Goal: Information Seeking & Learning: Learn about a topic

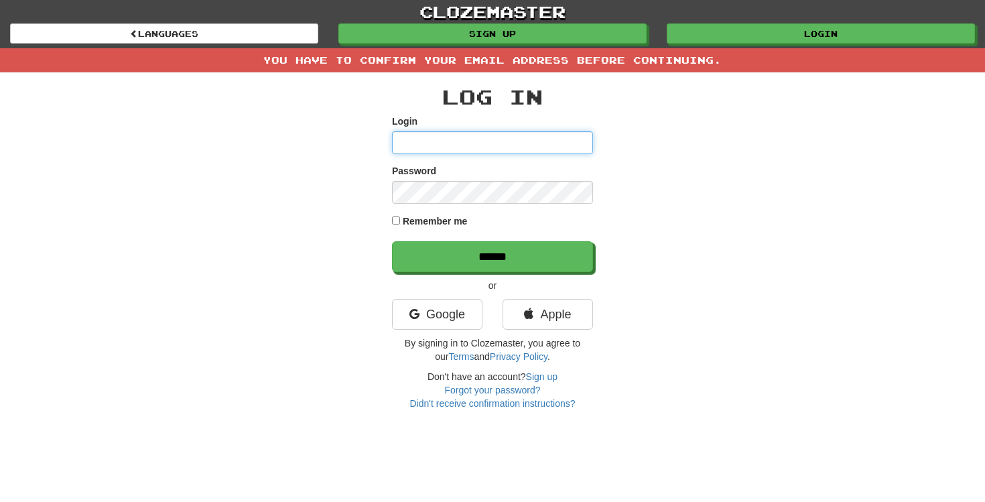
type input "**********"
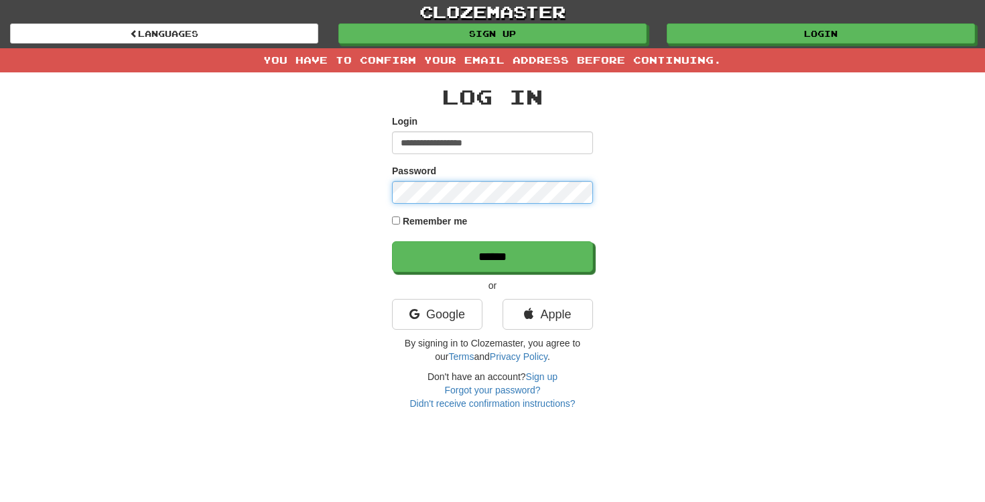
click at [492, 256] on input "******" at bounding box center [492, 256] width 201 height 31
click at [636, 182] on div "Log In Login Password Remember me ****** or Google Apple By signing in to Cloze…" at bounding box center [492, 241] width 784 height 338
click at [401, 224] on div "Remember me" at bounding box center [492, 222] width 201 height 17
click at [394, 226] on div "Remember me" at bounding box center [492, 222] width 201 height 17
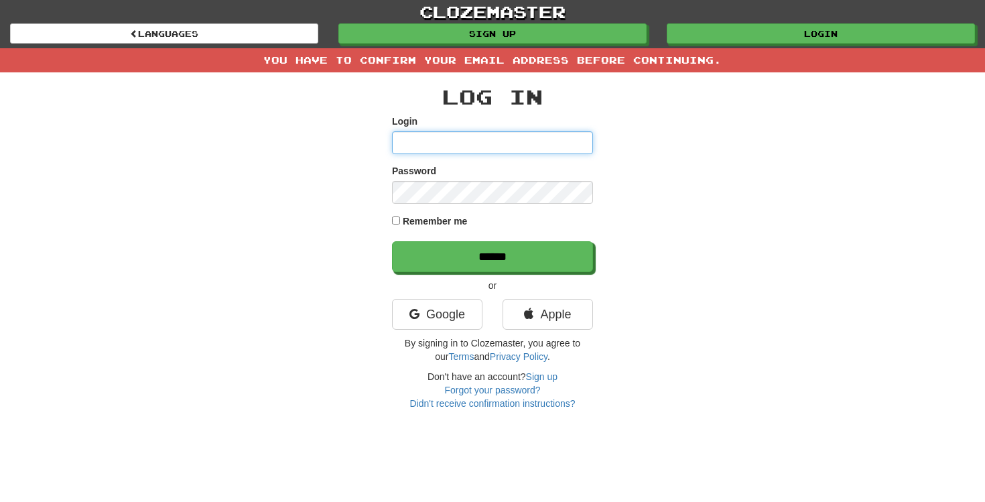
click at [437, 147] on input "Login" at bounding box center [492, 142] width 201 height 23
type input "**********"
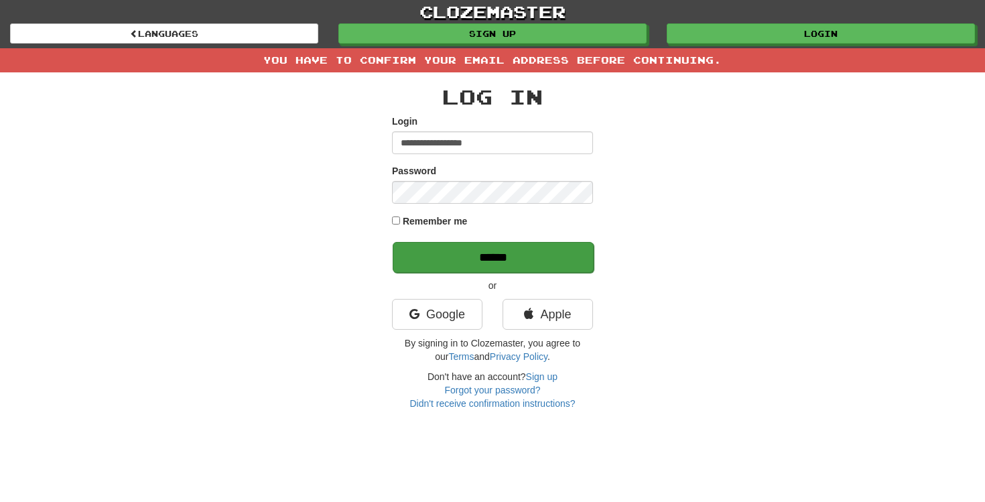
click at [481, 269] on input "******" at bounding box center [493, 257] width 201 height 31
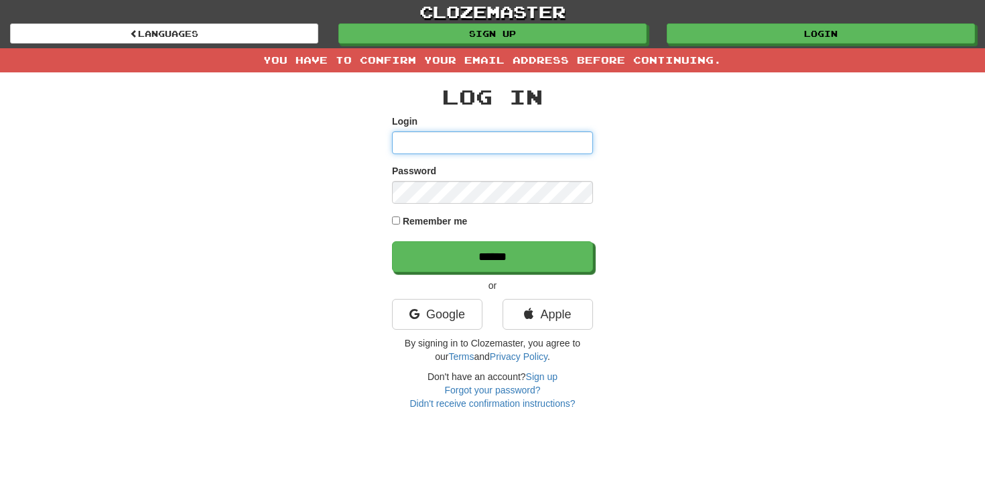
type input "**********"
click at [480, 217] on div "Remember me" at bounding box center [492, 222] width 201 height 17
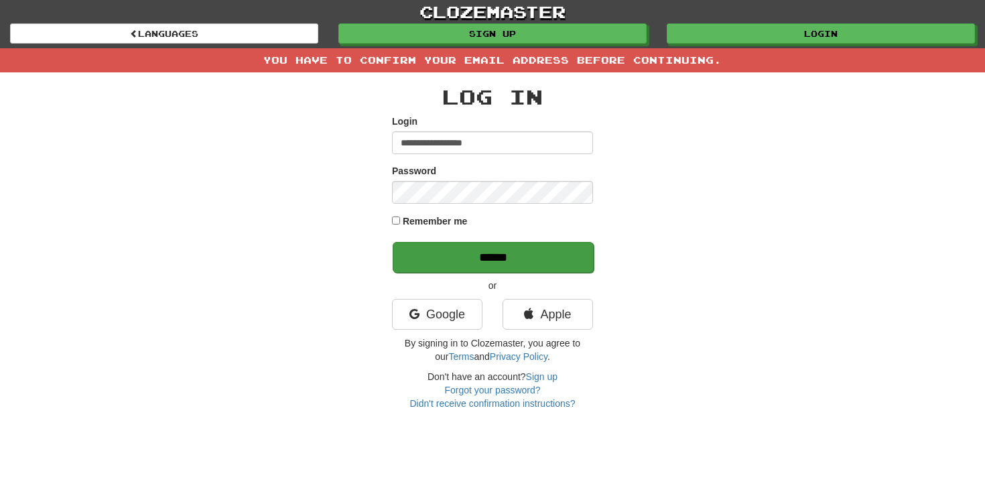
click at [455, 256] on input "******" at bounding box center [493, 257] width 201 height 31
click at [673, 101] on div "Log In Login Password Remember me ****** or Google Apple By signing in to Cloze…" at bounding box center [492, 241] width 784 height 338
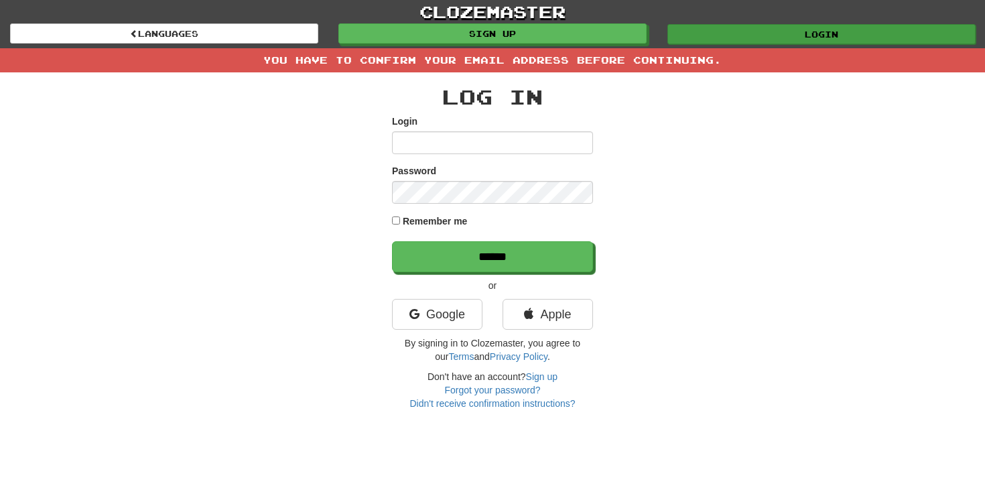
click at [792, 33] on link "Login" at bounding box center [821, 34] width 308 height 20
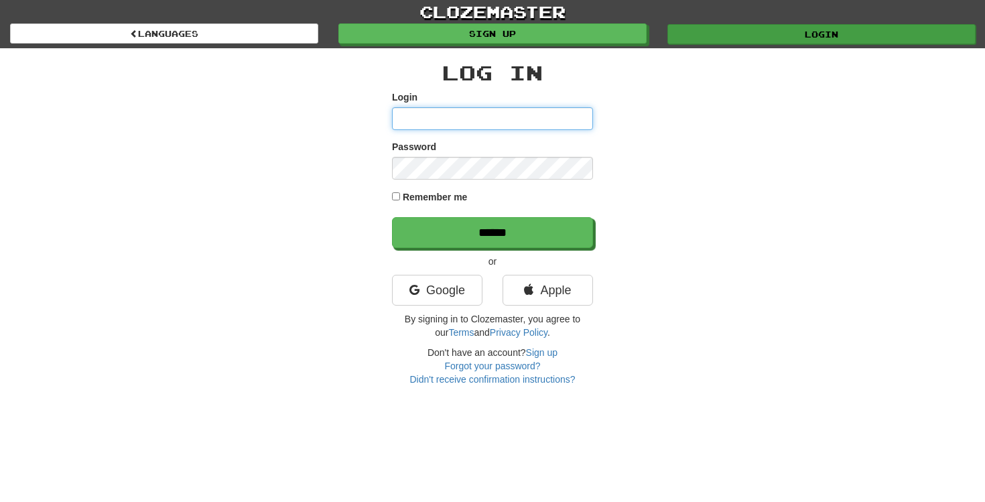
type input "**********"
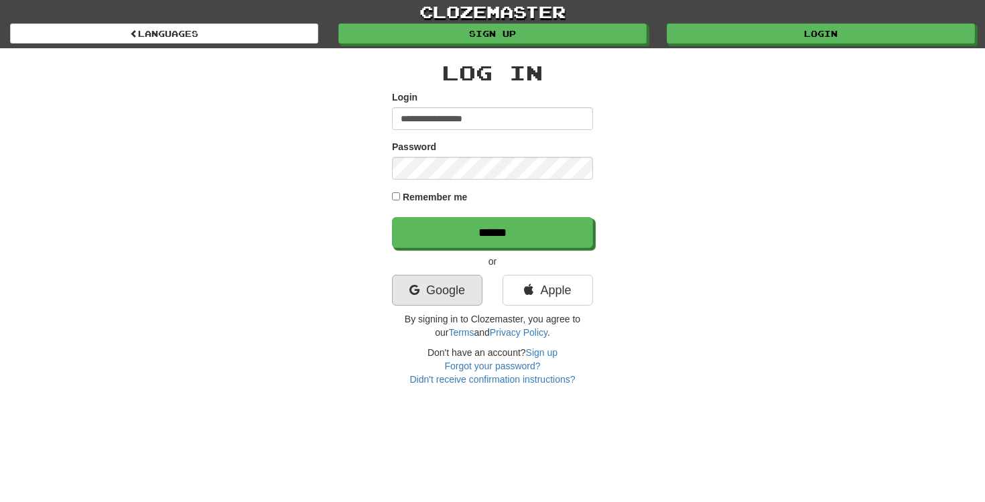
click at [460, 294] on link "Google" at bounding box center [437, 290] width 90 height 31
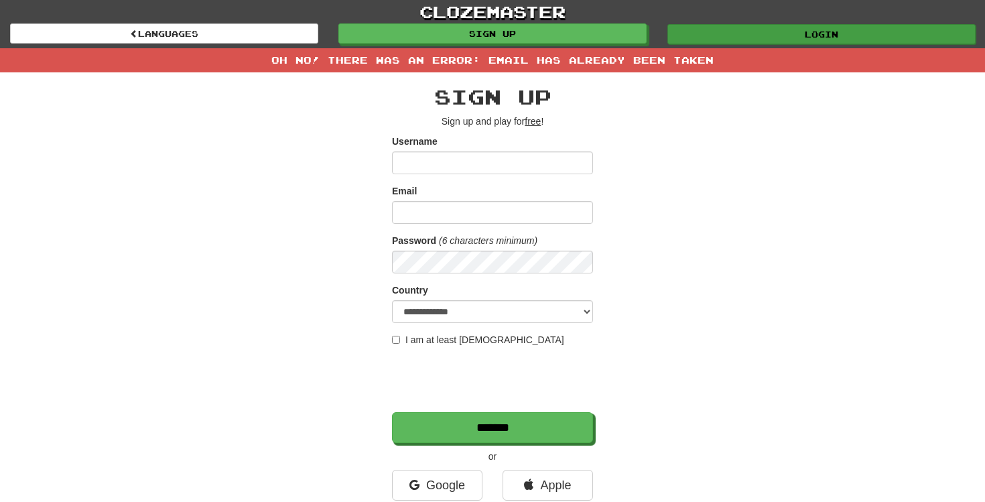
click at [711, 30] on link "Login" at bounding box center [821, 34] width 308 height 20
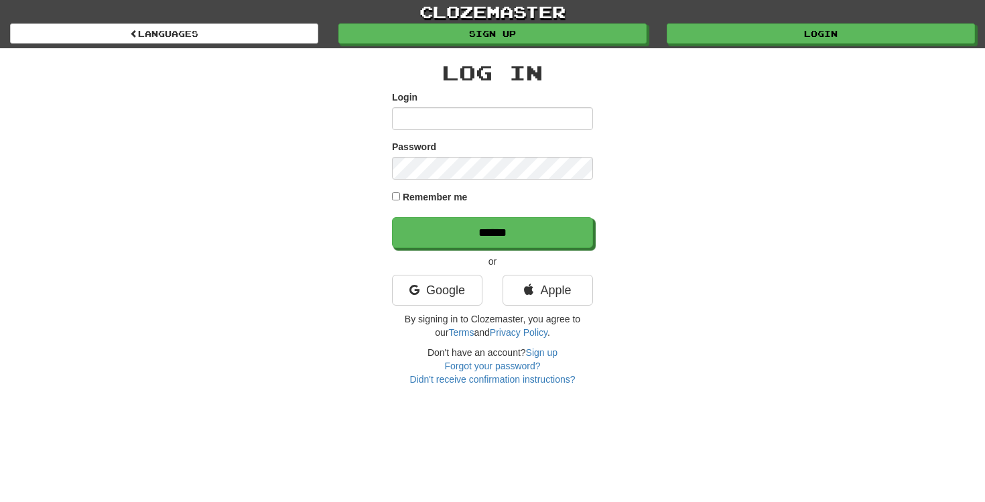
click at [730, 137] on div "Log In Login Password Remember me ****** or Google Apple By signing in to Cloze…" at bounding box center [492, 217] width 784 height 338
click at [526, 104] on div "Login" at bounding box center [492, 110] width 201 height 40
click at [525, 115] on input "Login" at bounding box center [492, 118] width 201 height 23
type input "**********"
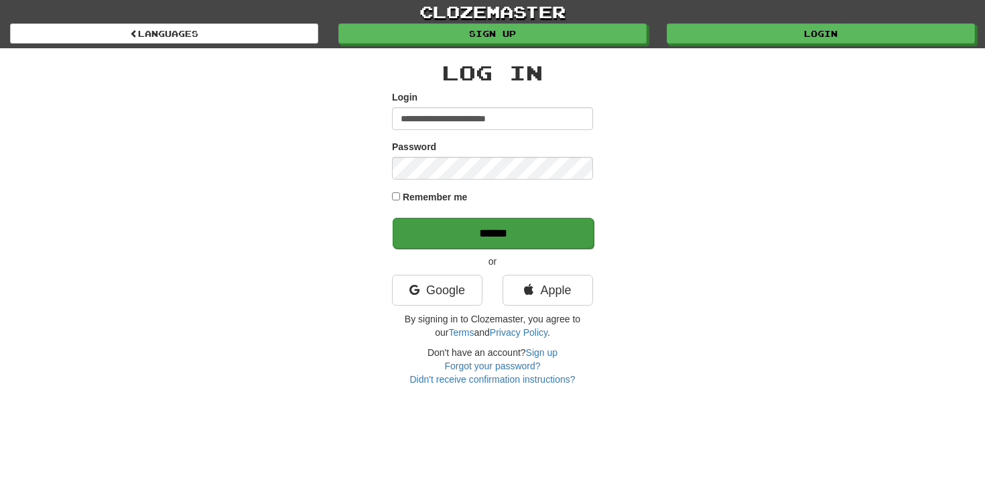
click at [402, 220] on input "******" at bounding box center [493, 233] width 201 height 31
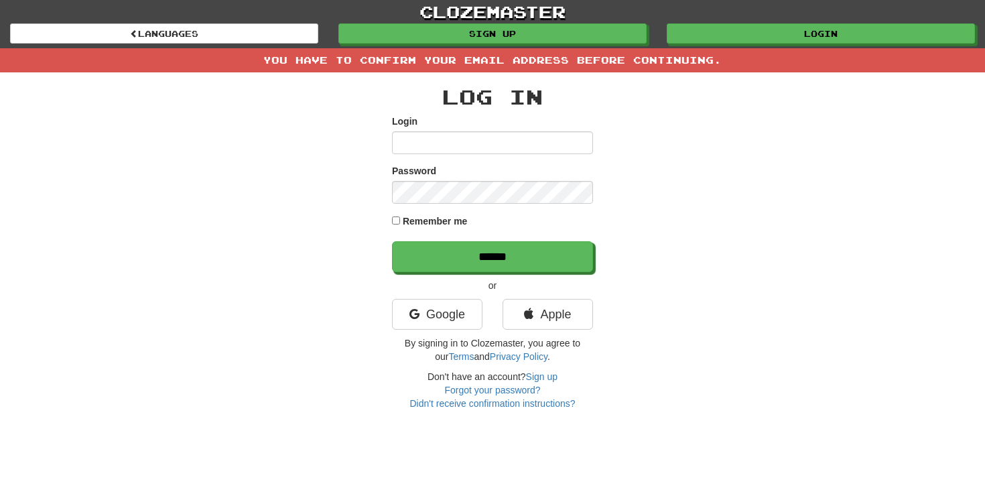
click at [730, 263] on div "Log In Login Password Remember me ****** or Google Apple By signing in to Cloze…" at bounding box center [492, 241] width 784 height 338
click at [494, 150] on input "Login" at bounding box center [492, 142] width 201 height 23
click at [689, 184] on div "Log In Login Password Remember me ****** or Google Apple By signing in to Cloze…" at bounding box center [492, 241] width 784 height 338
click at [495, 145] on input "Login" at bounding box center [492, 142] width 201 height 23
type input "**********"
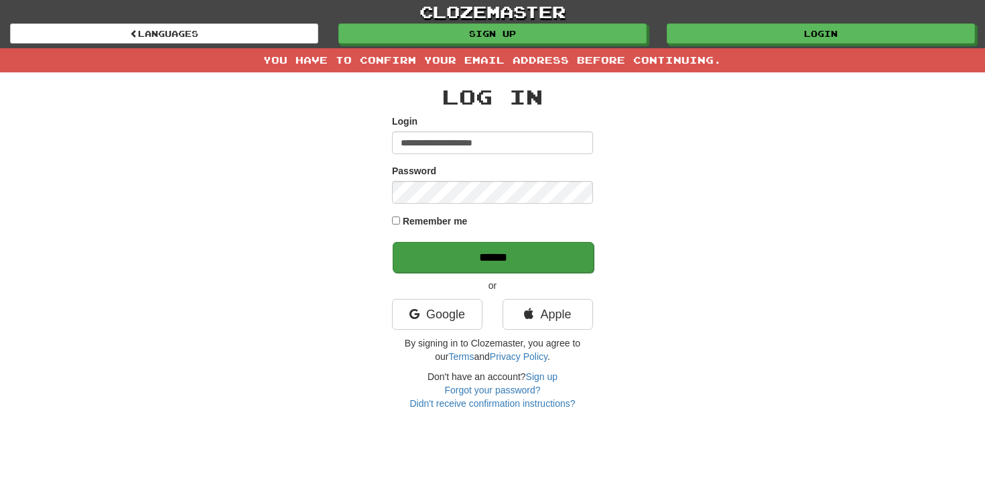
click at [517, 265] on input "******" at bounding box center [493, 257] width 201 height 31
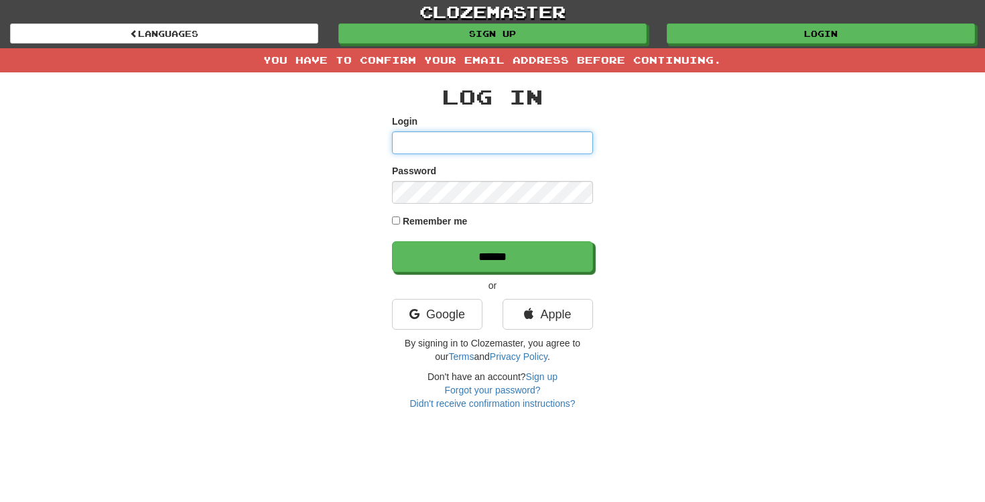
type input "**********"
click at [404, 224] on label "Remember me" at bounding box center [435, 220] width 65 height 13
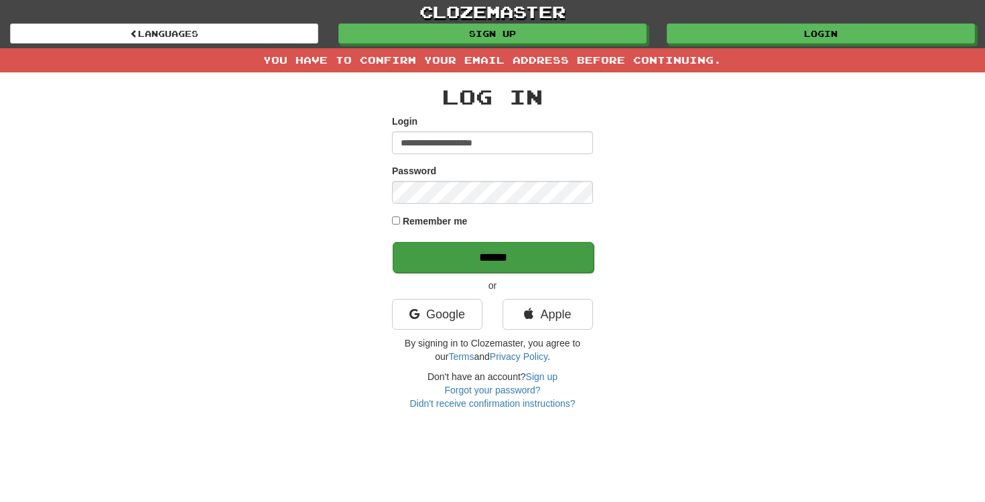
click at [441, 259] on input "******" at bounding box center [493, 257] width 201 height 31
click at [694, 233] on div "Log In Login Password Remember me ****** or Google Apple By signing in to Cloze…" at bounding box center [492, 241] width 784 height 338
click at [484, 310] on div "Google" at bounding box center [437, 318] width 111 height 38
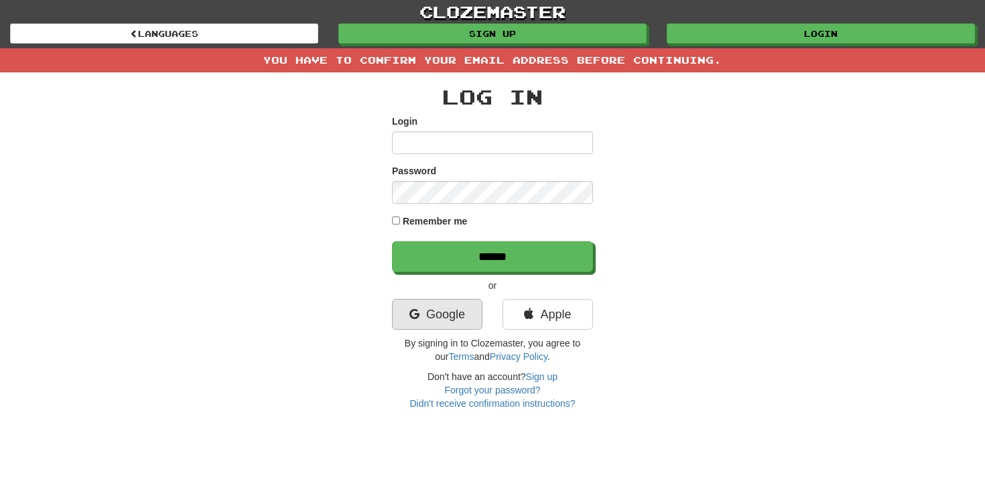
click at [461, 311] on link "Google" at bounding box center [437, 314] width 90 height 31
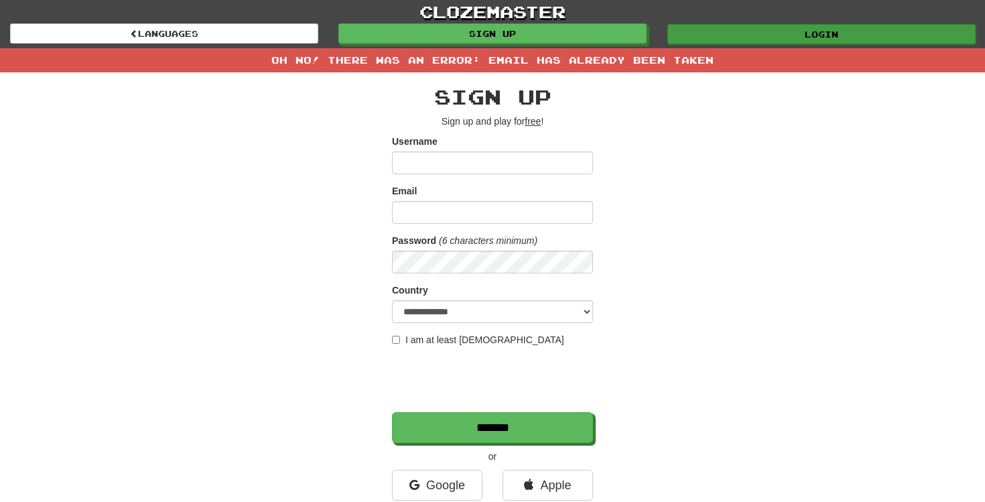
click at [746, 31] on link "Login" at bounding box center [821, 34] width 308 height 20
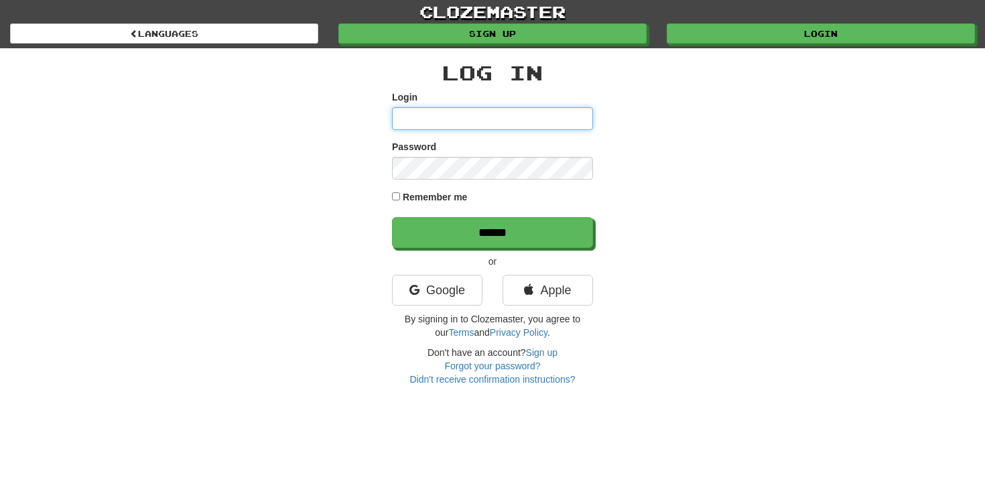
type input "**********"
click at [400, 200] on div "Remember me" at bounding box center [492, 198] width 201 height 17
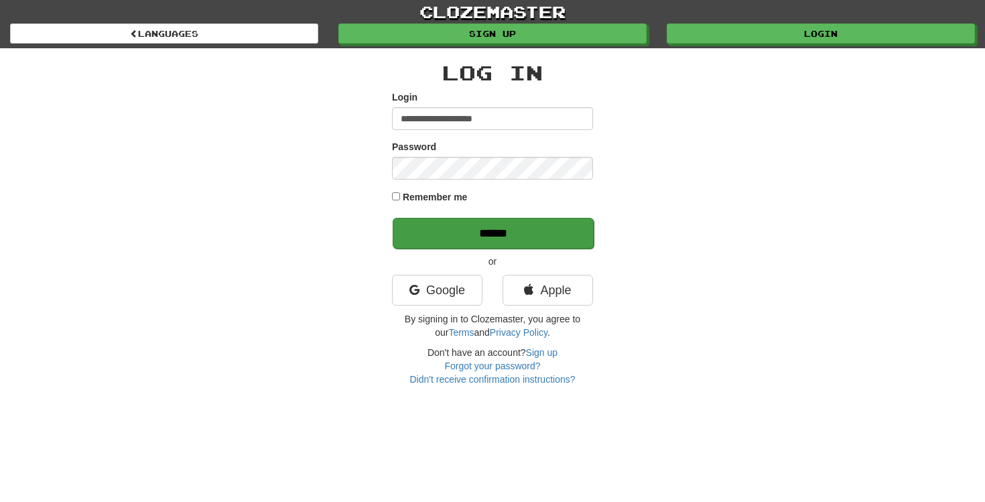
click at [484, 233] on input "******" at bounding box center [493, 233] width 201 height 31
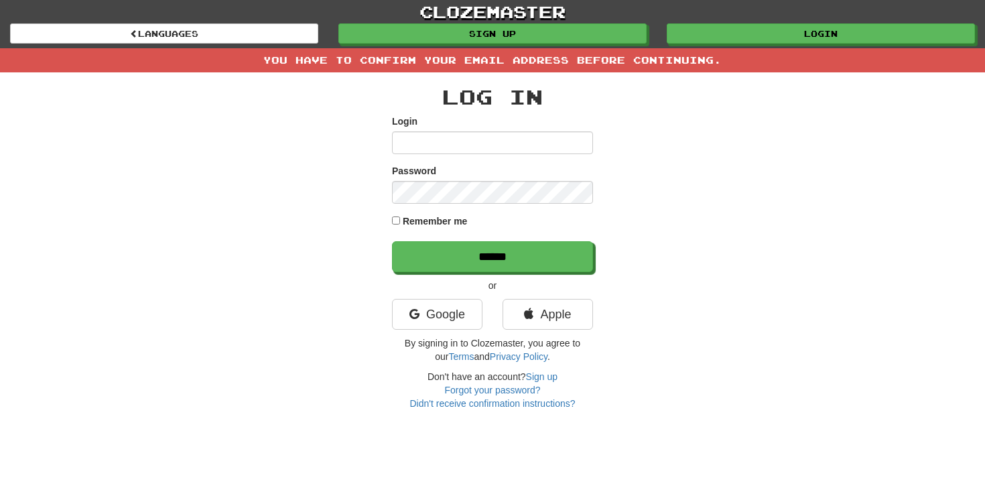
click at [651, 252] on div "Log In Login Password Remember me ****** or Google Apple By signing in to Cloze…" at bounding box center [492, 241] width 784 height 338
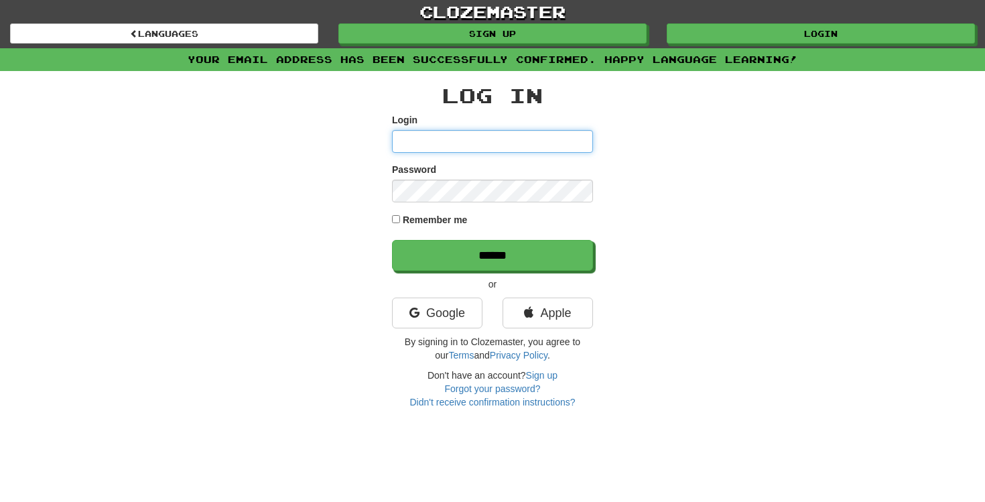
type input "**********"
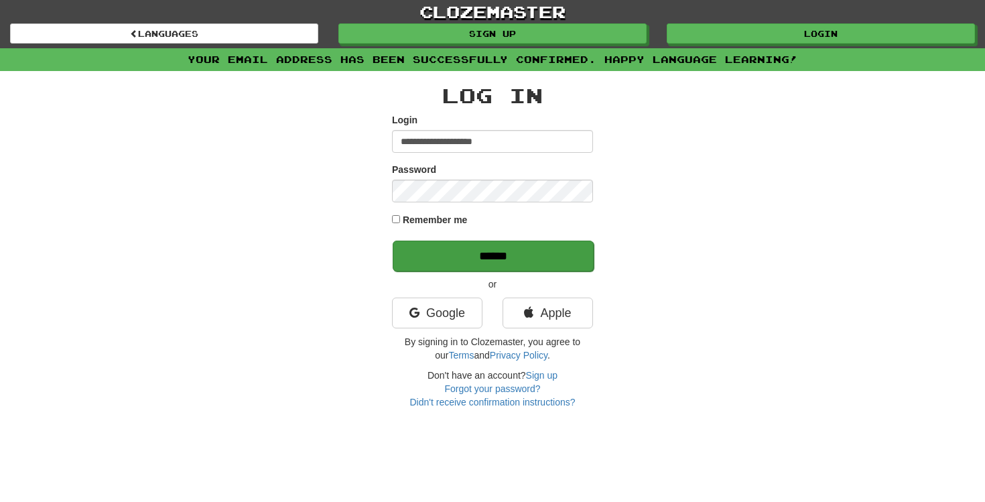
click at [563, 251] on input "******" at bounding box center [493, 255] width 201 height 31
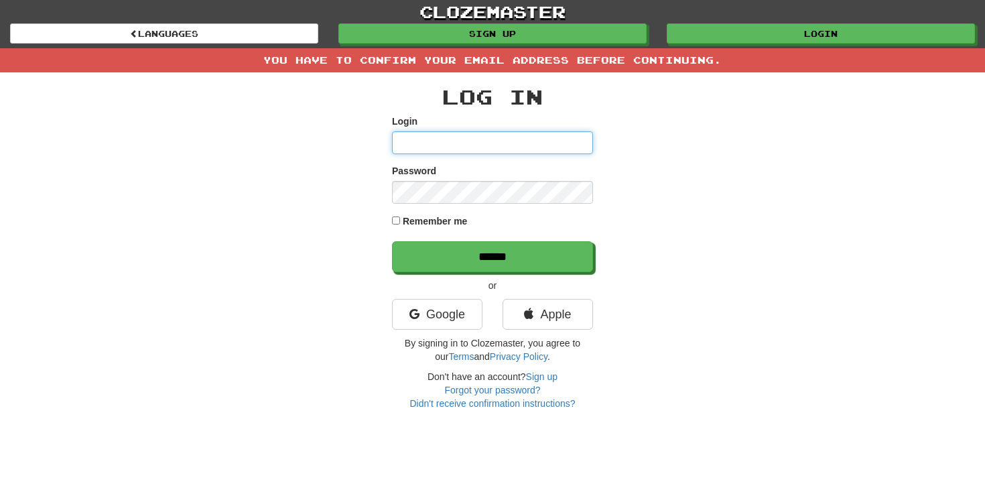
type input "**********"
click at [405, 220] on label "Remember me" at bounding box center [435, 220] width 65 height 13
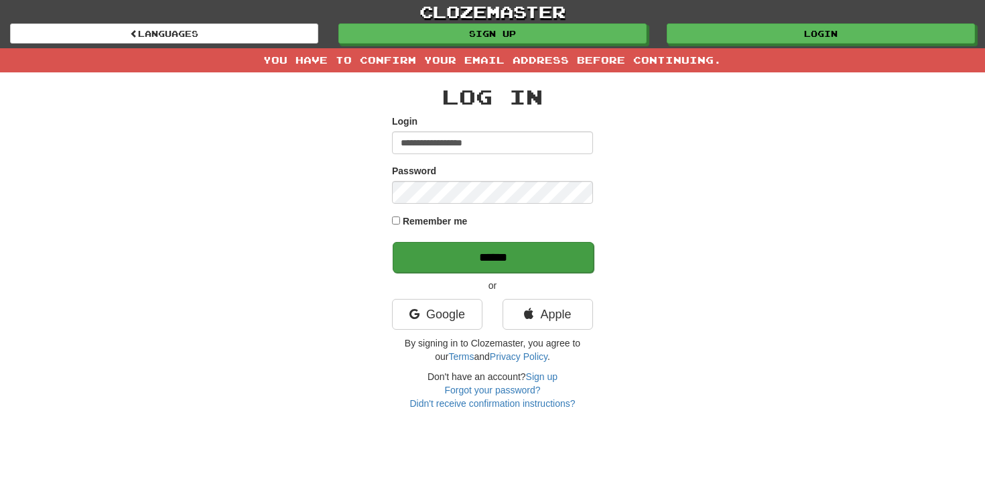
click at [411, 257] on input "******" at bounding box center [493, 257] width 201 height 31
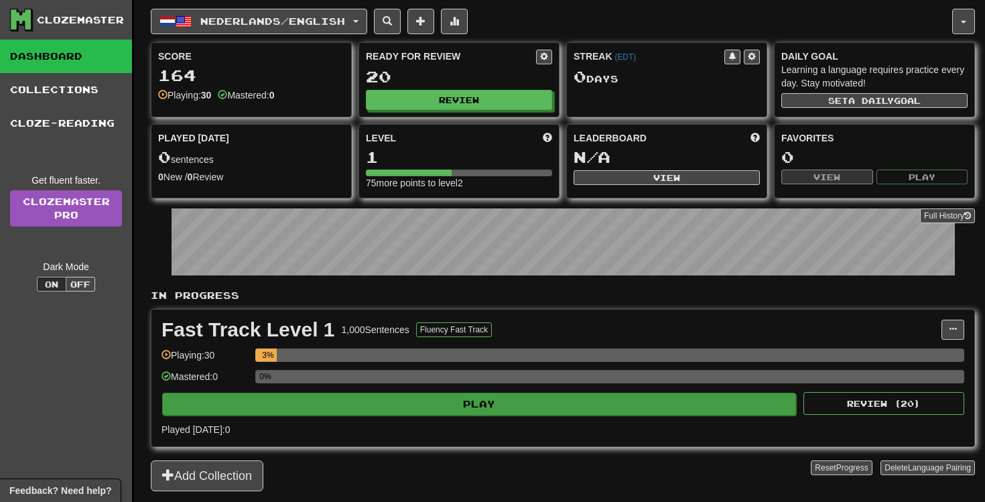
click at [628, 405] on button "Play" at bounding box center [479, 404] width 634 height 23
select select "**"
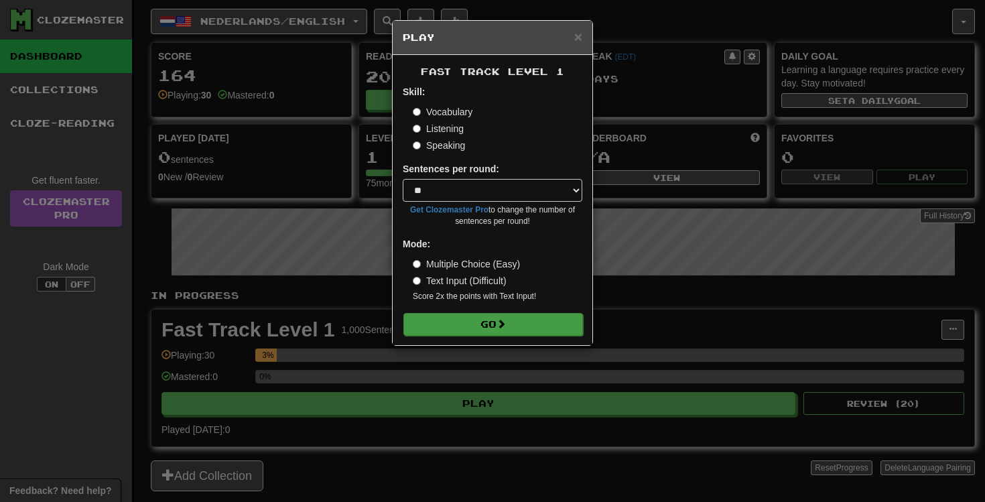
click at [523, 328] on button "Go" at bounding box center [493, 324] width 180 height 23
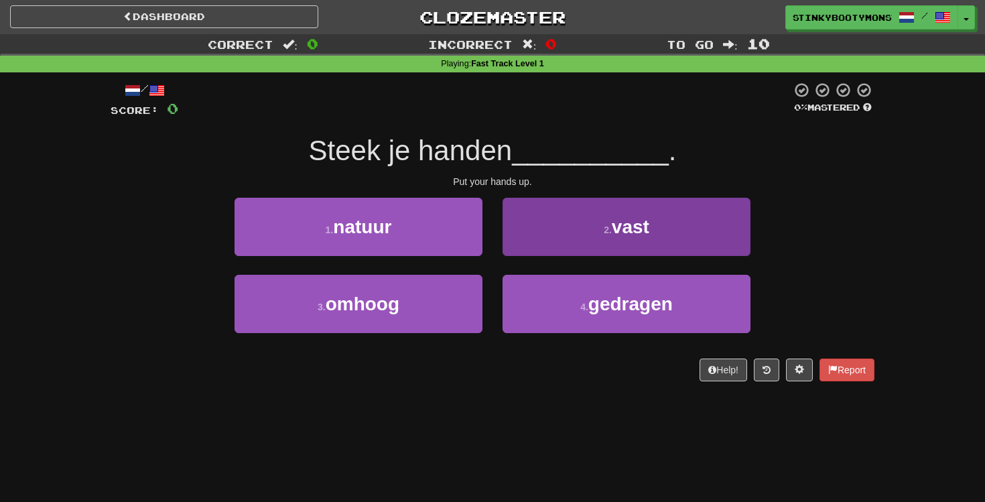
click at [718, 239] on button "2 . vast" at bounding box center [626, 227] width 248 height 58
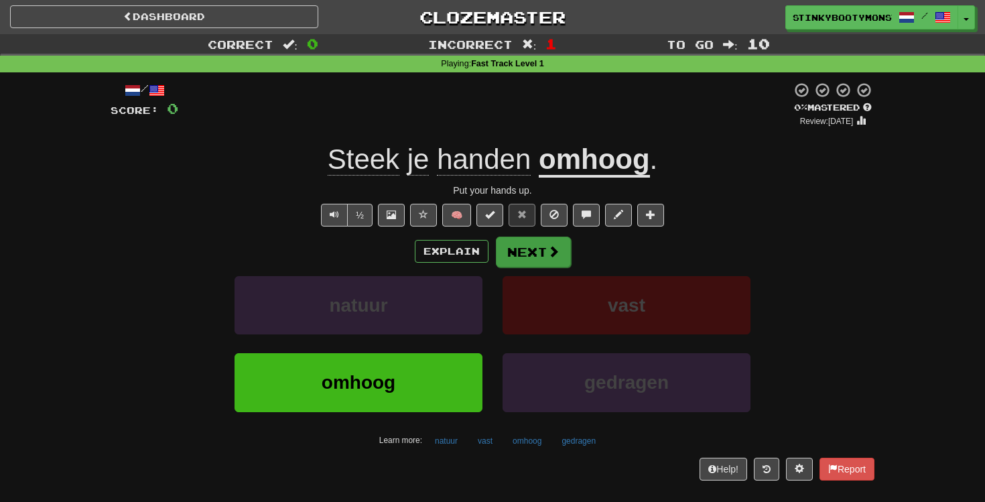
click at [510, 242] on button "Next" at bounding box center [533, 251] width 75 height 31
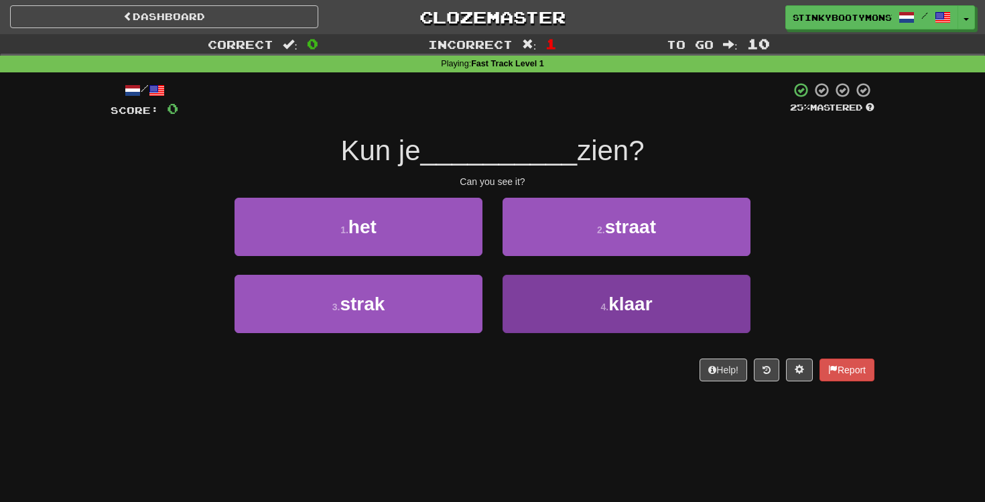
click at [608, 317] on button "4 . klaar" at bounding box center [626, 304] width 248 height 58
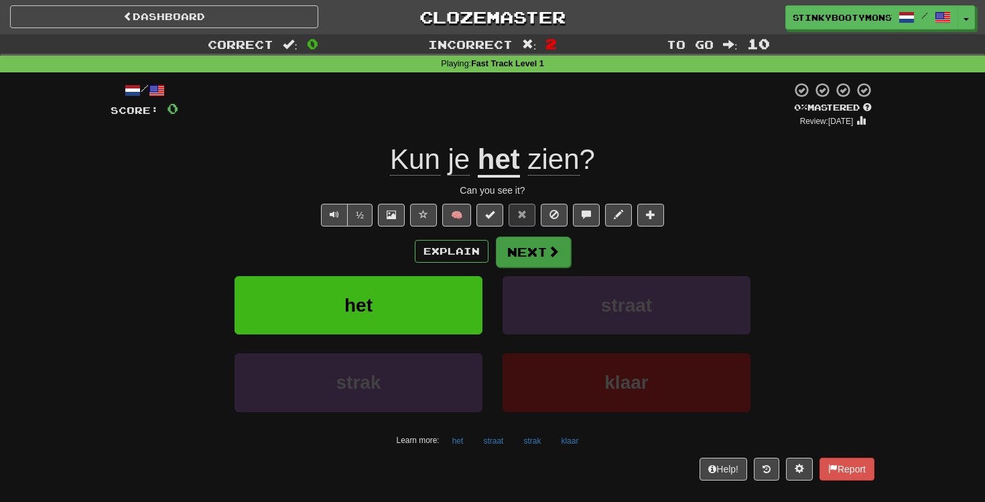
click at [549, 252] on span at bounding box center [553, 251] width 12 height 12
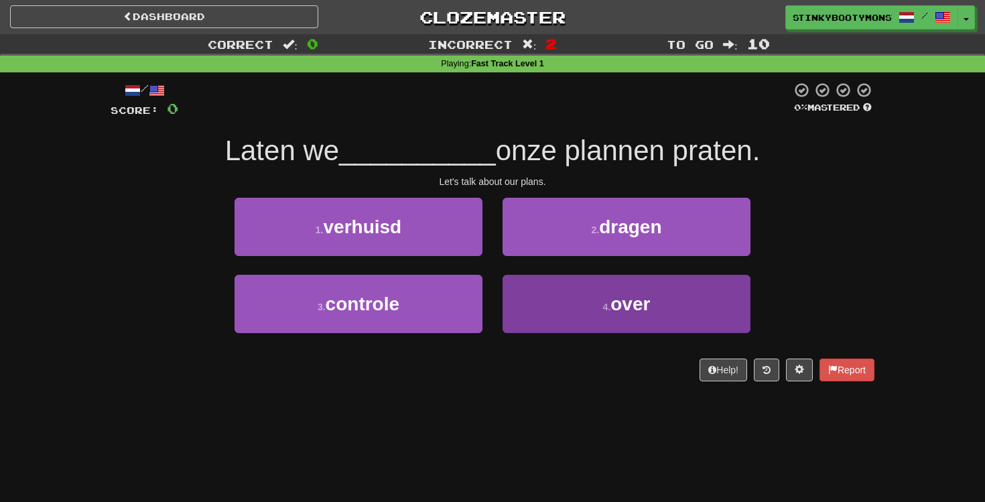
click at [604, 295] on button "4 . over" at bounding box center [626, 304] width 248 height 58
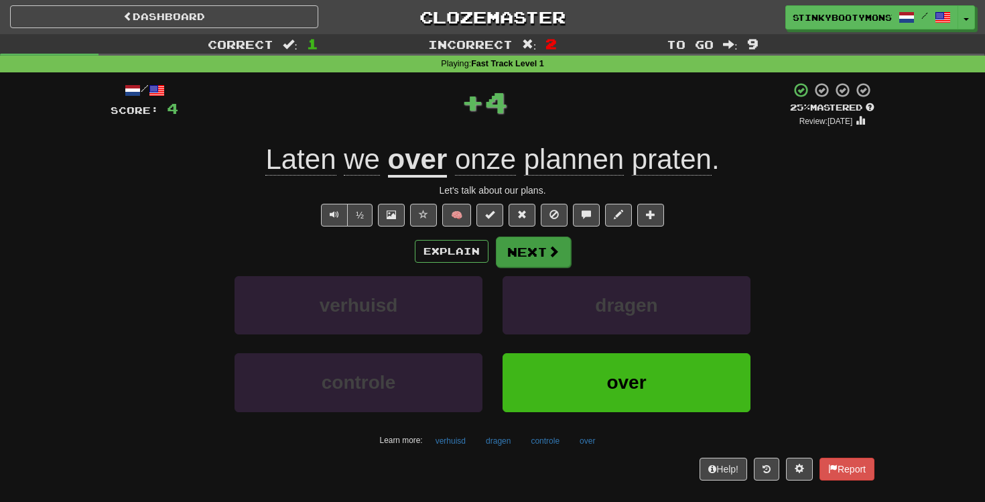
click at [535, 245] on button "Next" at bounding box center [533, 251] width 75 height 31
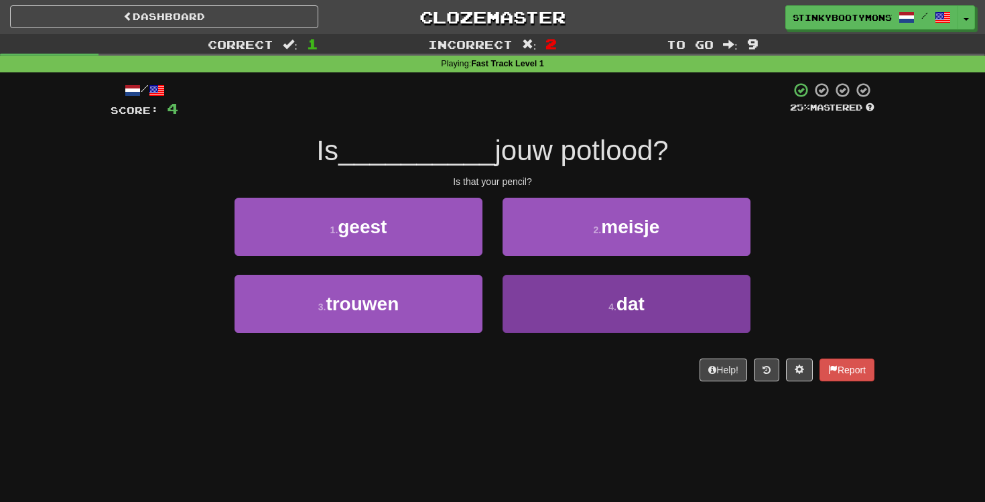
click at [555, 315] on button "4 . dat" at bounding box center [626, 304] width 248 height 58
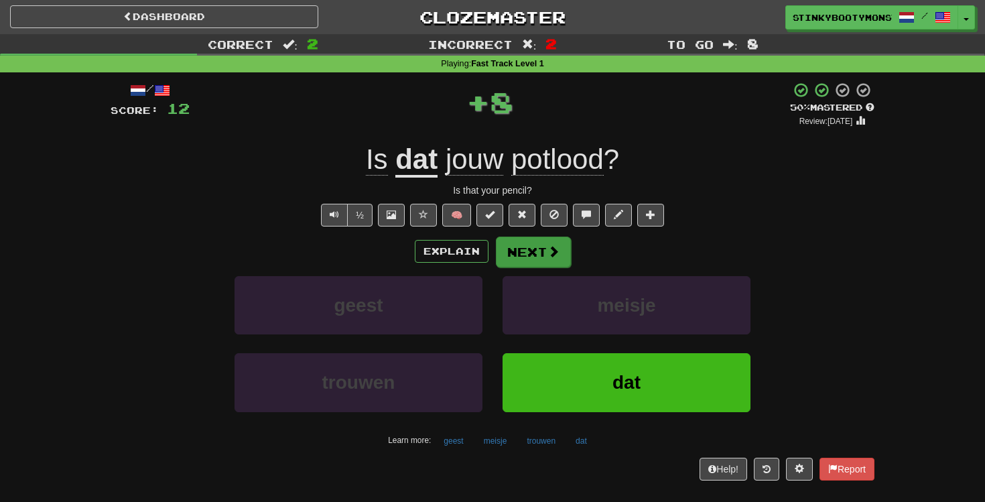
click at [524, 257] on button "Next" at bounding box center [533, 251] width 75 height 31
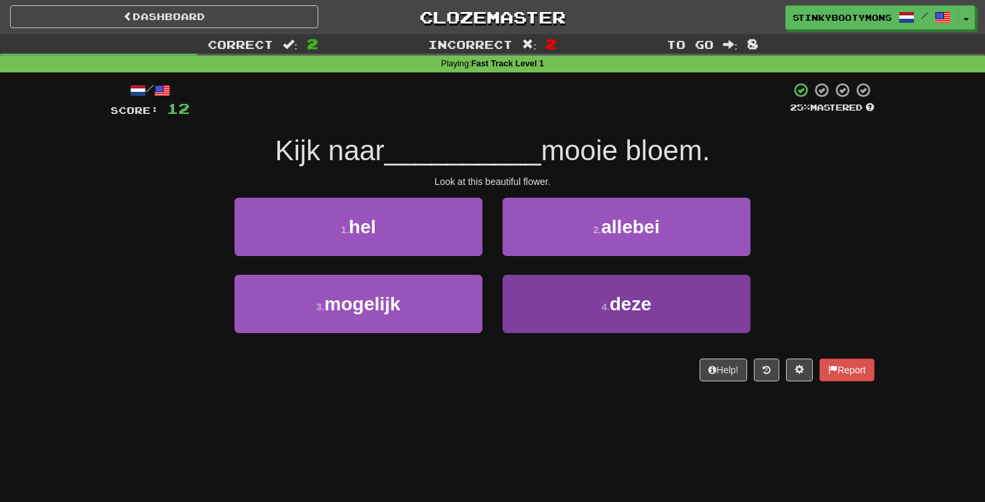
click at [569, 305] on button "4 . deze" at bounding box center [626, 304] width 248 height 58
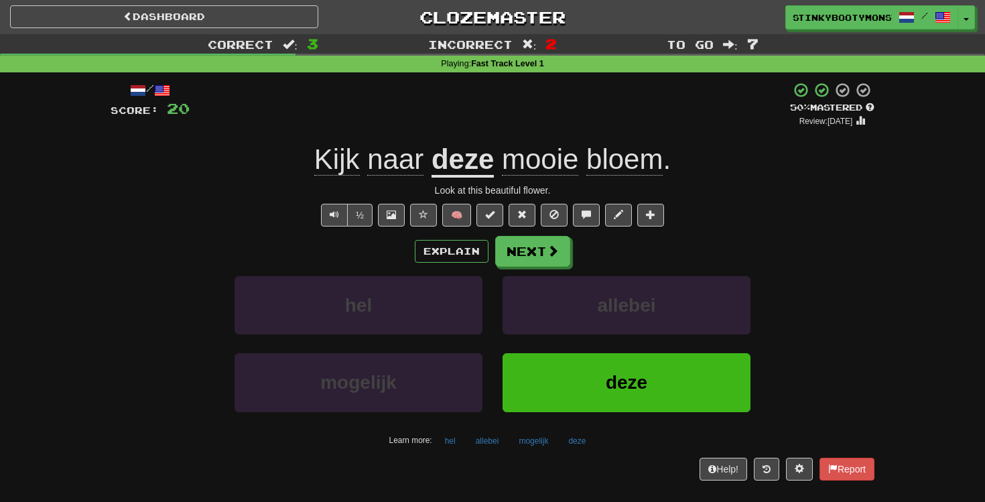
click at [661, 399] on button "deze" at bounding box center [626, 382] width 248 height 58
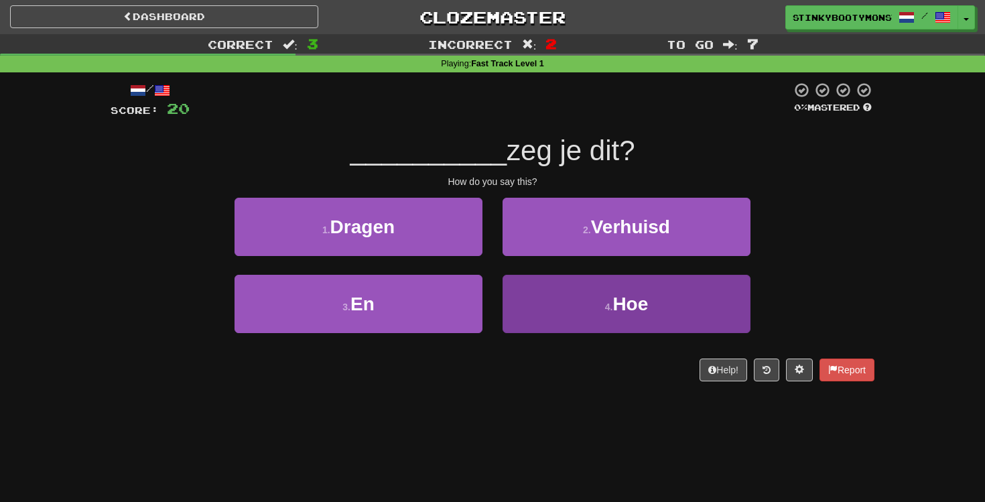
click at [516, 316] on button "4 . Hoe" at bounding box center [626, 304] width 248 height 58
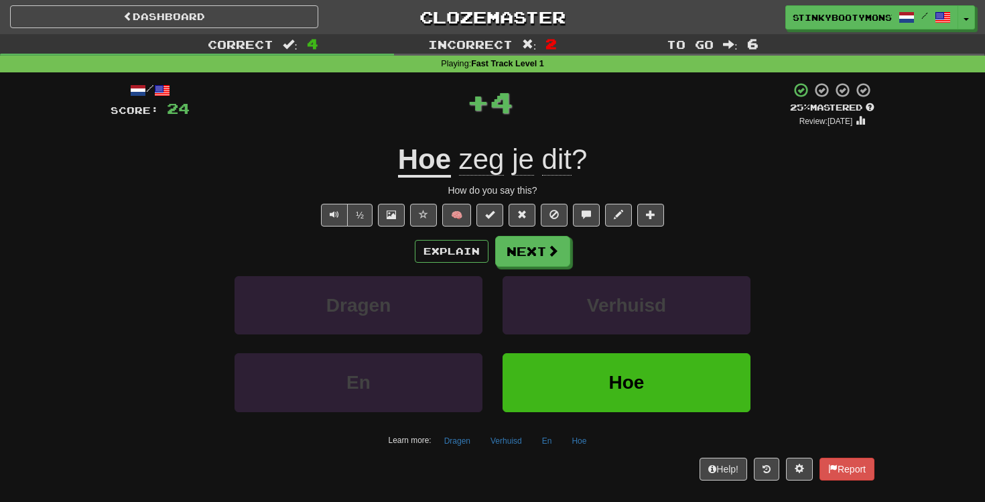
click at [575, 388] on button "Hoe" at bounding box center [626, 382] width 248 height 58
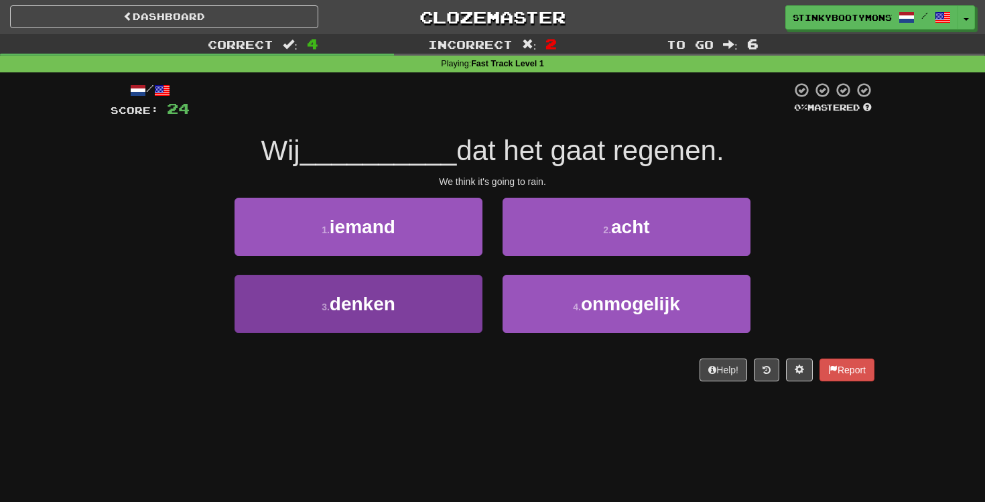
click at [420, 314] on button "3 . denken" at bounding box center [358, 304] width 248 height 58
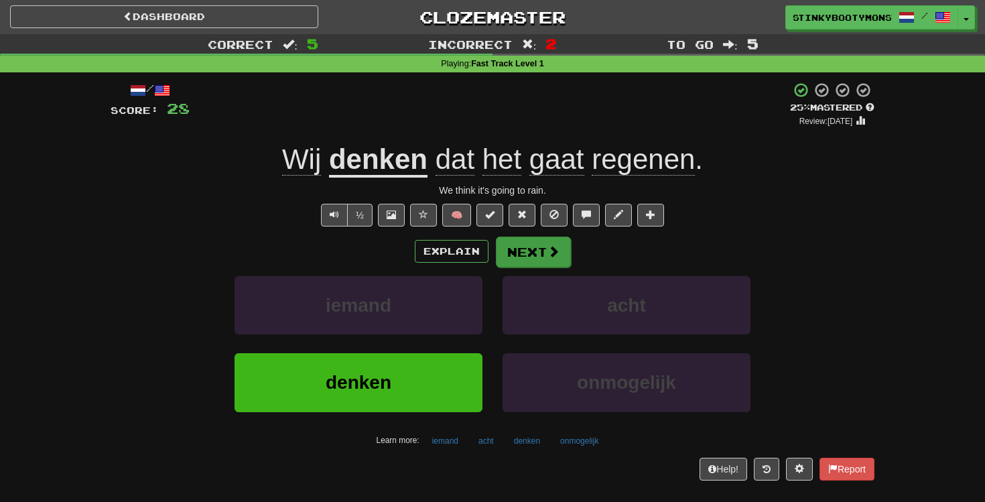
click at [533, 256] on button "Next" at bounding box center [533, 251] width 75 height 31
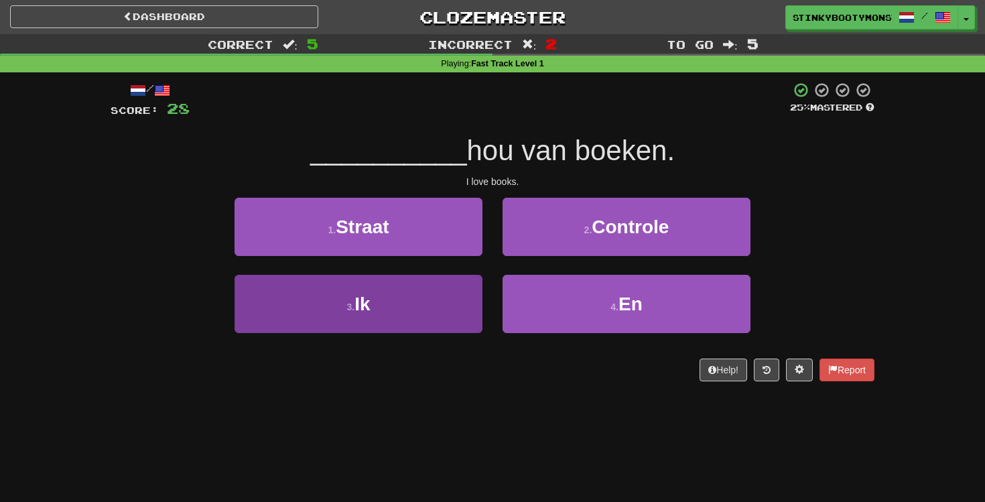
click at [396, 304] on button "3 . Ik" at bounding box center [358, 304] width 248 height 58
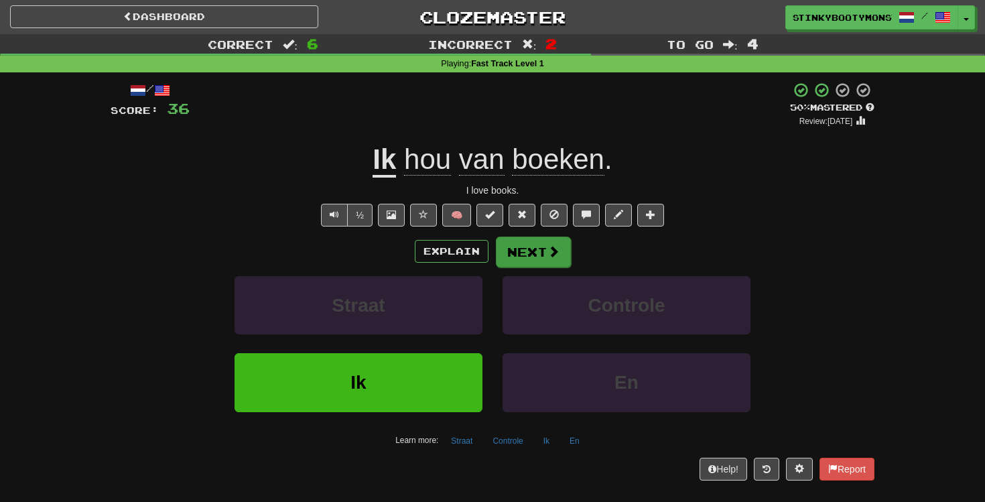
click at [545, 256] on button "Next" at bounding box center [533, 251] width 75 height 31
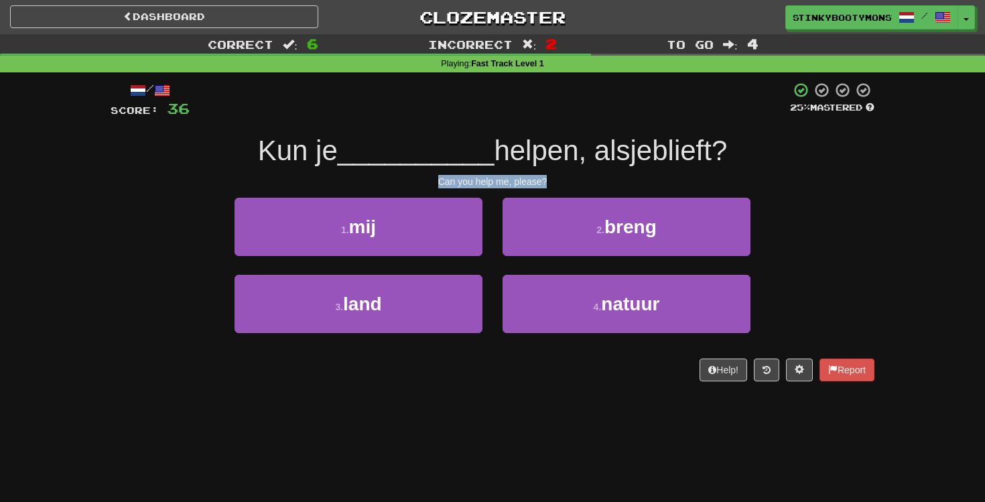
drag, startPoint x: 437, startPoint y: 180, endPoint x: 553, endPoint y: 178, distance: 115.9
click at [553, 178] on div "Can you help me, please?" at bounding box center [493, 181] width 764 height 13
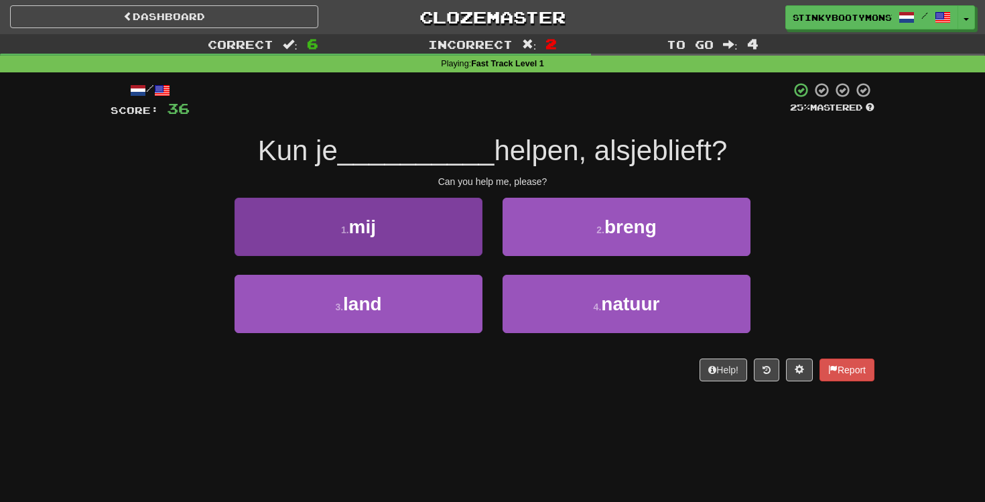
click at [446, 219] on button "1 . mij" at bounding box center [358, 227] width 248 height 58
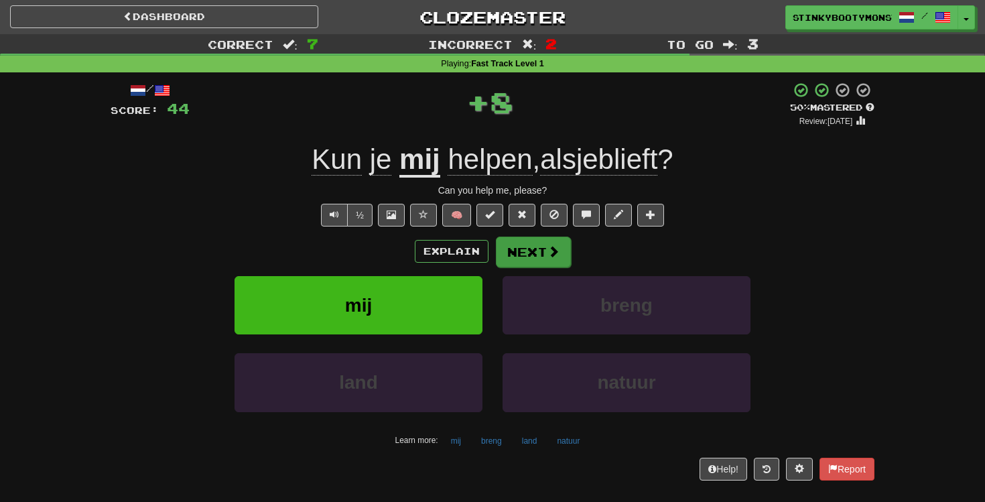
click at [529, 255] on button "Next" at bounding box center [533, 251] width 75 height 31
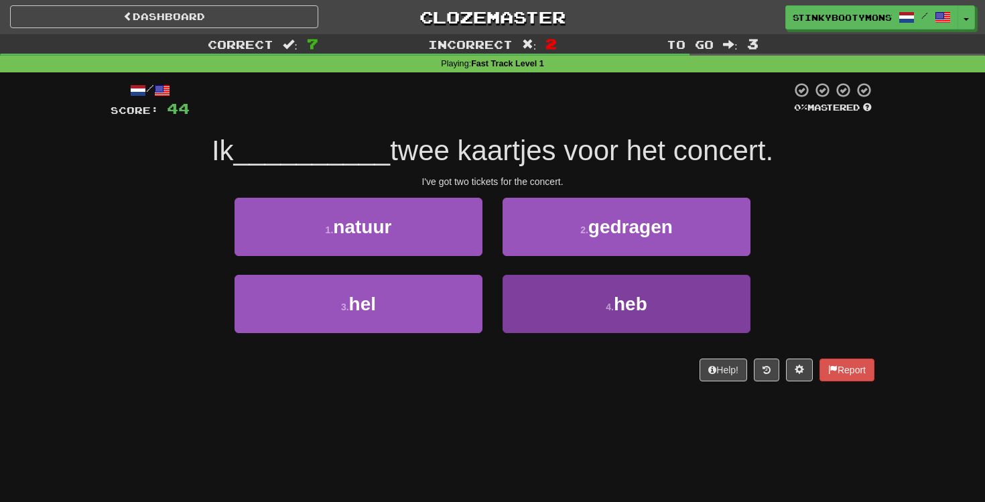
click at [551, 291] on button "4 . heb" at bounding box center [626, 304] width 248 height 58
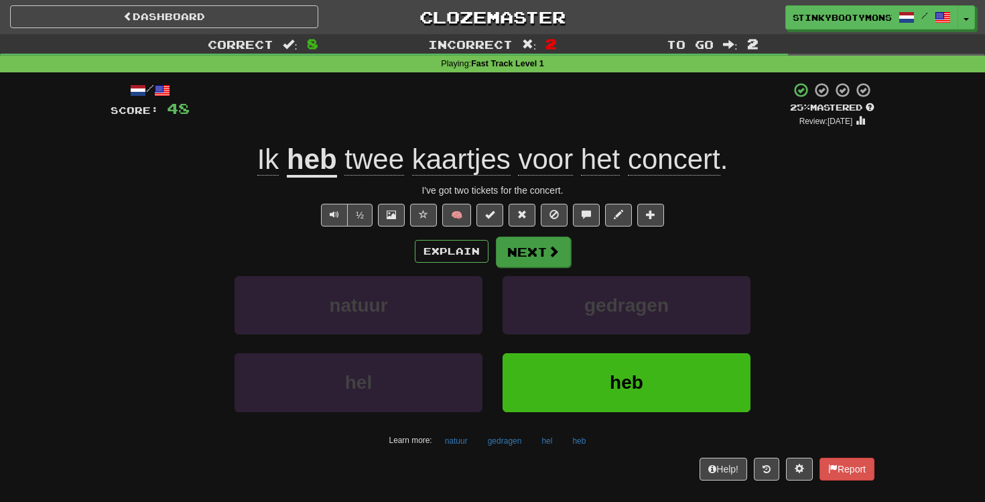
click at [523, 257] on button "Next" at bounding box center [533, 251] width 75 height 31
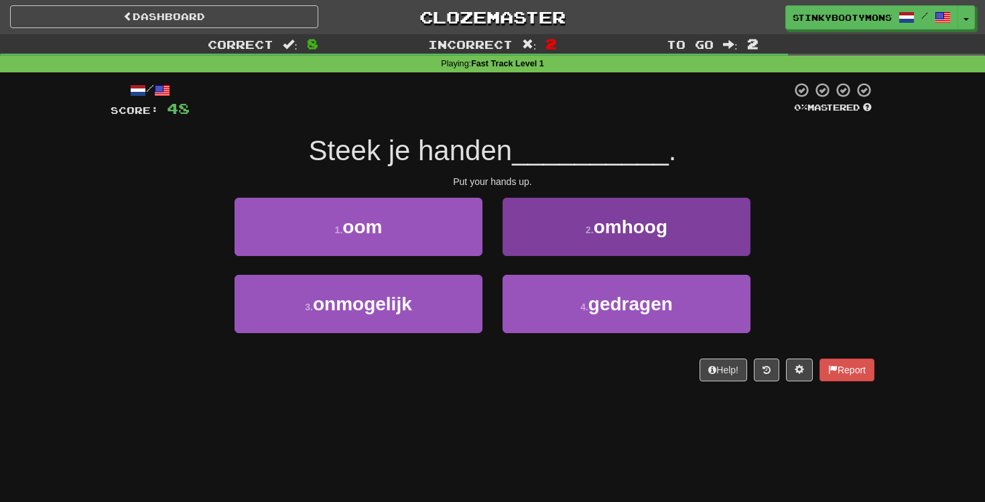
click at [564, 238] on button "2 . omhoog" at bounding box center [626, 227] width 248 height 58
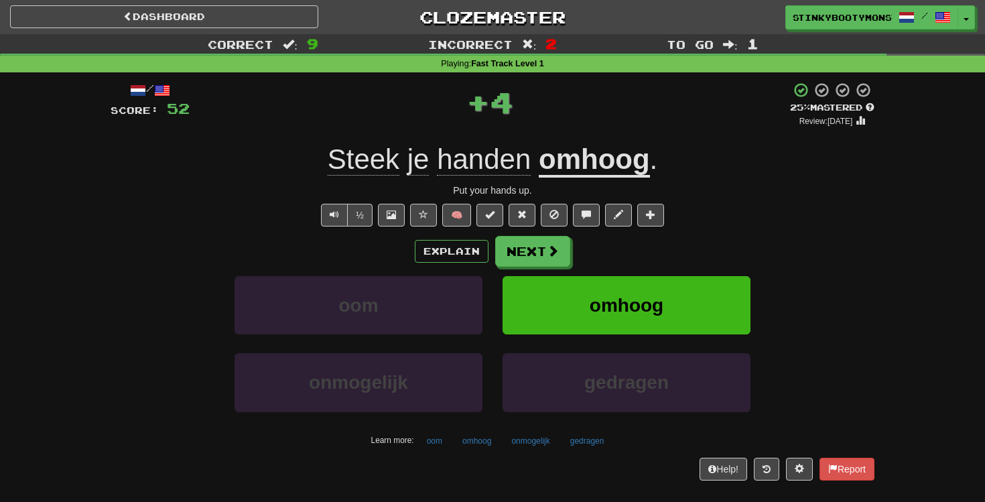
click at [583, 297] on button "omhoog" at bounding box center [626, 305] width 248 height 58
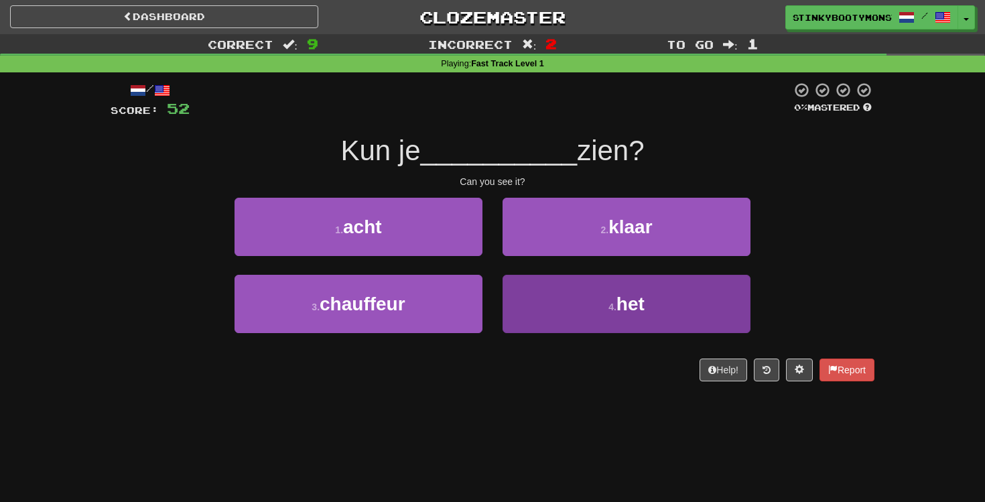
click at [583, 297] on button "4 . het" at bounding box center [626, 304] width 248 height 58
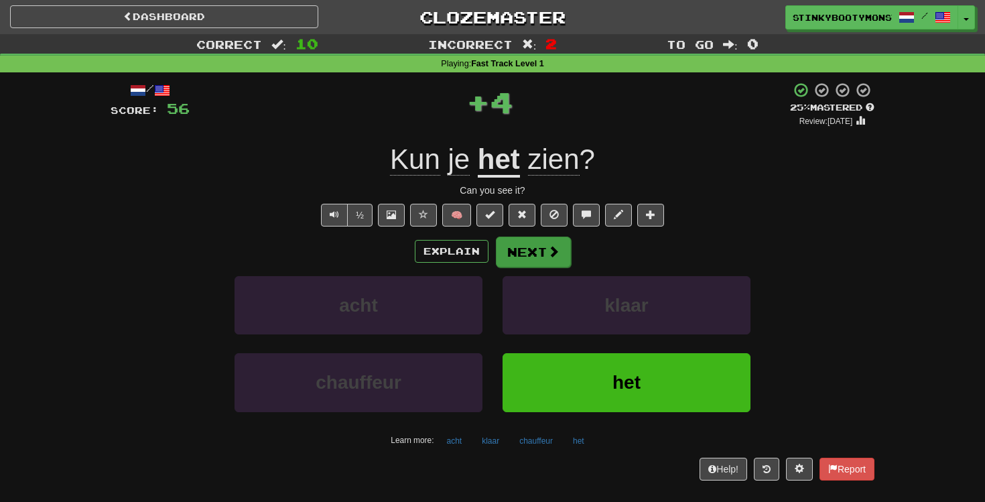
click at [562, 257] on button "Next" at bounding box center [533, 251] width 75 height 31
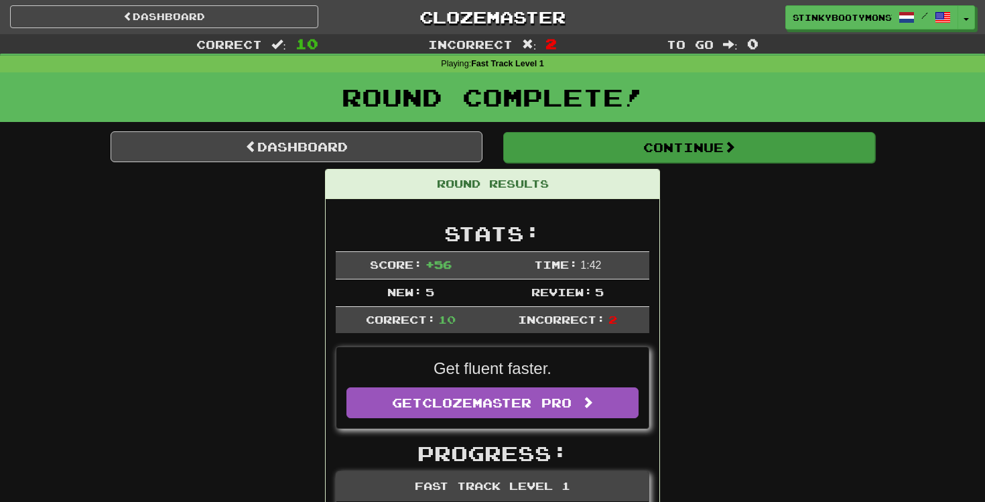
click at [636, 151] on button "Continue" at bounding box center [689, 147] width 372 height 31
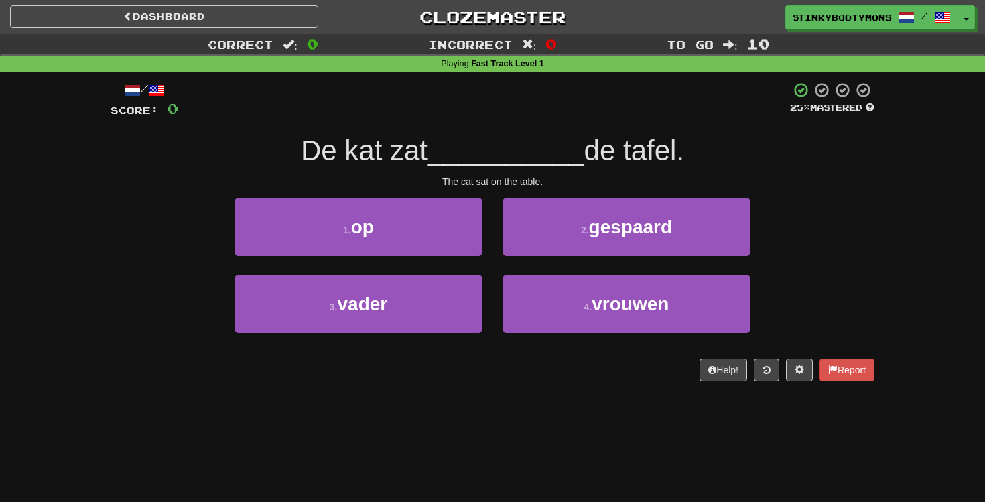
click at [331, 255] on div "1 . op" at bounding box center [358, 236] width 268 height 77
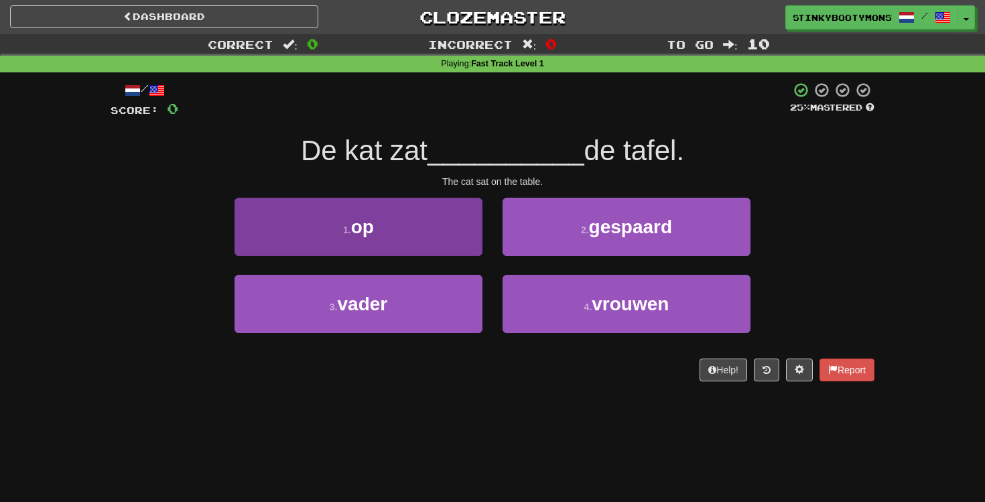
click at [426, 245] on button "1 . op" at bounding box center [358, 227] width 248 height 58
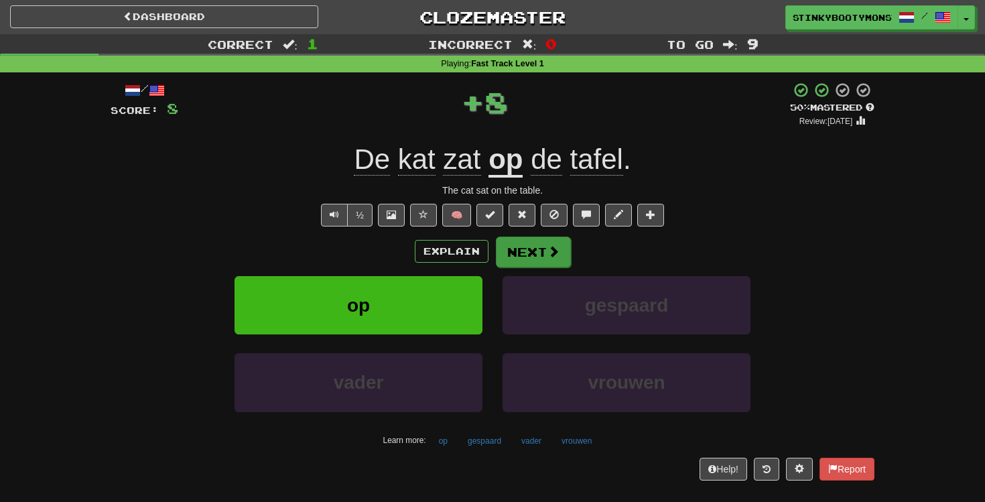
click at [512, 261] on button "Next" at bounding box center [533, 251] width 75 height 31
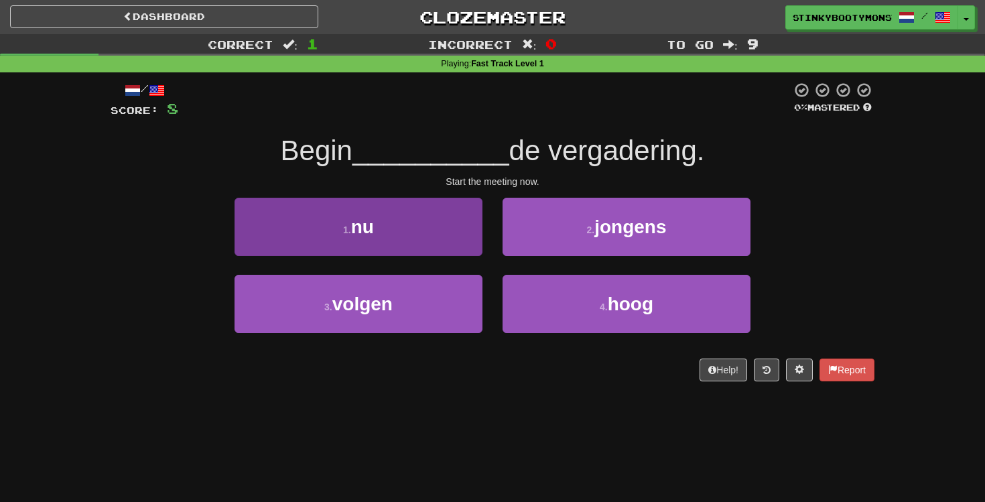
click at [451, 227] on button "1 . nu" at bounding box center [358, 227] width 248 height 58
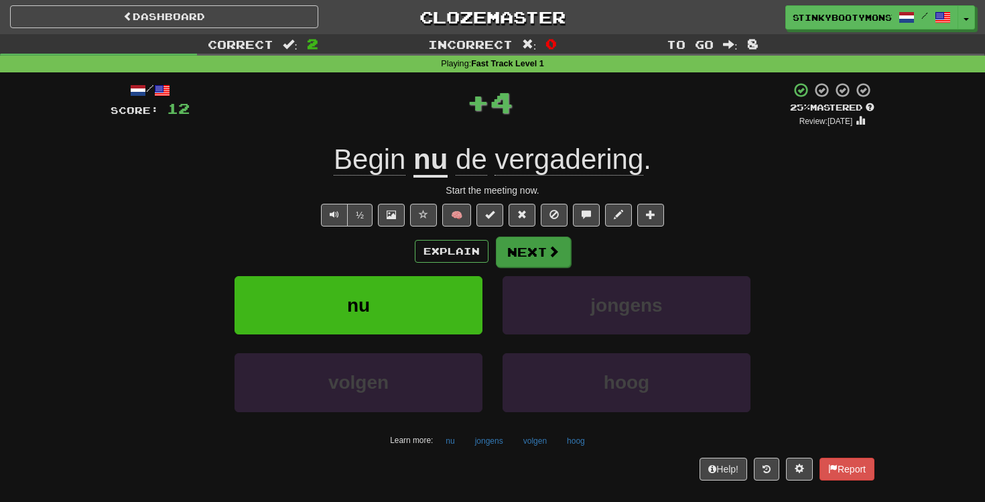
click at [509, 261] on button "Next" at bounding box center [533, 251] width 75 height 31
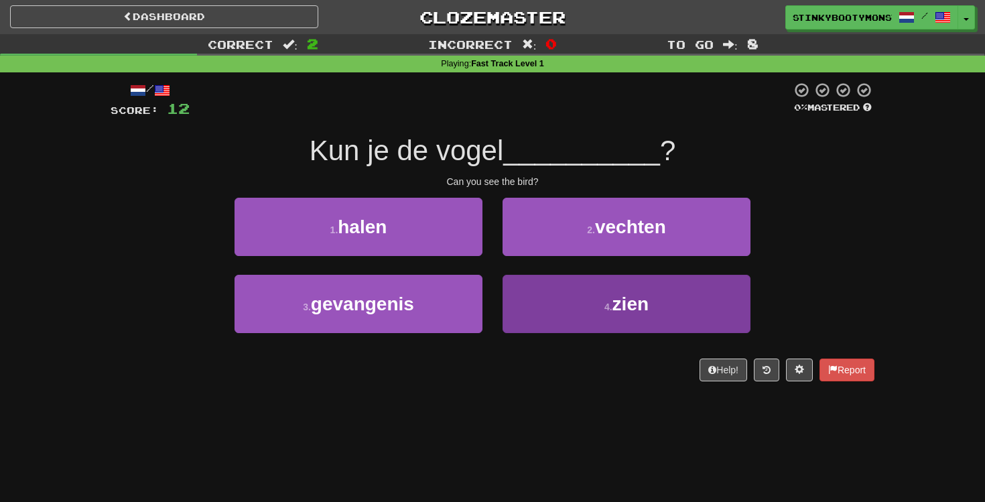
click at [536, 302] on button "4 . zien" at bounding box center [626, 304] width 248 height 58
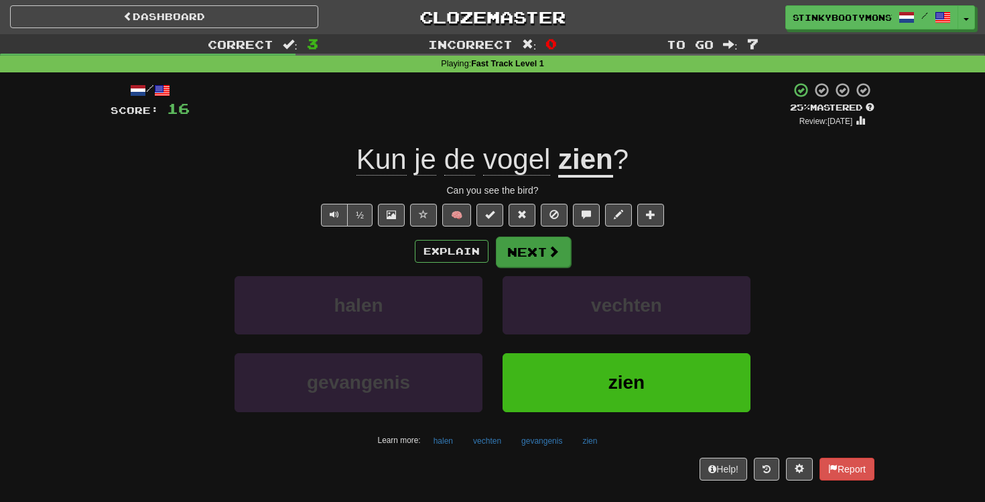
click at [549, 261] on button "Next" at bounding box center [533, 251] width 75 height 31
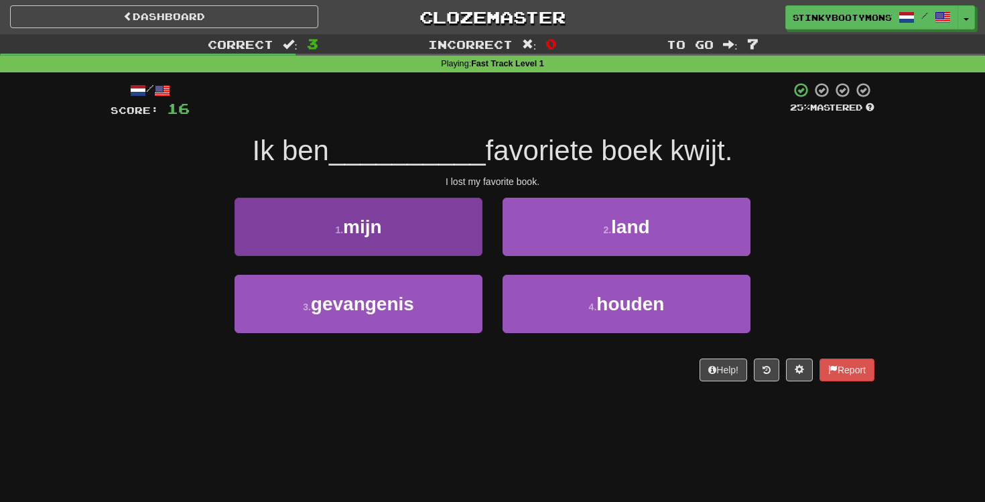
click at [408, 217] on button "1 . mijn" at bounding box center [358, 227] width 248 height 58
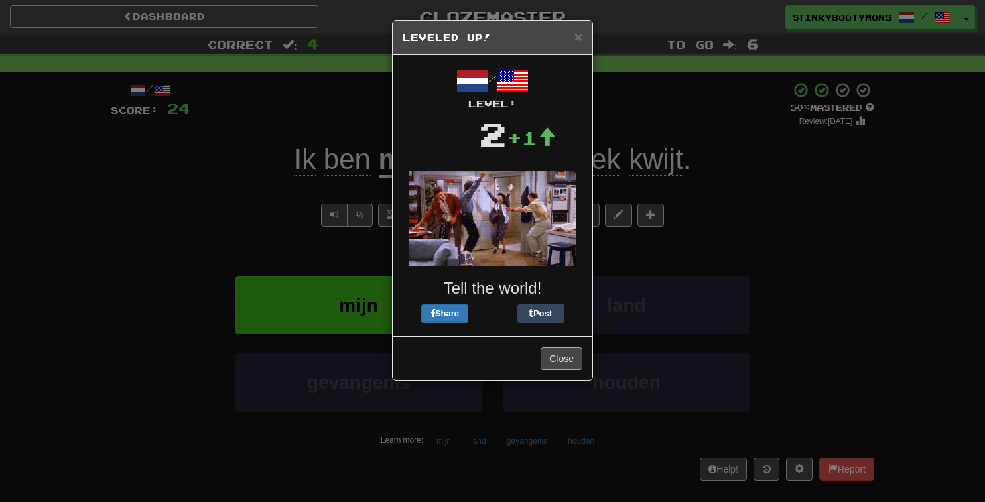
click at [571, 360] on button "Close" at bounding box center [562, 358] width 42 height 23
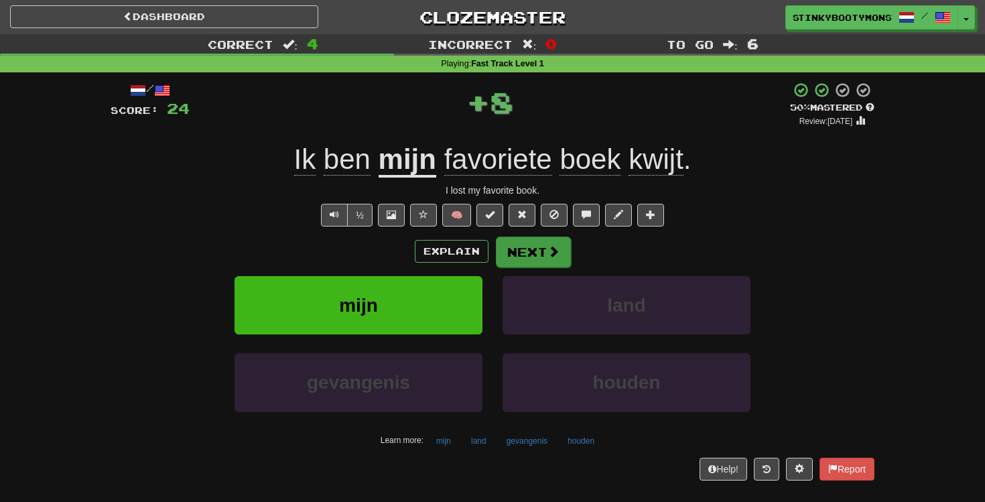
click at [538, 257] on button "Next" at bounding box center [533, 251] width 75 height 31
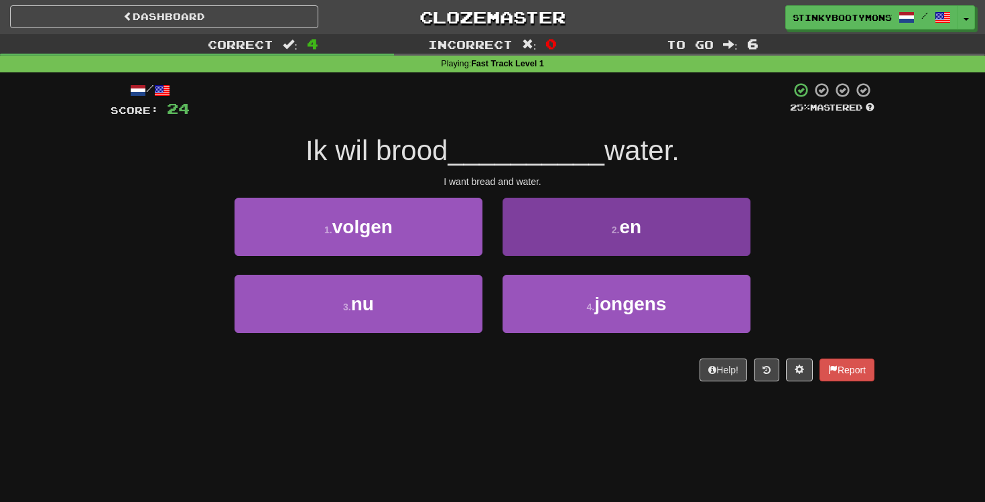
click at [539, 239] on button "2 . en" at bounding box center [626, 227] width 248 height 58
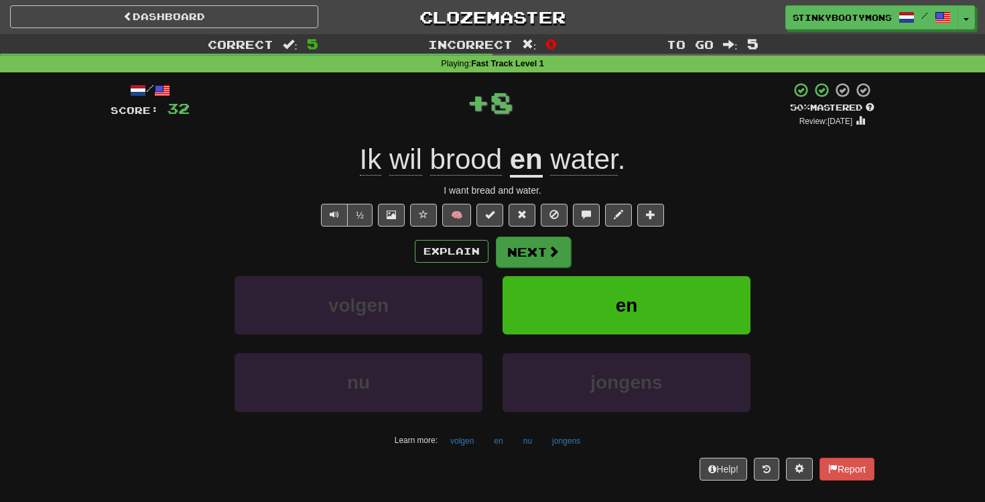
click at [555, 264] on button "Next" at bounding box center [533, 251] width 75 height 31
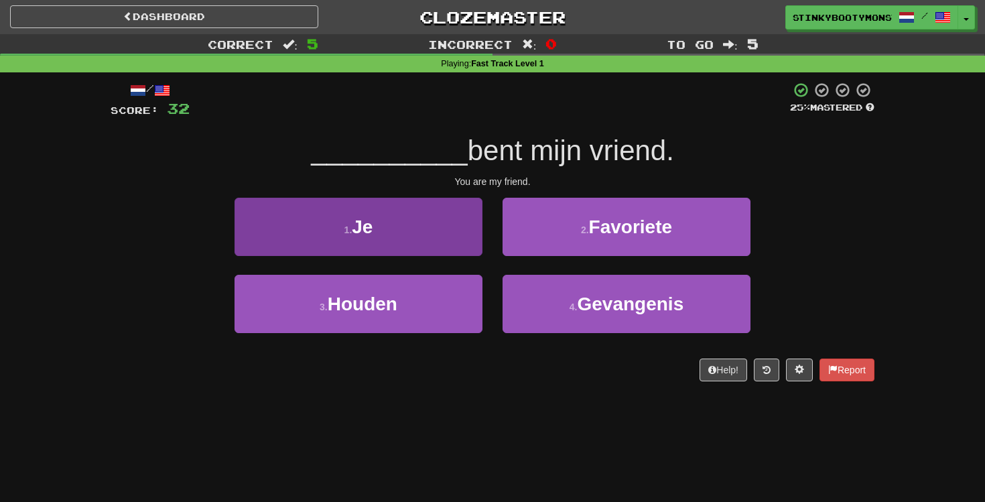
click at [472, 225] on button "1 . Je" at bounding box center [358, 227] width 248 height 58
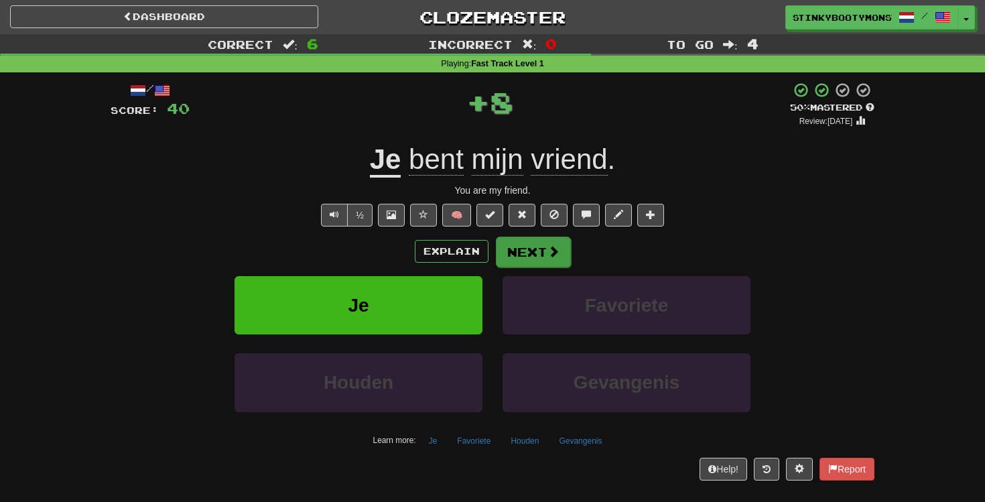
click at [537, 246] on button "Next" at bounding box center [533, 251] width 75 height 31
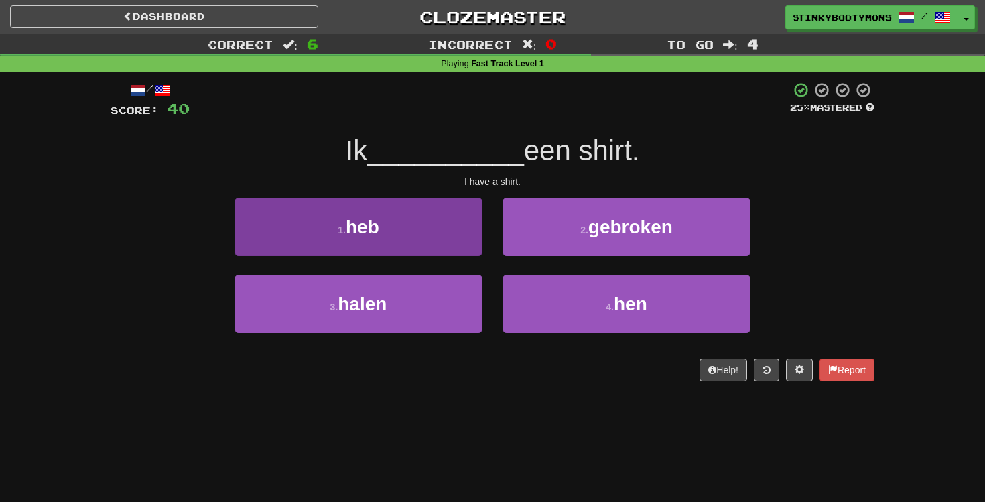
click at [459, 242] on button "1 . heb" at bounding box center [358, 227] width 248 height 58
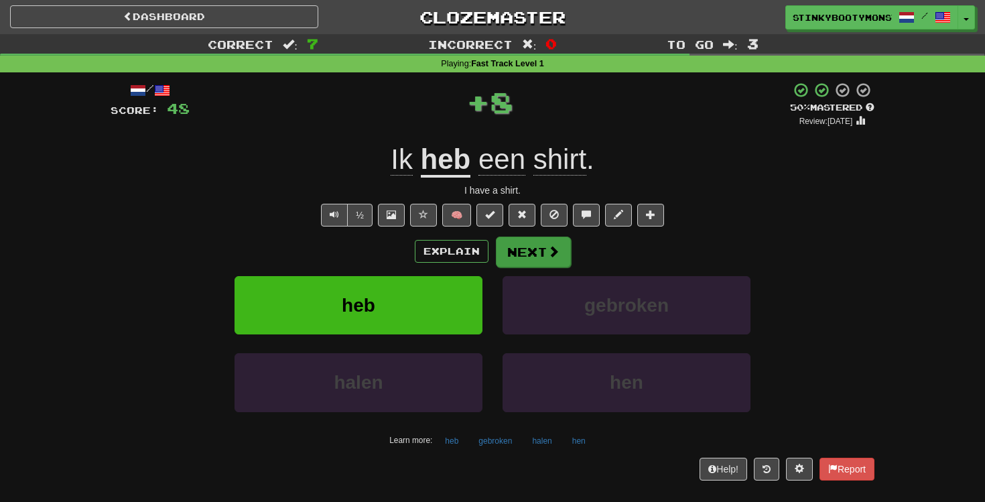
click at [539, 263] on button "Next" at bounding box center [533, 251] width 75 height 31
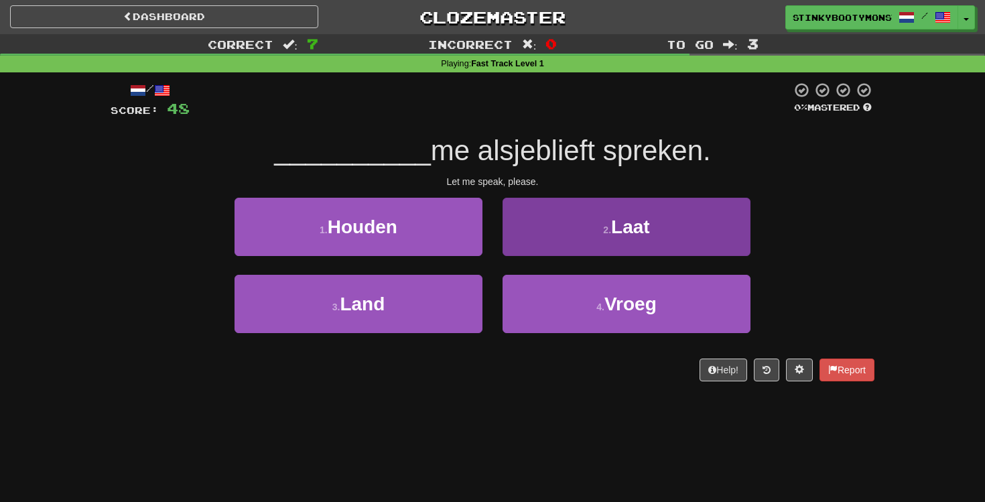
click at [537, 230] on button "2 . Laat" at bounding box center [626, 227] width 248 height 58
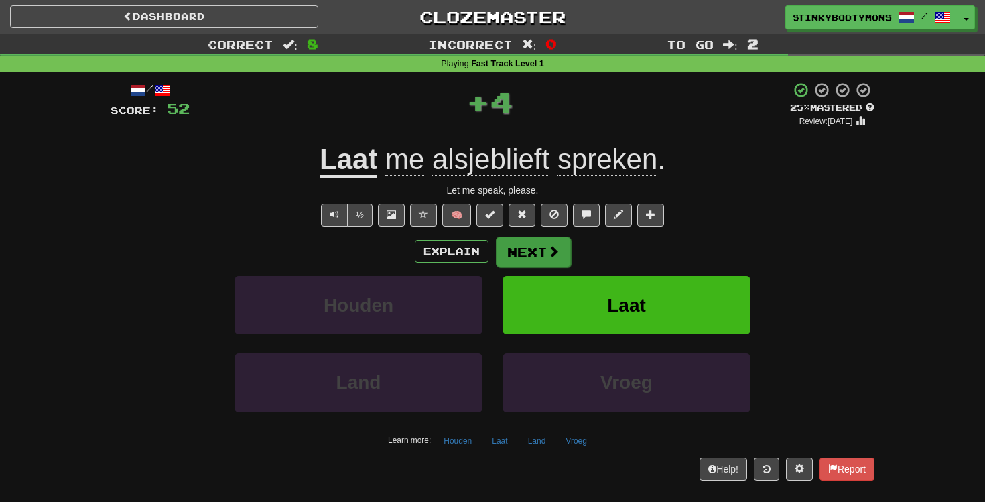
click at [513, 256] on button "Next" at bounding box center [533, 251] width 75 height 31
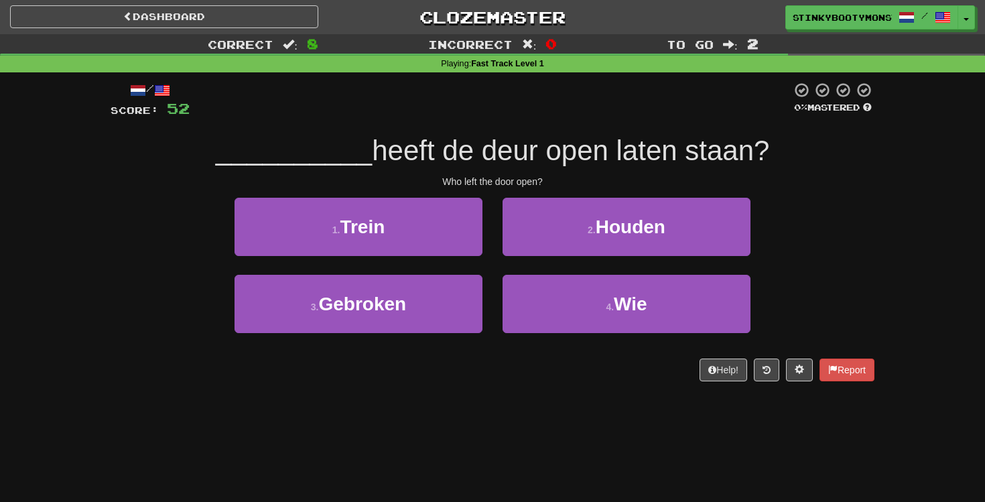
drag, startPoint x: 356, startPoint y: 161, endPoint x: 773, endPoint y: 162, distance: 416.7
click at [774, 162] on div "__________ heeft de deur open laten staan?" at bounding box center [493, 151] width 764 height 37
click at [773, 162] on div "__________ heeft de deur open laten staan?" at bounding box center [493, 151] width 764 height 37
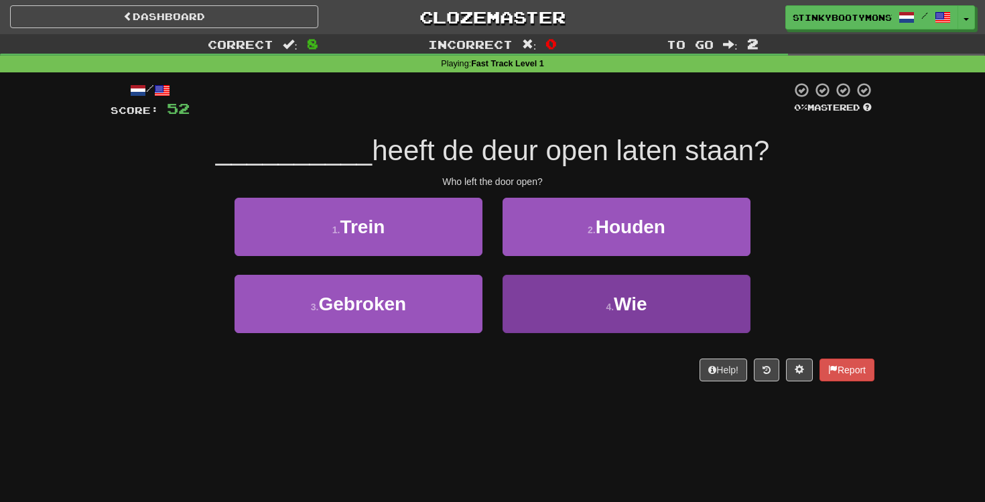
click at [715, 311] on button "4 . Wie" at bounding box center [626, 304] width 248 height 58
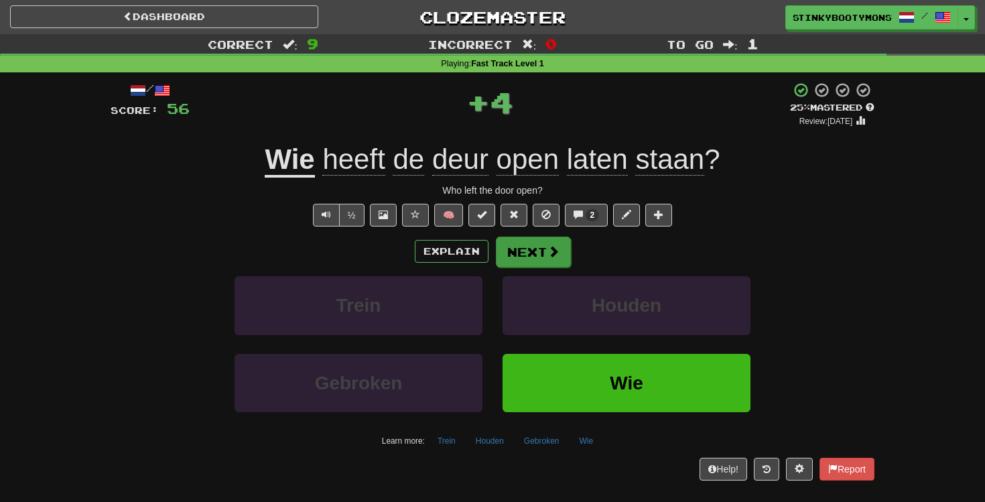
click at [547, 246] on span at bounding box center [553, 251] width 12 height 12
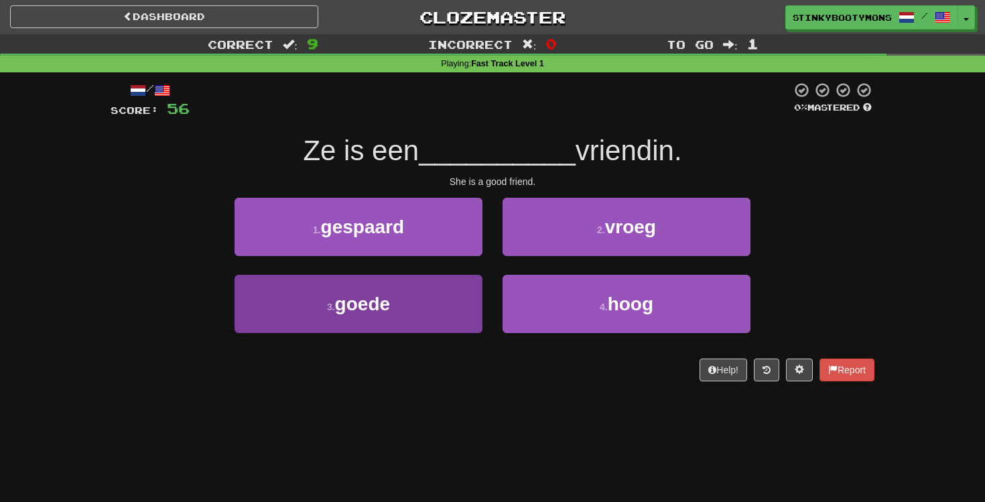
click at [459, 309] on button "3 . goede" at bounding box center [358, 304] width 248 height 58
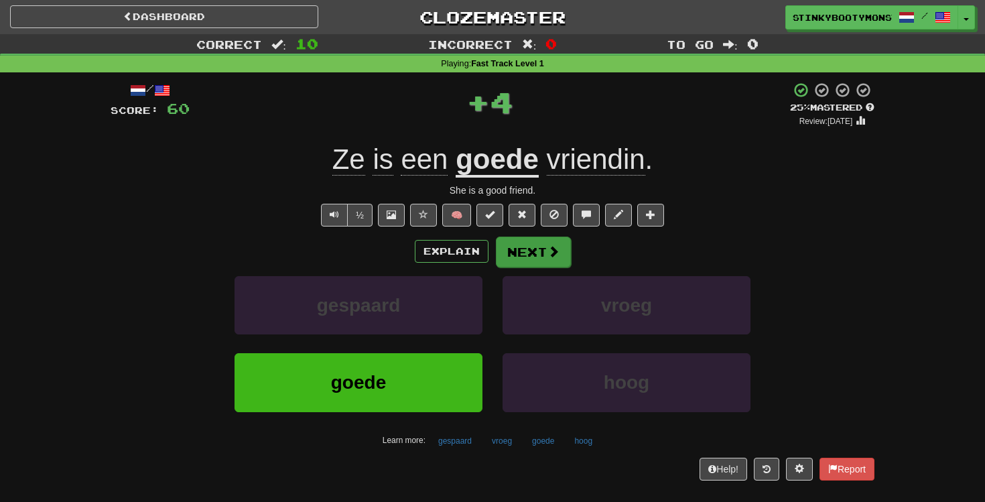
click at [562, 241] on button "Next" at bounding box center [533, 251] width 75 height 31
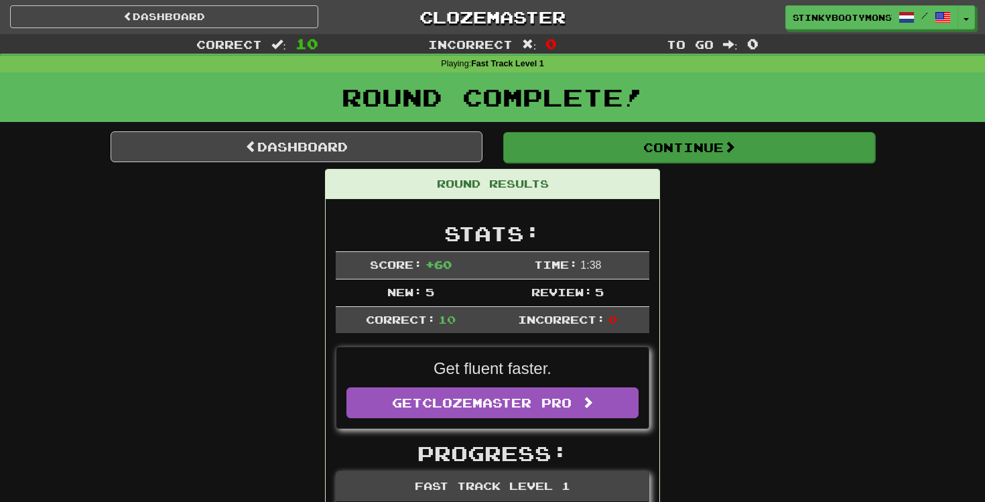
click at [664, 149] on button "Continue" at bounding box center [689, 147] width 372 height 31
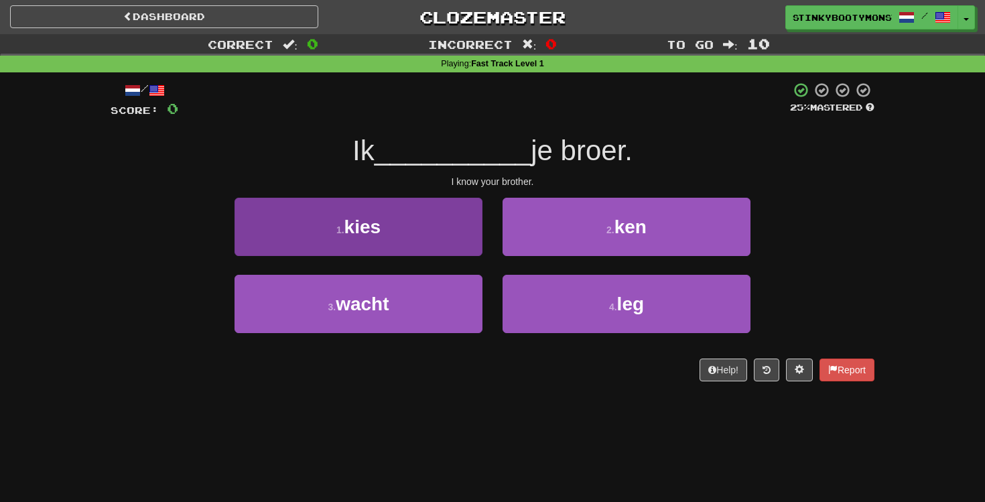
click at [361, 229] on span "kies" at bounding box center [362, 226] width 37 height 21
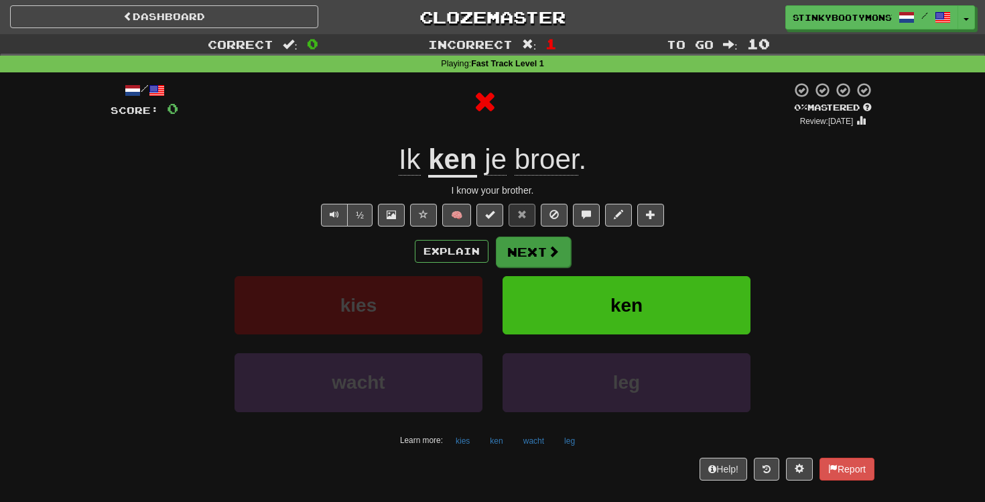
click at [543, 257] on button "Next" at bounding box center [533, 251] width 75 height 31
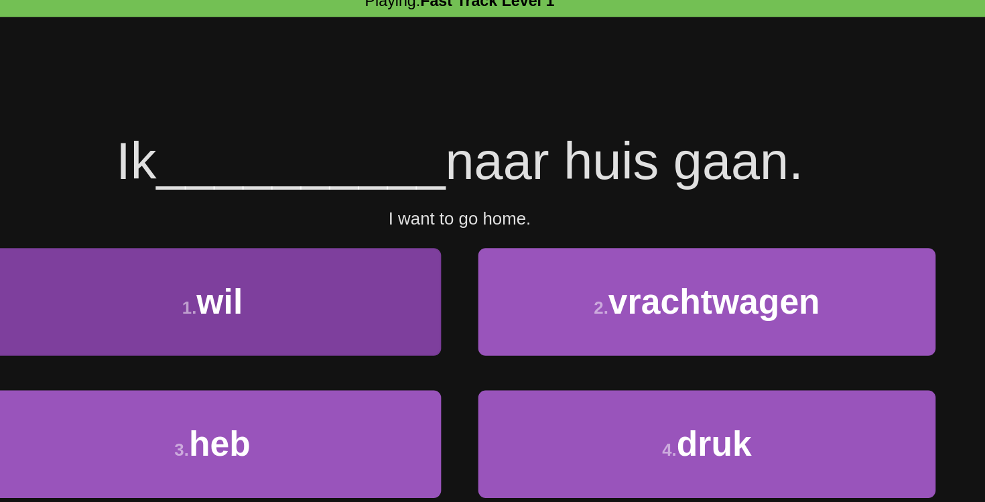
scroll to position [23, 0]
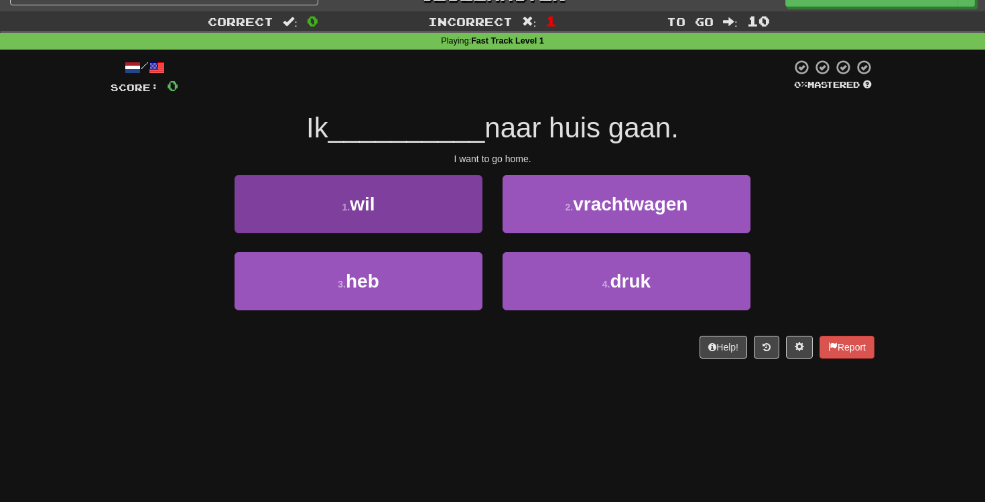
click at [433, 196] on button "1 . wil" at bounding box center [358, 204] width 248 height 58
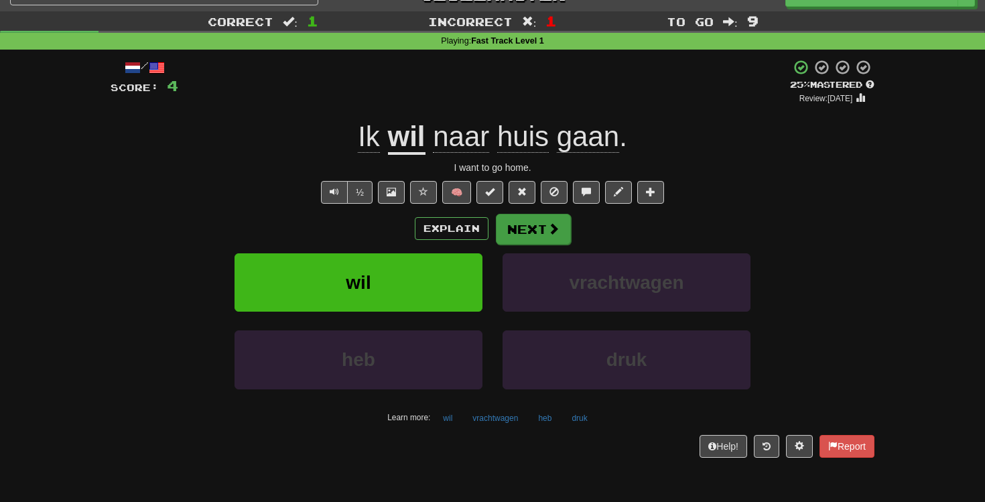
click at [517, 227] on button "Next" at bounding box center [533, 229] width 75 height 31
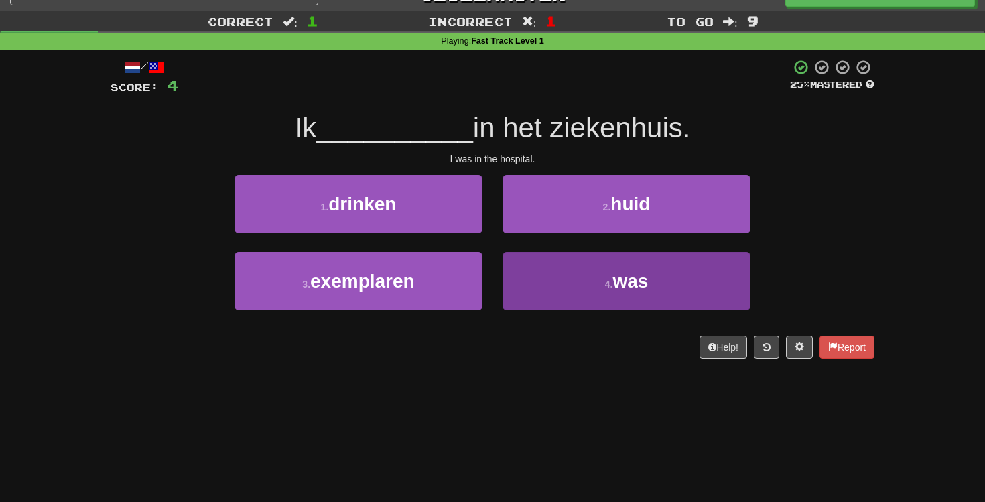
click at [585, 294] on button "4 . was" at bounding box center [626, 281] width 248 height 58
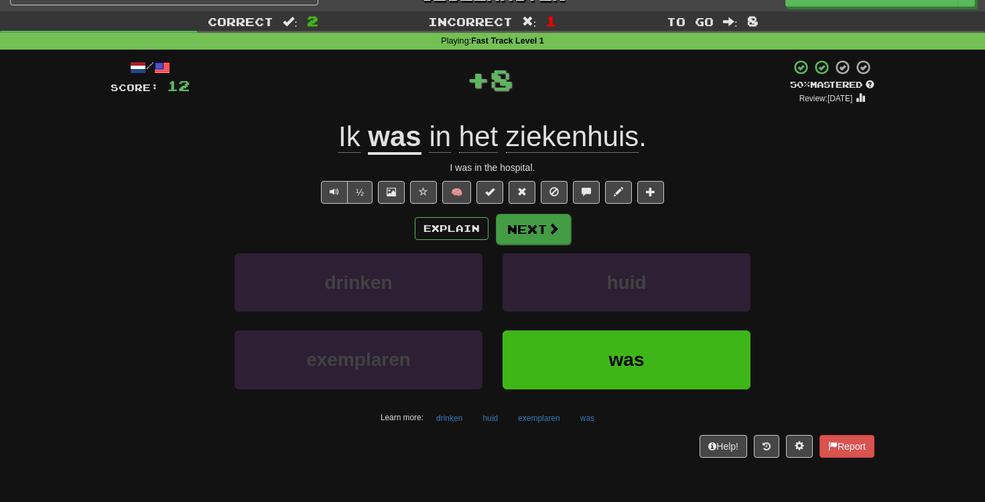
click at [519, 225] on button "Next" at bounding box center [533, 229] width 75 height 31
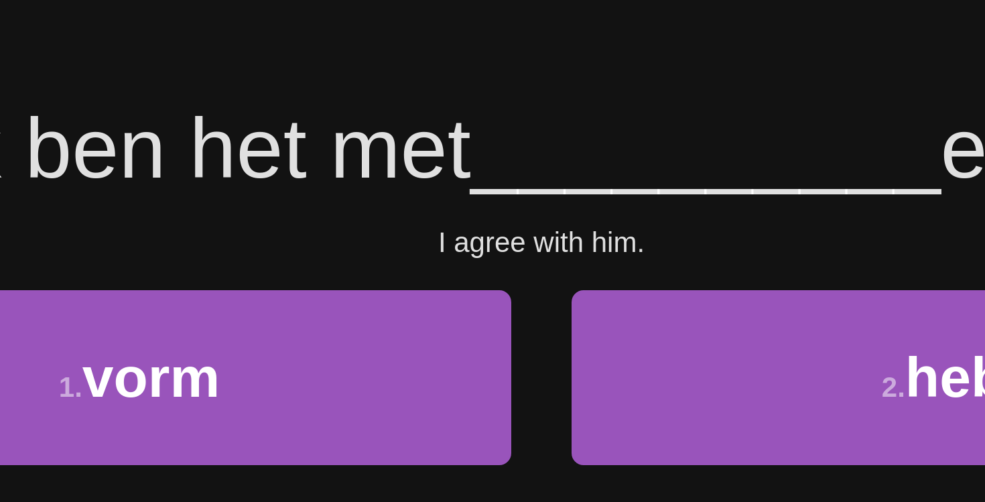
scroll to position [25, 0]
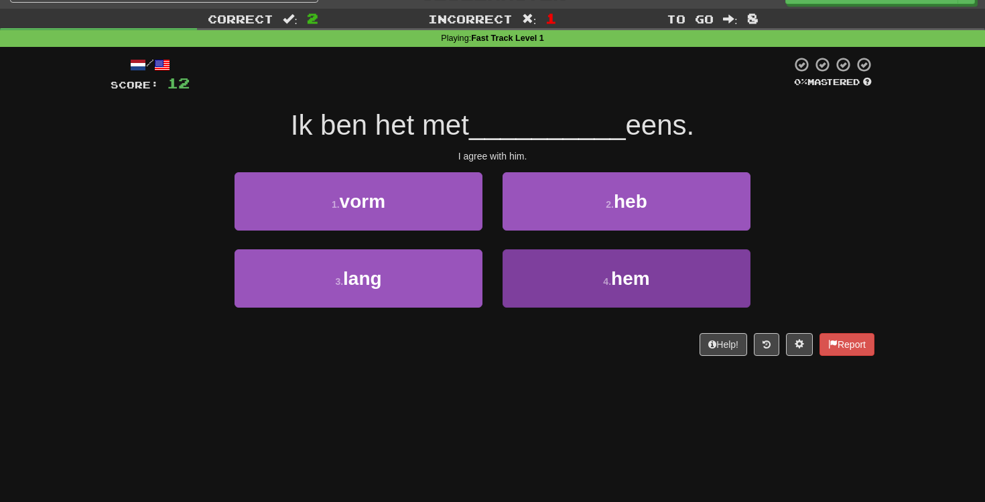
click at [573, 279] on button "4 . hem" at bounding box center [626, 278] width 248 height 58
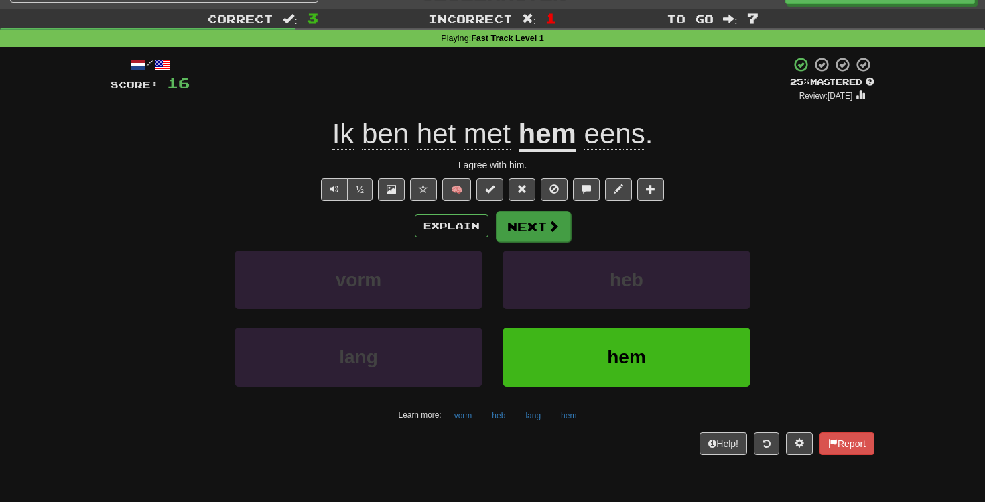
click at [539, 229] on button "Next" at bounding box center [533, 226] width 75 height 31
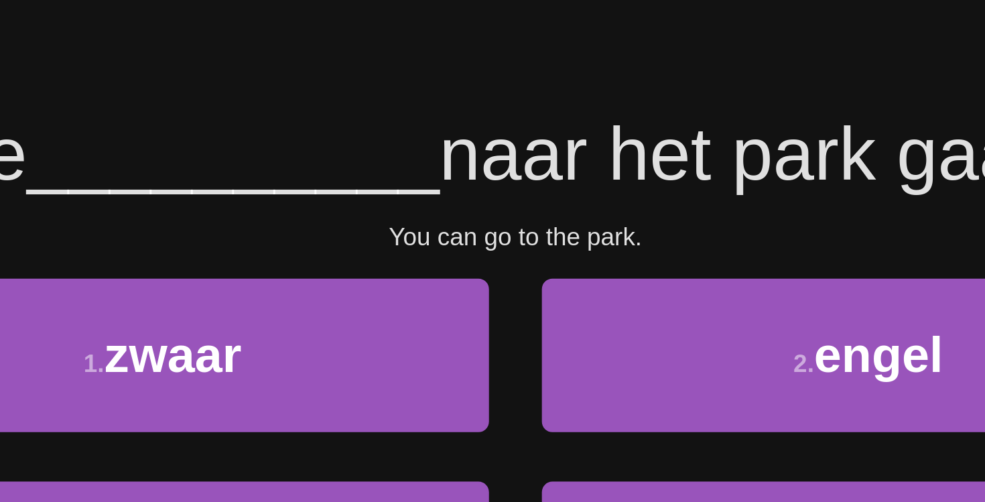
scroll to position [3, 0]
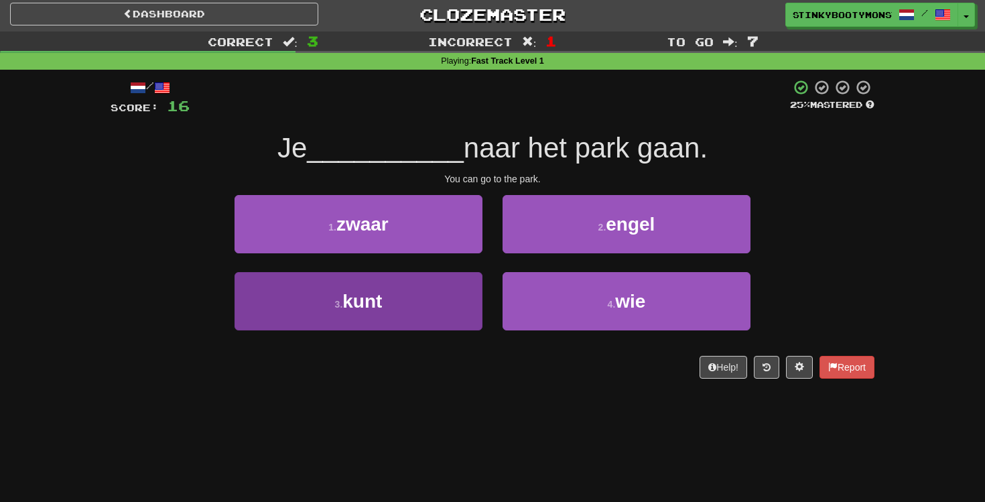
click at [438, 291] on button "3 . kunt" at bounding box center [358, 301] width 248 height 58
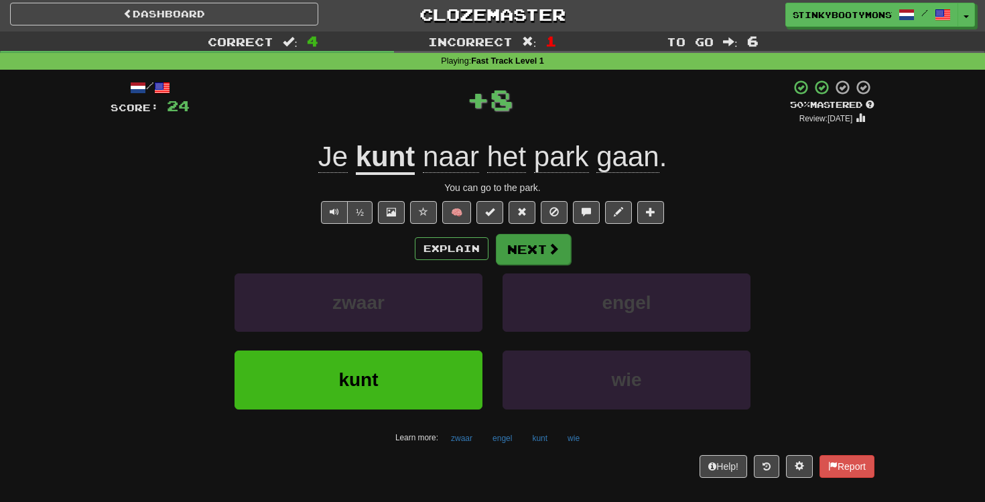
click at [541, 242] on button "Next" at bounding box center [533, 249] width 75 height 31
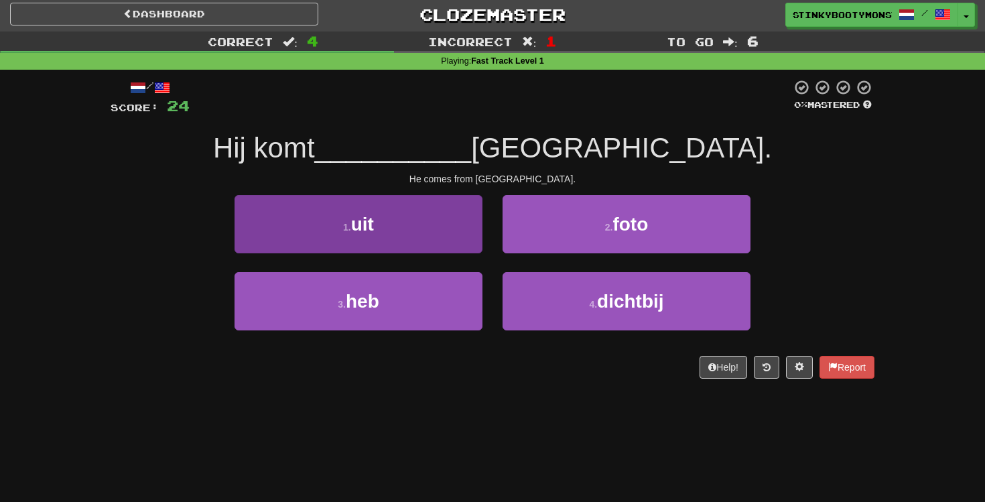
click at [442, 216] on button "1 . uit" at bounding box center [358, 224] width 248 height 58
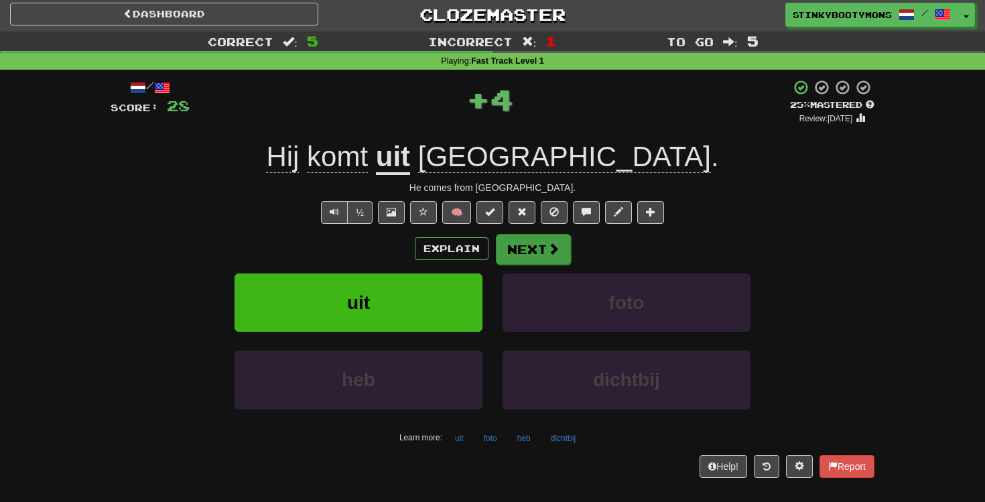
click at [559, 249] on button "Next" at bounding box center [533, 249] width 75 height 31
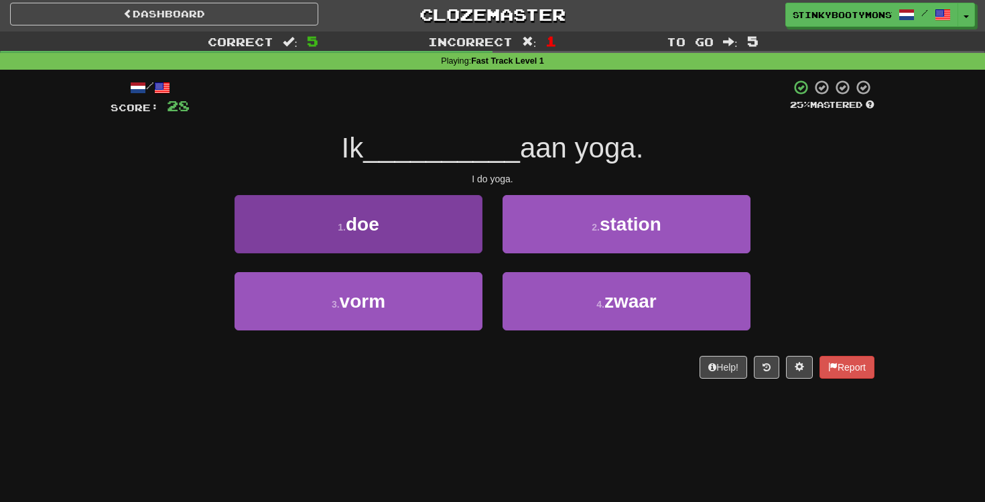
click at [452, 224] on button "1 . doe" at bounding box center [358, 224] width 248 height 58
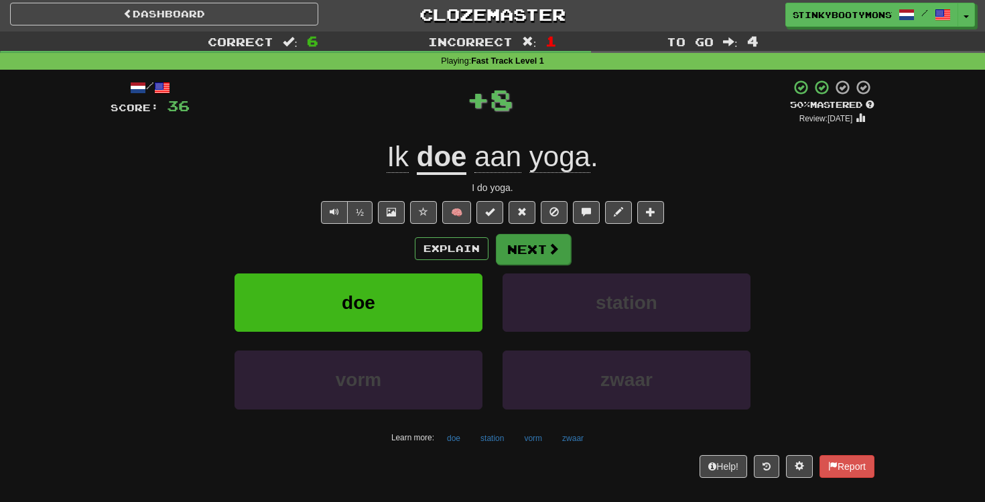
click at [549, 244] on span at bounding box center [553, 248] width 12 height 12
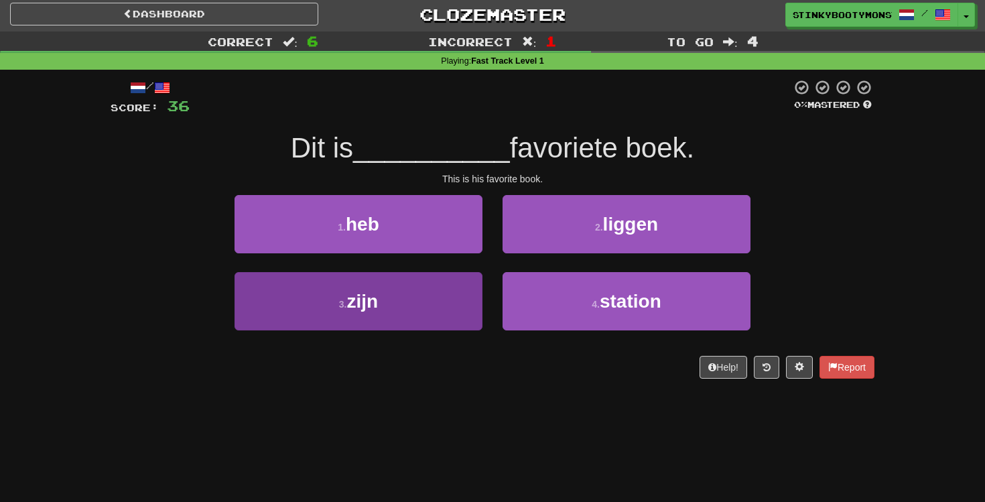
click at [445, 300] on button "3 . zijn" at bounding box center [358, 301] width 248 height 58
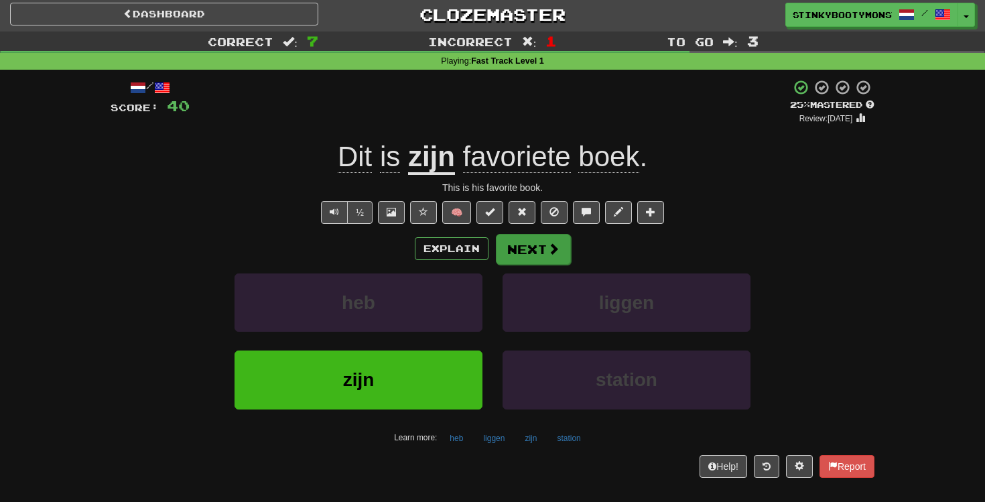
click at [509, 247] on button "Next" at bounding box center [533, 249] width 75 height 31
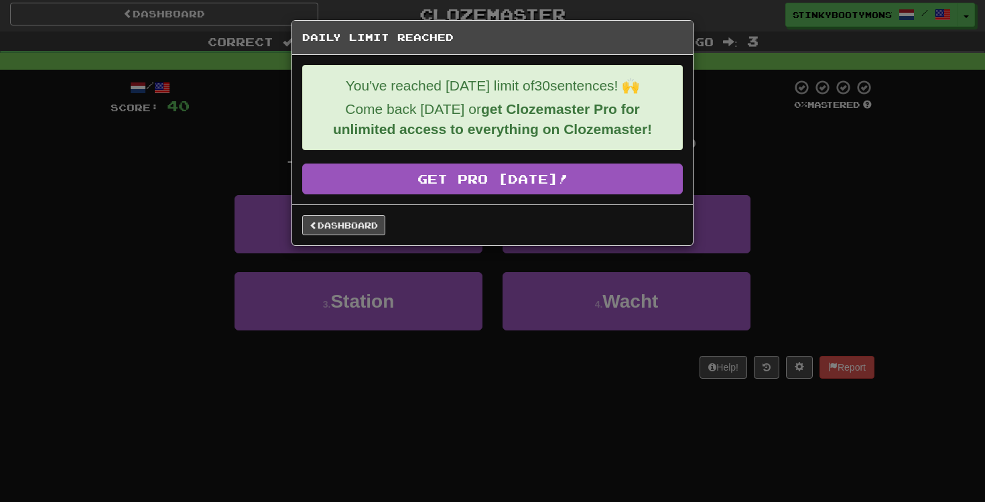
click at [806, 245] on div "Daily Limit Reached You've reached today's limit of 30 sentences! 🙌 Come back t…" at bounding box center [492, 251] width 985 height 502
click at [363, 227] on link "Dashboard" at bounding box center [343, 225] width 83 height 20
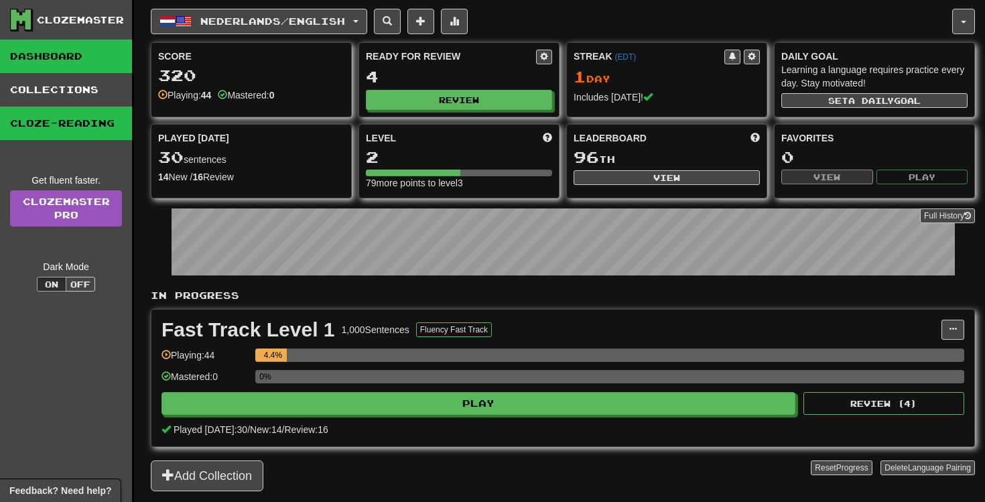
click at [56, 120] on link "Cloze-Reading" at bounding box center [66, 123] width 132 height 33
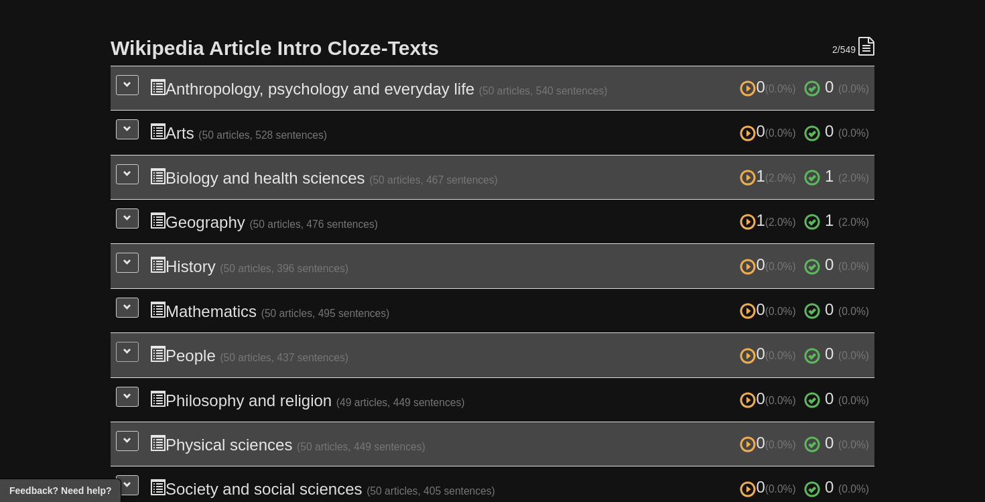
scroll to position [304, 0]
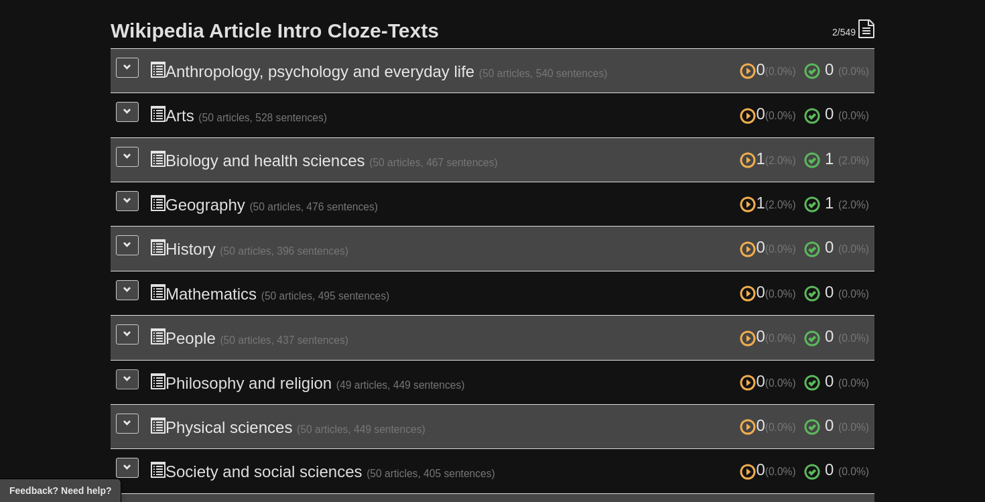
click at [124, 374] on span at bounding box center [127, 378] width 8 height 8
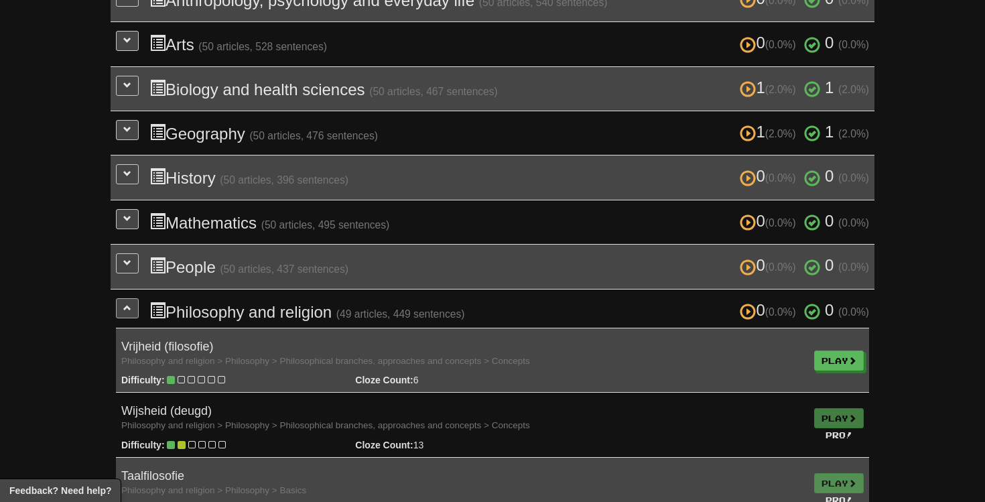
scroll to position [421, 0]
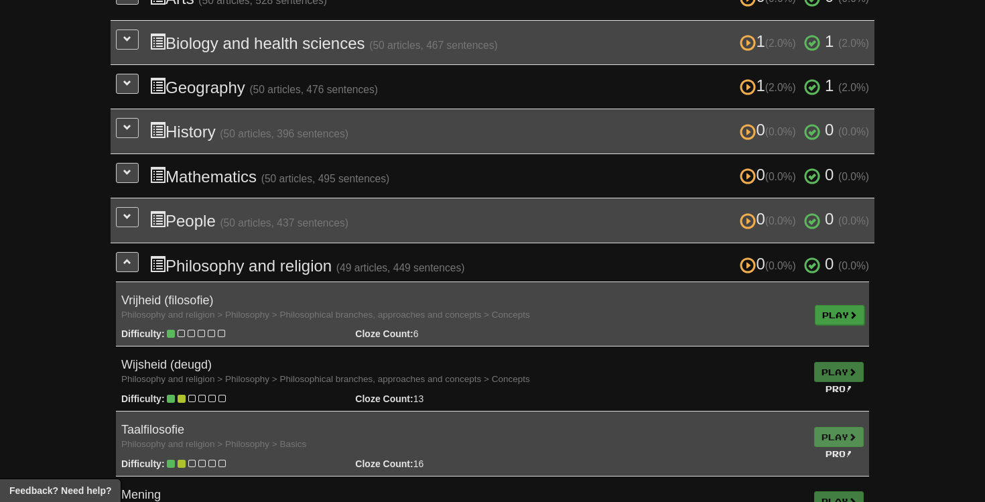
click at [824, 305] on link "Play" at bounding box center [840, 315] width 50 height 20
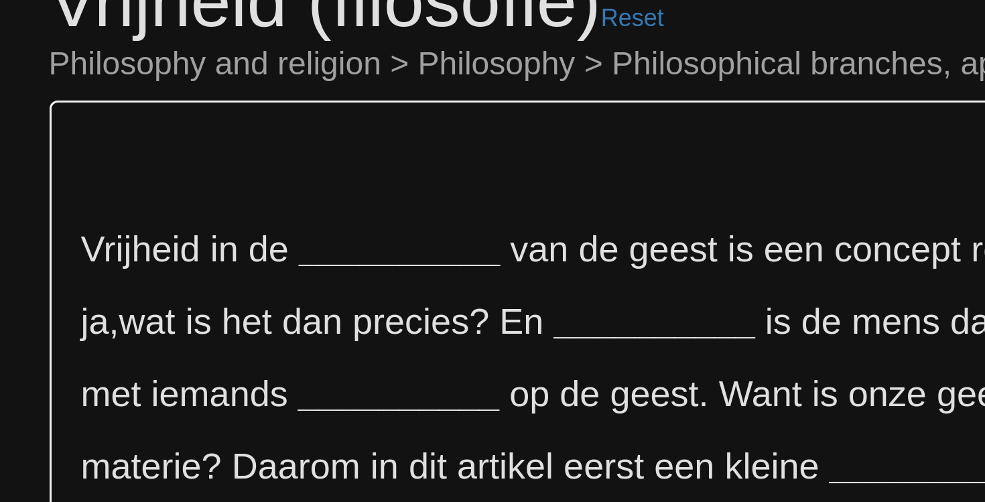
click at [82, 63] on div "/ Cloze-Reading Vrijheid (filosofie) Reset Philosophy and religion > Philosophy…" at bounding box center [410, 173] width 656 height 279
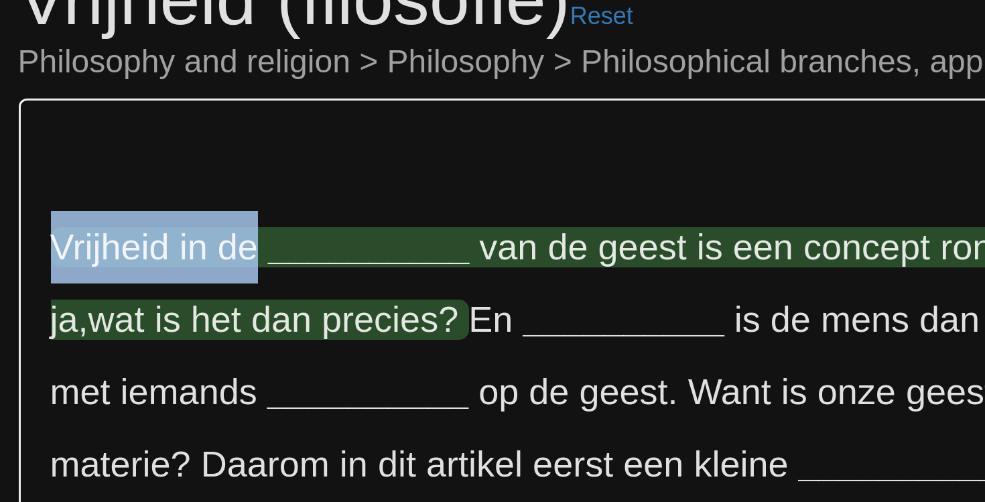
drag, startPoint x: 17, startPoint y: 80, endPoint x: 86, endPoint y: 84, distance: 69.8
click at [103, 153] on span "Vrijheid in de" at bounding box center [139, 159] width 72 height 13
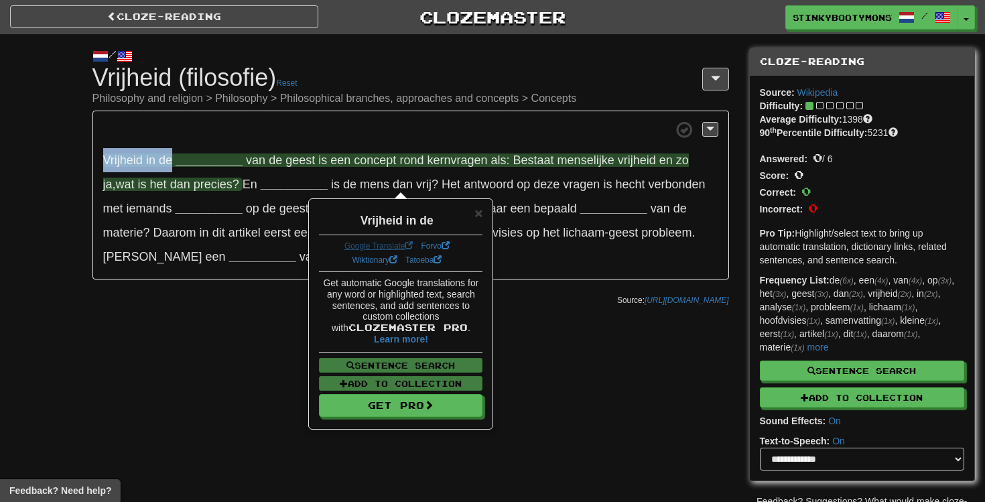
click at [373, 244] on link "Google Translate" at bounding box center [378, 245] width 69 height 9
click at [214, 347] on div "/ Cloze-Reading Vrijheid (filosofie) Reset Philosophy and religion > Philosophy…" at bounding box center [492, 277] width 985 height 487
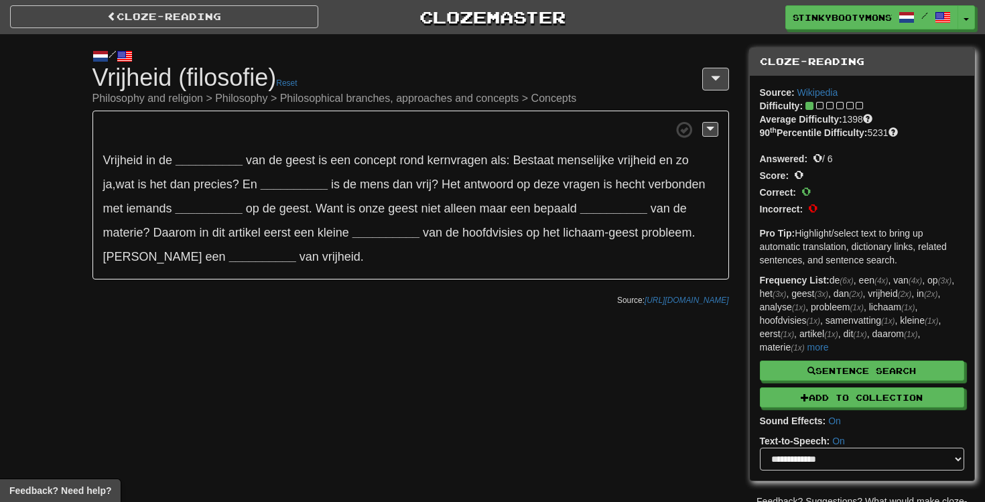
click at [224, 150] on p "Vrijheid in de __________ van de geest is een concept rond kernvragen als: Best…" at bounding box center [410, 195] width 636 height 169
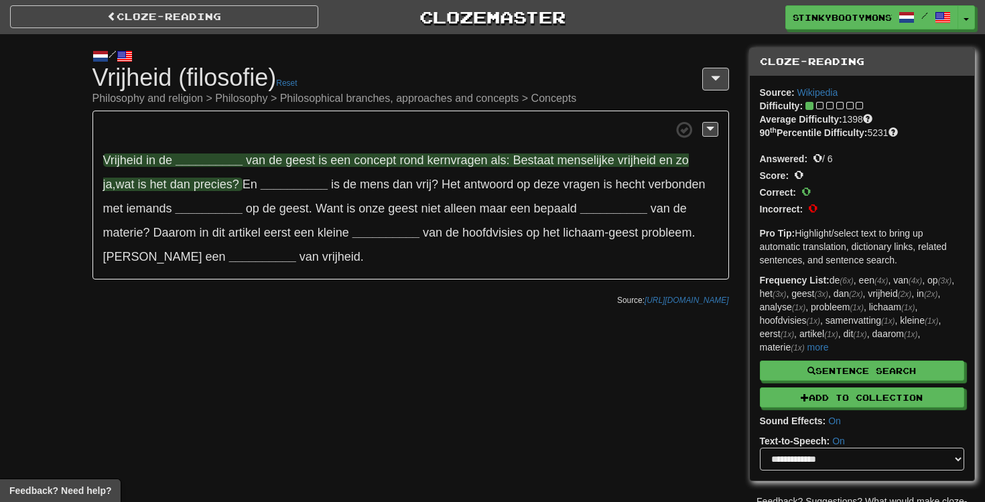
click at [222, 155] on strong "__________" at bounding box center [209, 159] width 67 height 13
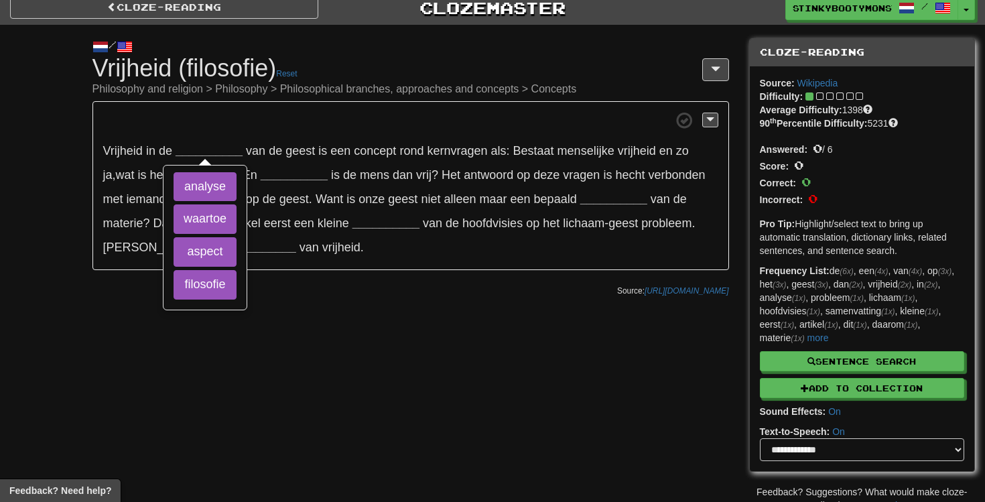
scroll to position [11, 0]
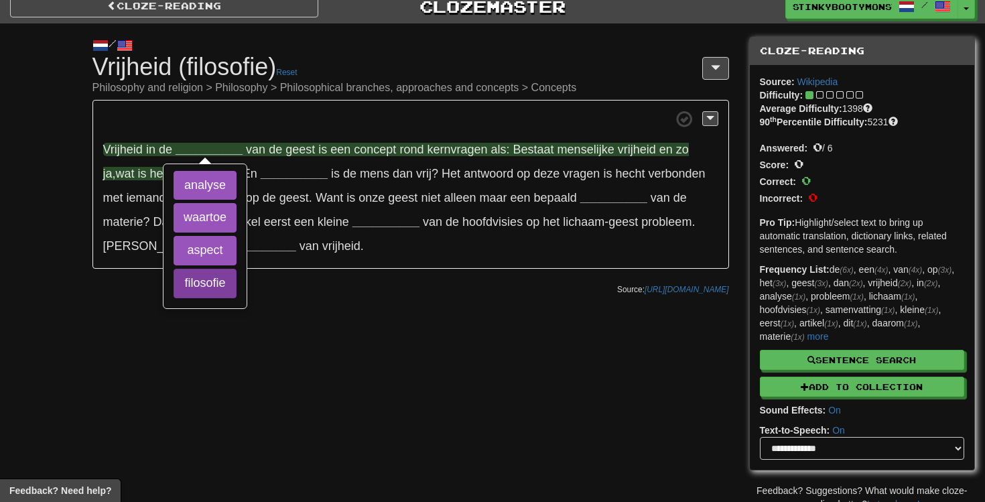
click at [215, 293] on button "filosofie" at bounding box center [204, 283] width 63 height 29
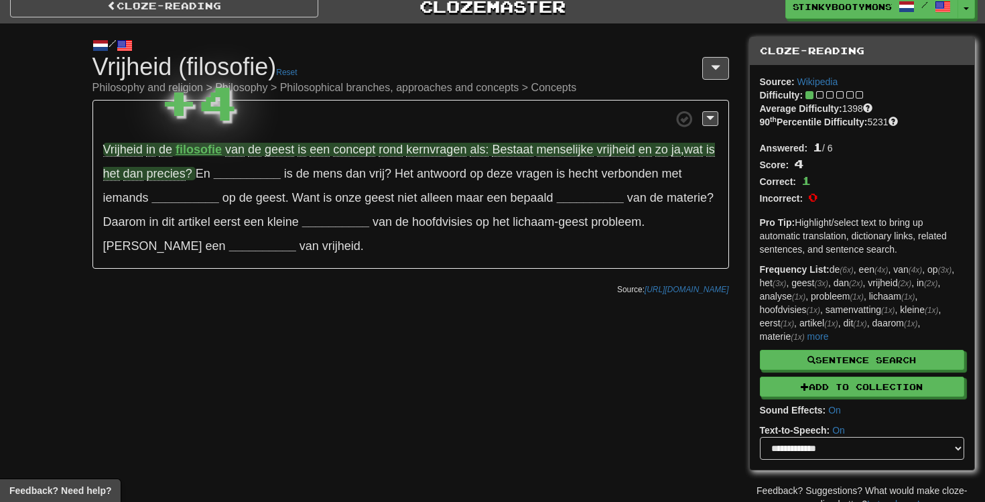
click at [312, 378] on div "/ Cloze-Reading Vrijheid (filosofie) Reset Philosophy and religion > Philosophy…" at bounding box center [492, 266] width 985 height 487
click at [263, 163] on p "Vrijheid in de filosofie van de geest is een concept rond kernvragen als: Besta…" at bounding box center [410, 184] width 636 height 169
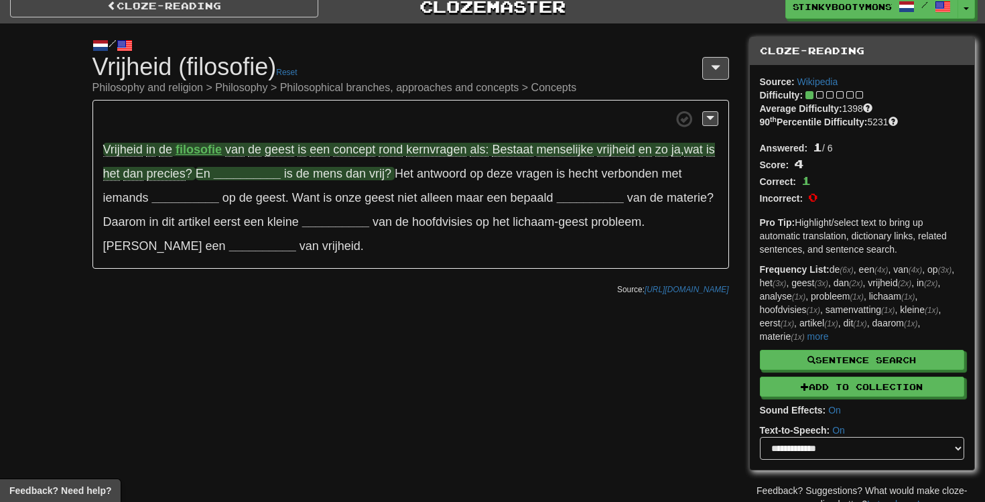
click at [259, 171] on strong "__________" at bounding box center [247, 173] width 67 height 13
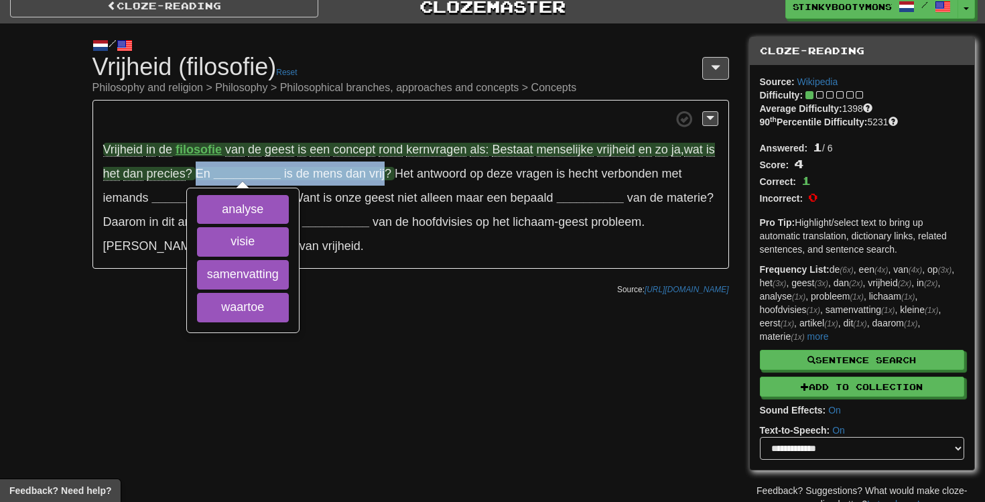
drag, startPoint x: 208, startPoint y: 176, endPoint x: 393, endPoint y: 174, distance: 184.2
click at [393, 174] on span "En __________ analyse visie samenvatting waartoe is de mens dan vrij ?" at bounding box center [295, 173] width 199 height 13
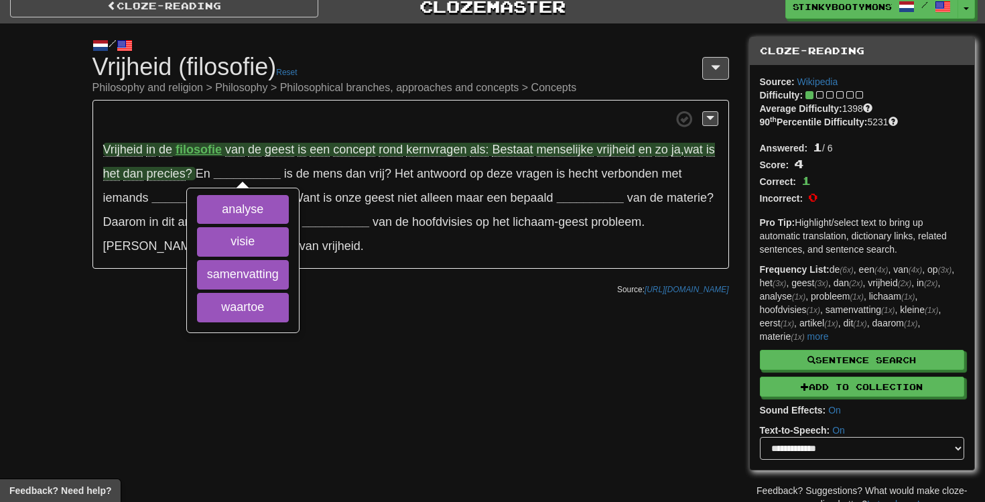
click at [405, 322] on div "/ Cloze-Reading Vrijheid (filosofie) Reset Philosophy and religion > Philosophy…" at bounding box center [492, 266] width 985 height 487
drag, startPoint x: 229, startPoint y: 303, endPoint x: 387, endPoint y: 331, distance: 159.8
click at [386, 330] on div "/ Cloze-Reading Vrijheid (filosofie) Reset Philosophy and religion > Philosophy…" at bounding box center [492, 266] width 985 height 487
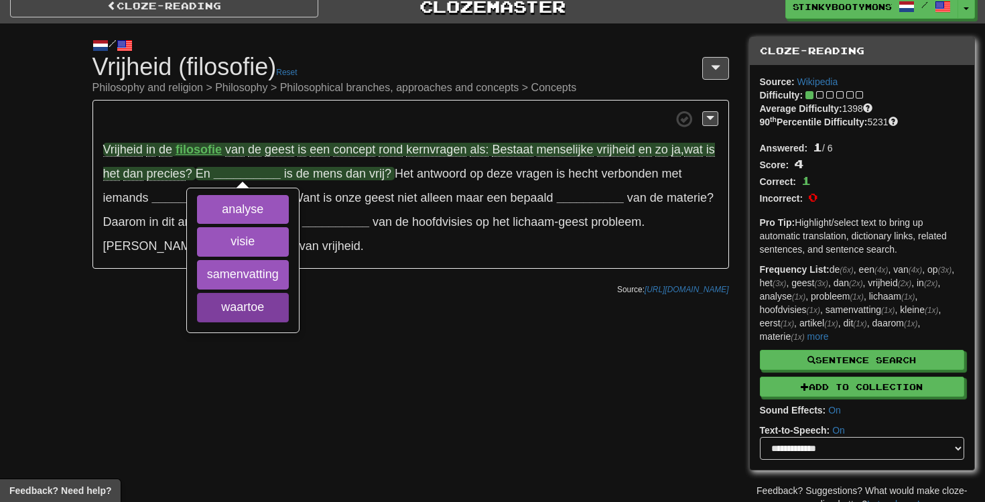
click at [271, 307] on button "waartoe" at bounding box center [243, 307] width 92 height 29
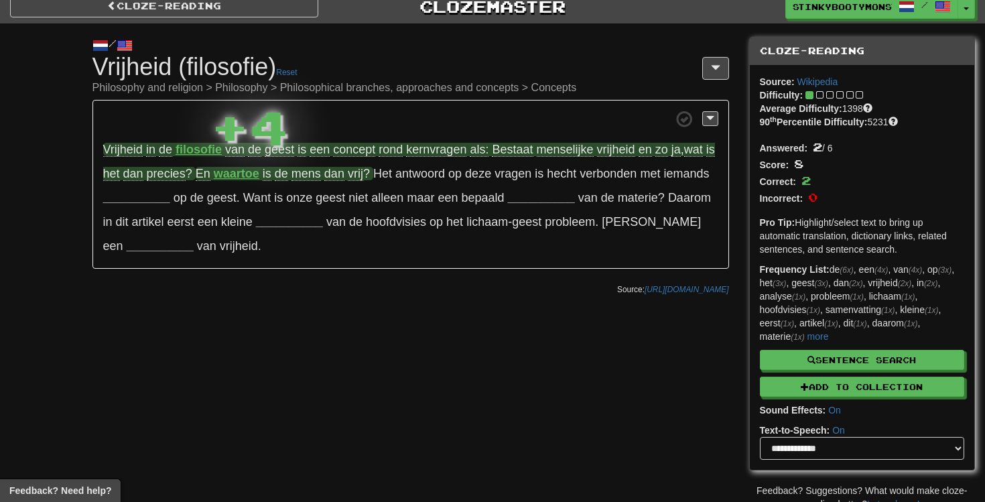
click at [350, 330] on div "/ Cloze-Reading Vrijheid (filosofie) Reset Philosophy and religion > Philosophy…" at bounding box center [492, 266] width 985 height 487
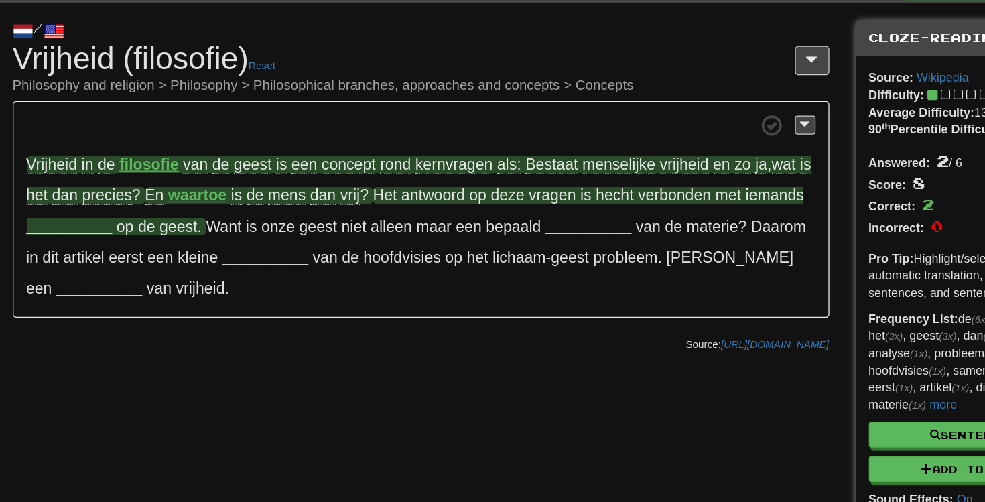
click at [103, 194] on strong "__________" at bounding box center [136, 200] width 67 height 13
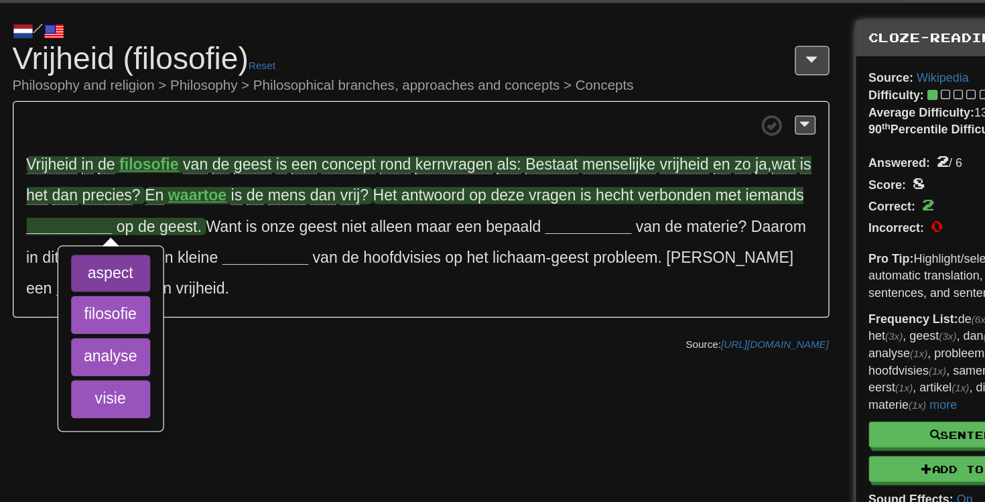
click at [138, 222] on button "aspect" at bounding box center [169, 236] width 62 height 29
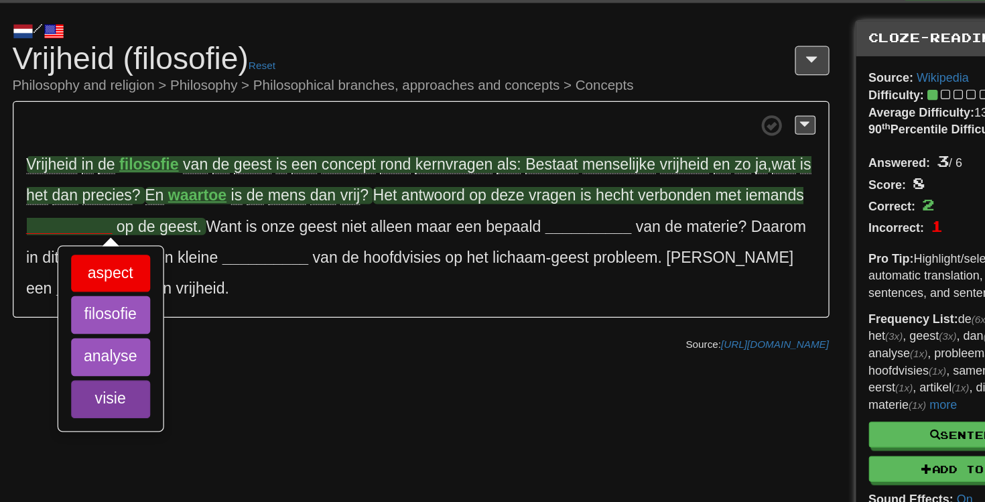
click at [138, 320] on button "visie" at bounding box center [169, 334] width 62 height 29
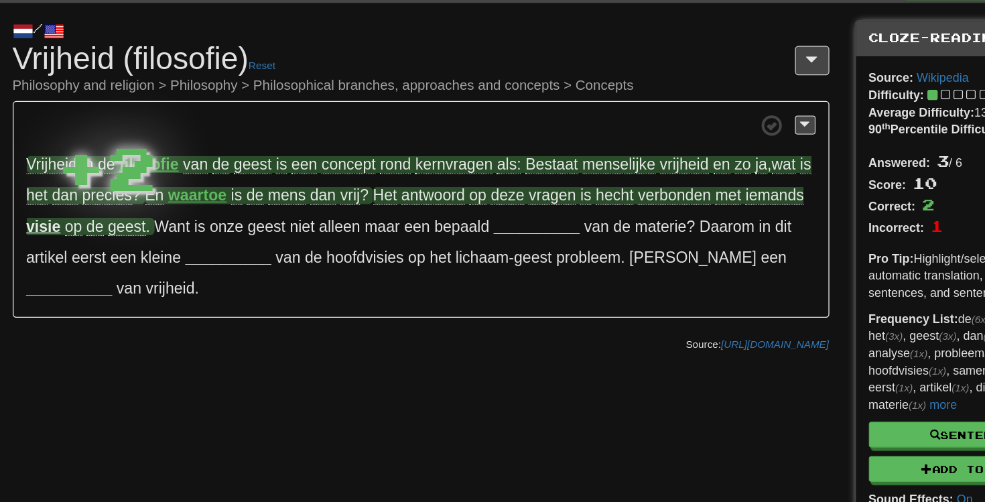
click at [234, 309] on div "/ Cloze-Reading Vrijheid (filosofie) Reset Philosophy and religion > Philosophy…" at bounding box center [492, 269] width 985 height 487
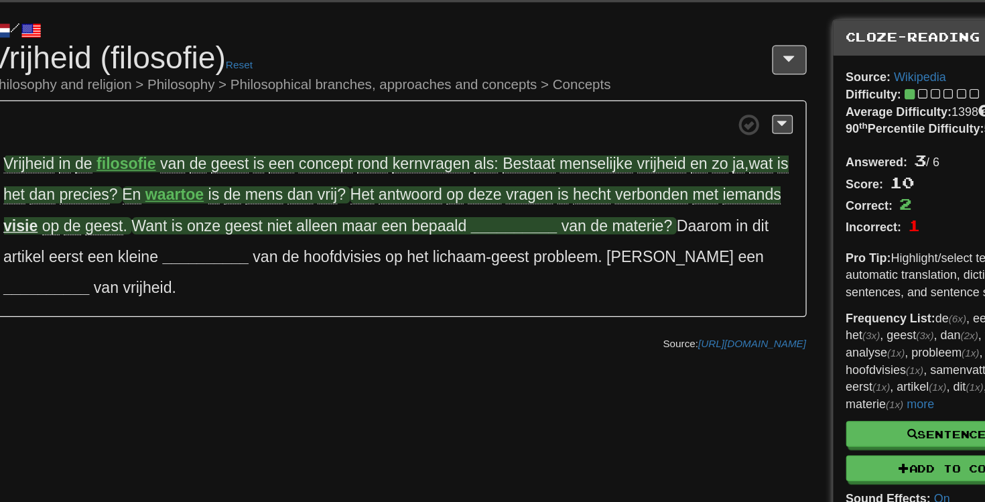
click at [468, 194] on strong "__________" at bounding box center [501, 200] width 67 height 13
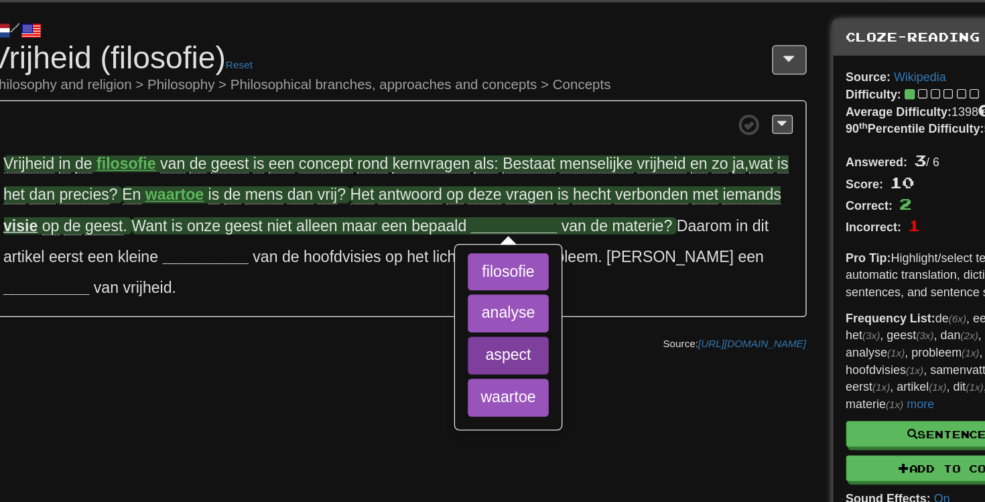
click at [465, 287] on button "aspect" at bounding box center [496, 301] width 63 height 29
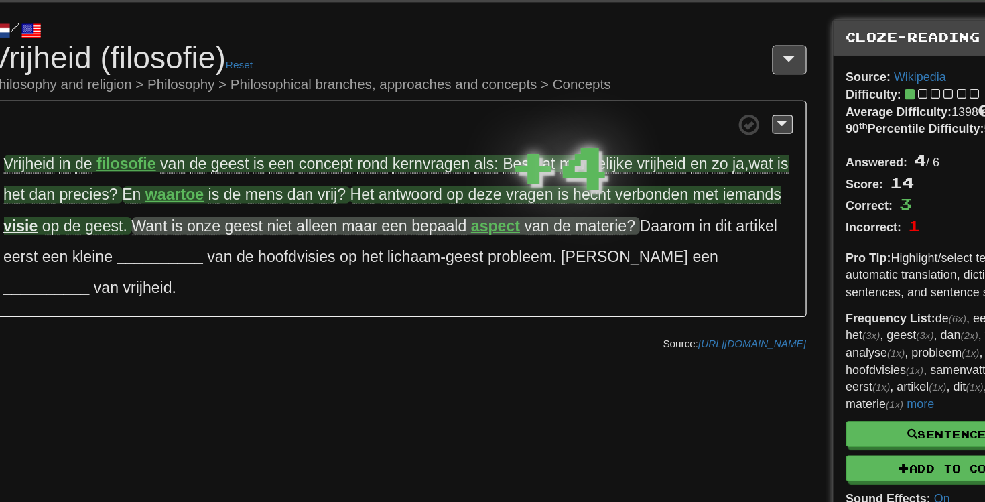
click at [333, 300] on div "/ Cloze-Reading Vrijheid (filosofie) Reset Philosophy and religion > Philosophy…" at bounding box center [492, 269] width 985 height 487
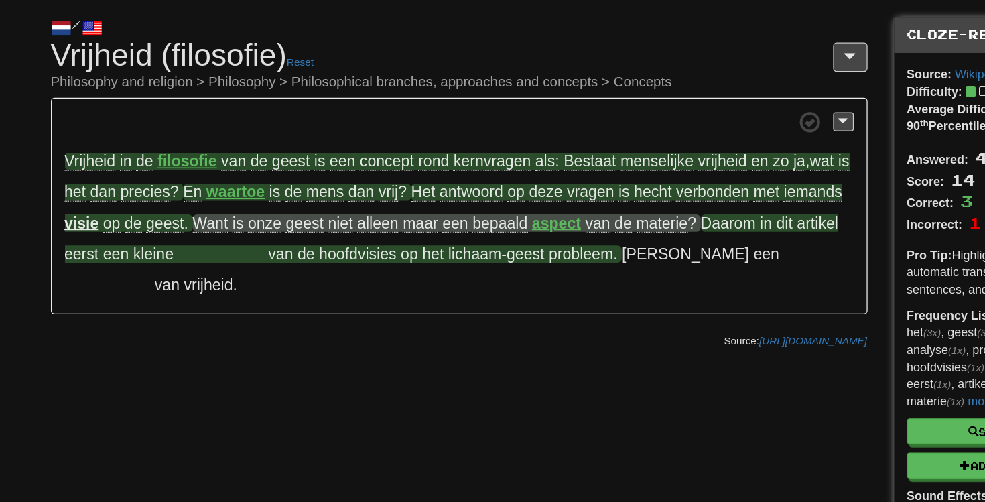
click at [217, 218] on strong "__________" at bounding box center [225, 224] width 67 height 13
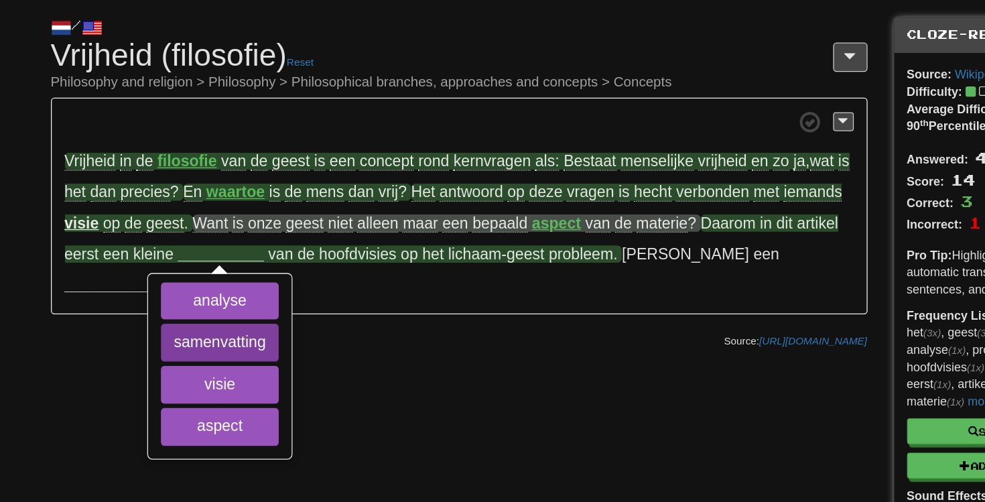
click at [246, 279] on button "samenvatting" at bounding box center [224, 293] width 92 height 29
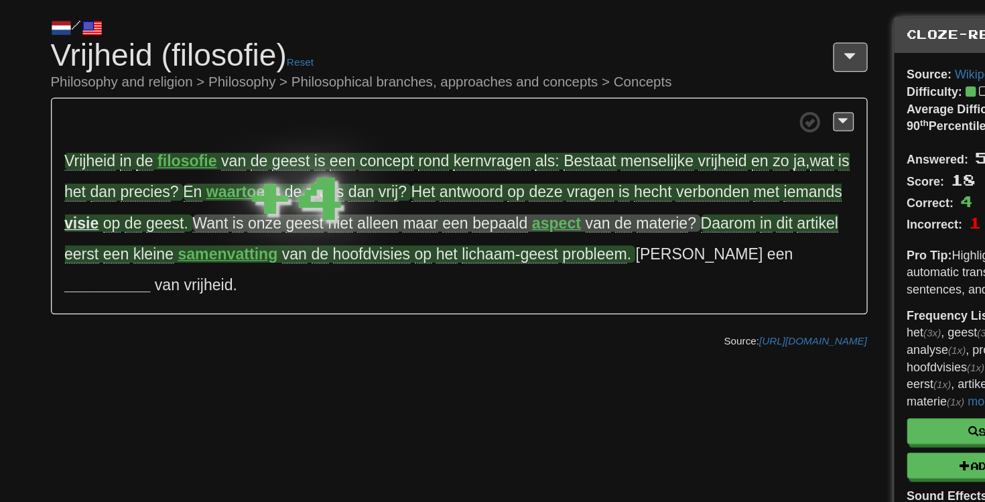
click at [462, 316] on div "/ Cloze-Reading Vrijheid (filosofie) Reset Philosophy and religion > Philosophy…" at bounding box center [492, 269] width 985 height 487
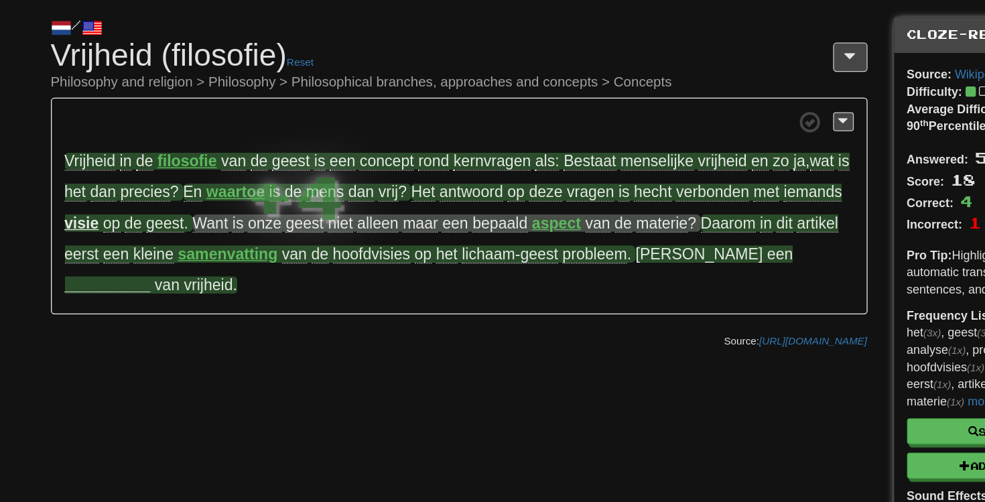
click at [170, 242] on strong "__________" at bounding box center [136, 248] width 67 height 13
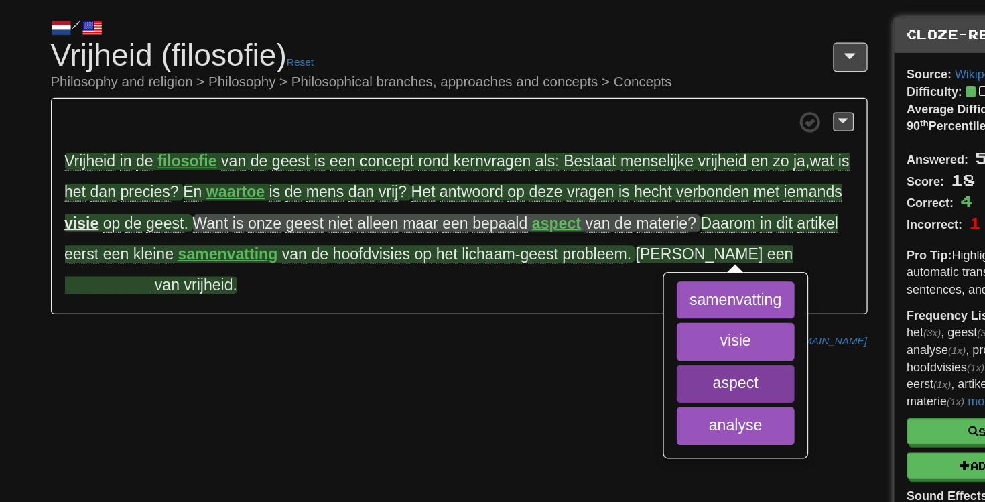
click at [614, 311] on button "aspect" at bounding box center [626, 325] width 92 height 29
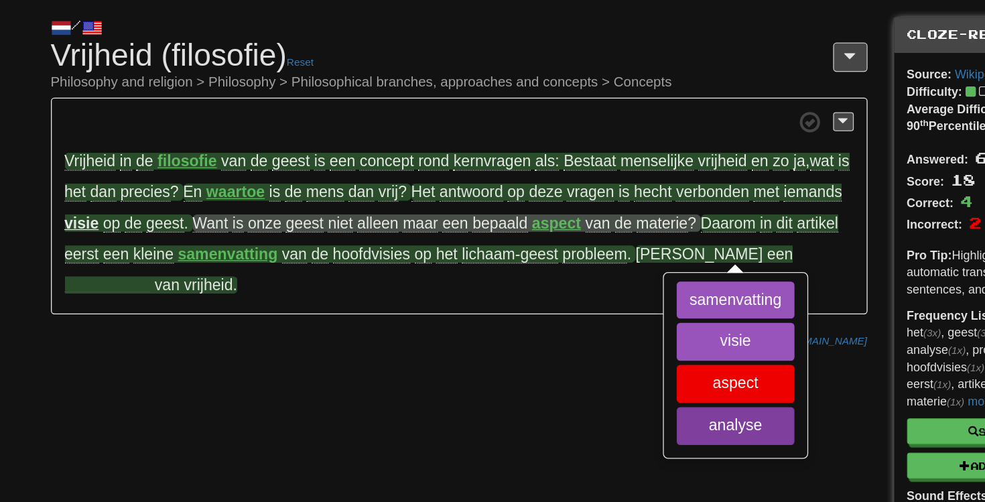
click at [607, 344] on button "analyse" at bounding box center [626, 358] width 92 height 29
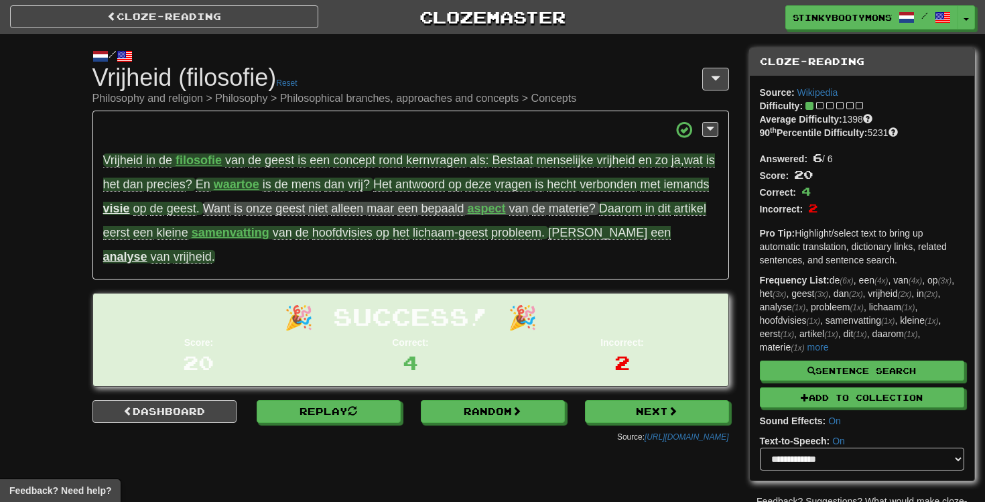
scroll to position [0, 0]
click at [630, 397] on div "/ Cloze-Reading Vrijheid (filosofie) Reset Philosophy and religion > Philosophy…" at bounding box center [410, 241] width 656 height 415
click at [629, 407] on link "Next" at bounding box center [657, 412] width 144 height 23
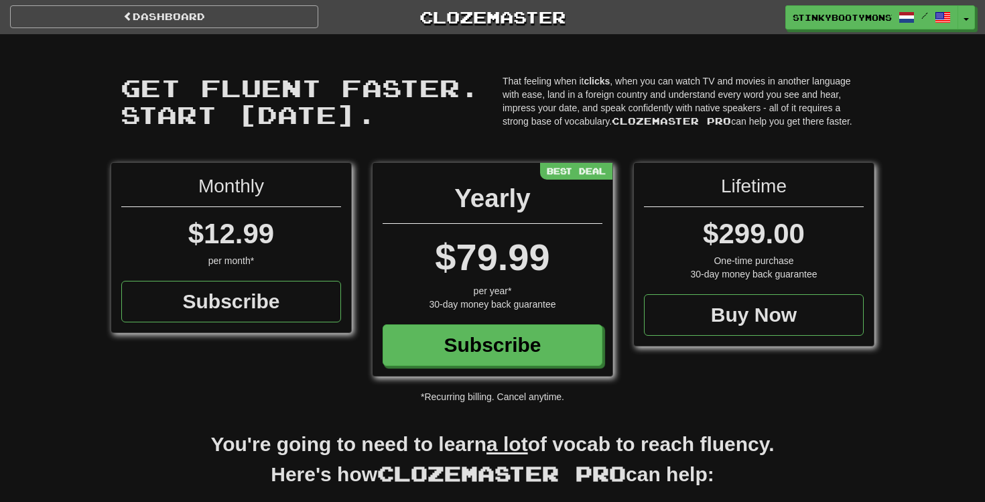
click at [241, 11] on link "Dashboard" at bounding box center [164, 16] width 308 height 23
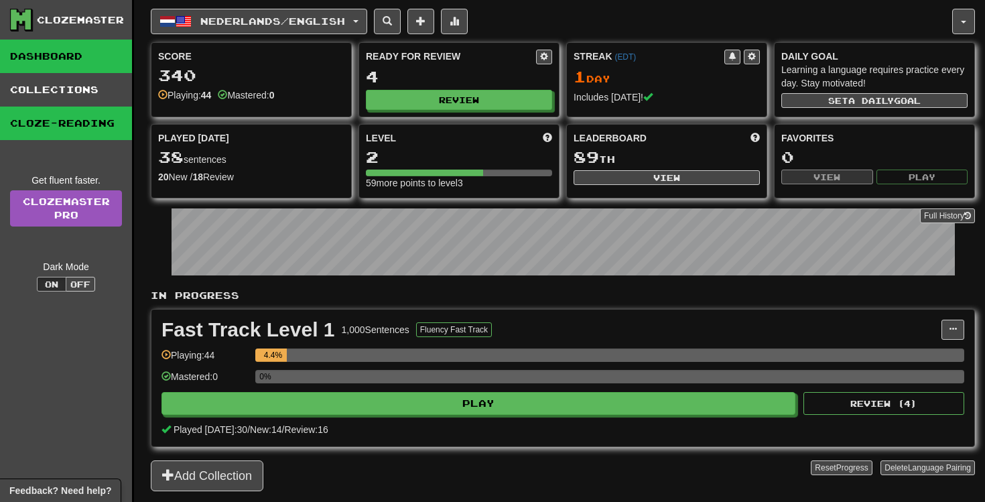
click at [111, 119] on link "Cloze-Reading" at bounding box center [66, 123] width 132 height 33
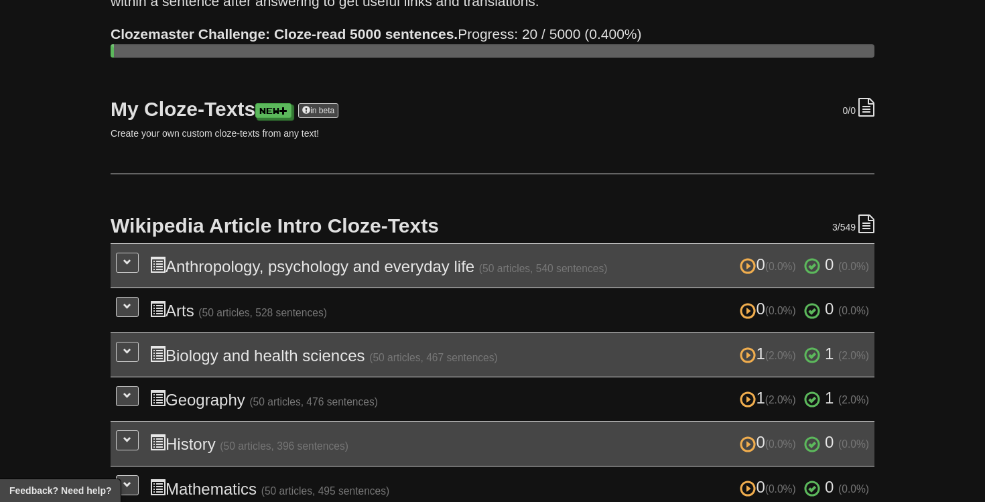
scroll to position [164, 0]
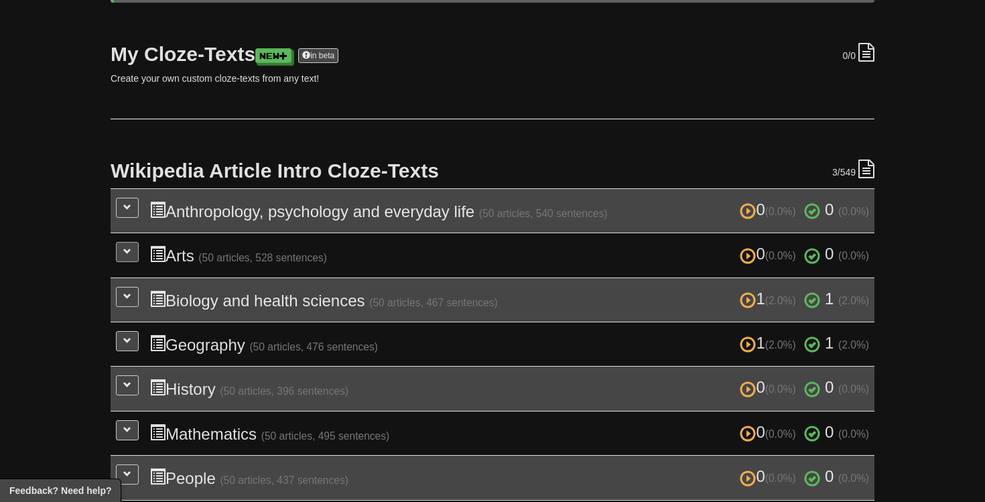
click at [122, 255] on button at bounding box center [127, 252] width 23 height 20
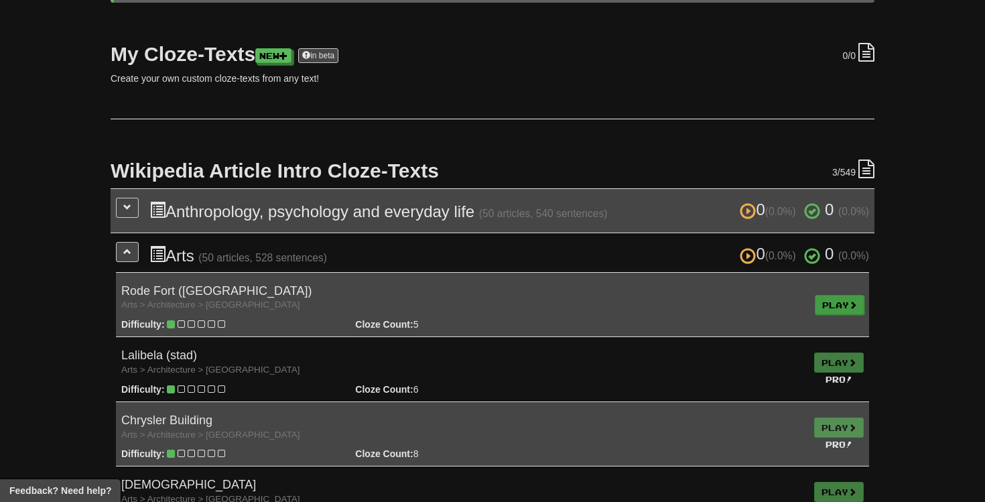
click at [825, 305] on link "Play" at bounding box center [840, 305] width 50 height 20
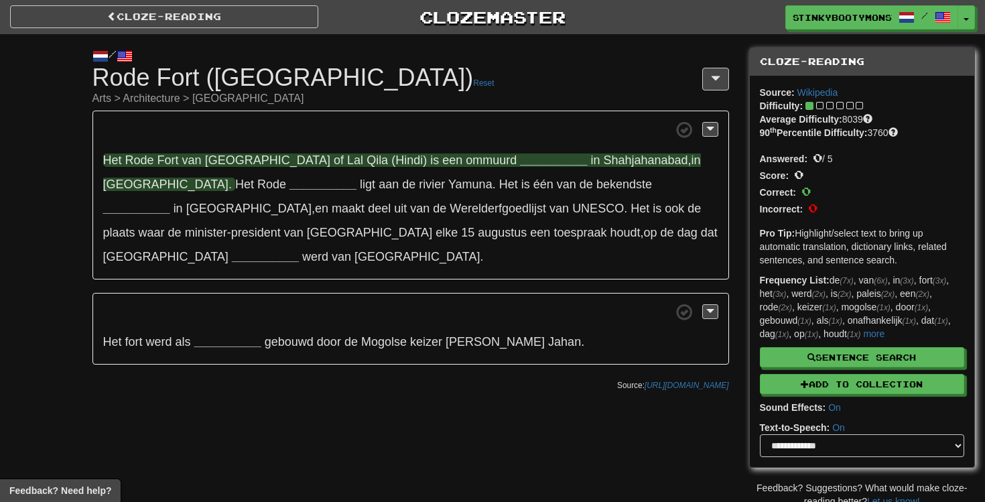
click at [520, 157] on strong "__________" at bounding box center [553, 159] width 67 height 13
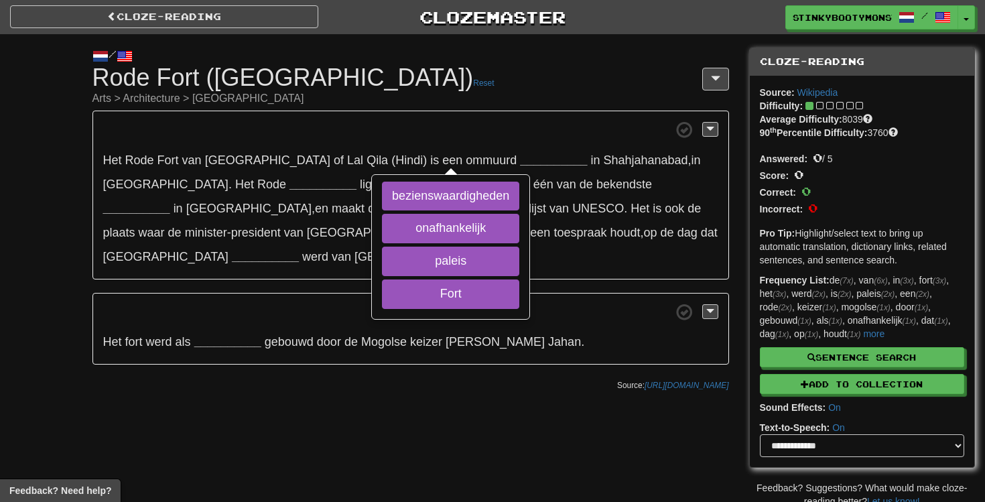
click at [466, 117] on p "Het Rode Fort van [GEOGRAPHIC_DATA] of Lal Qila (Hindi) is een ommuurd ________…" at bounding box center [410, 195] width 636 height 169
click at [443, 94] on small "Arts > Architecture > [GEOGRAPHIC_DATA]" at bounding box center [410, 98] width 636 height 11
